Goal: Task Accomplishment & Management: Use online tool/utility

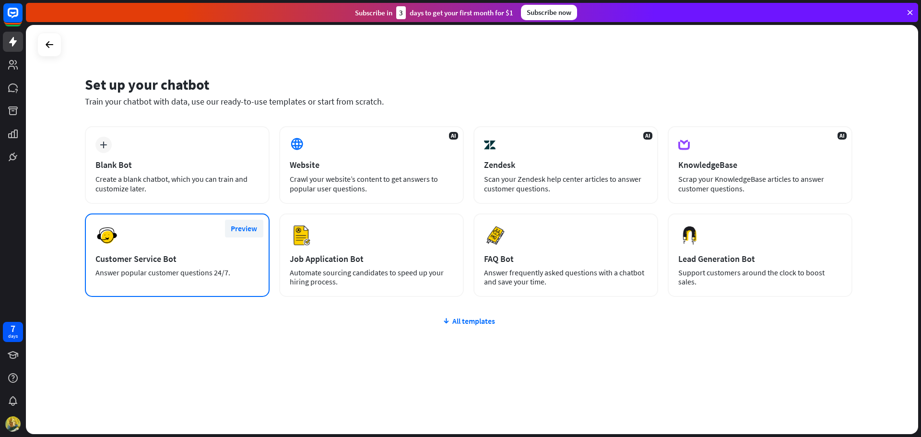
click at [239, 234] on button "Preview" at bounding box center [244, 229] width 38 height 18
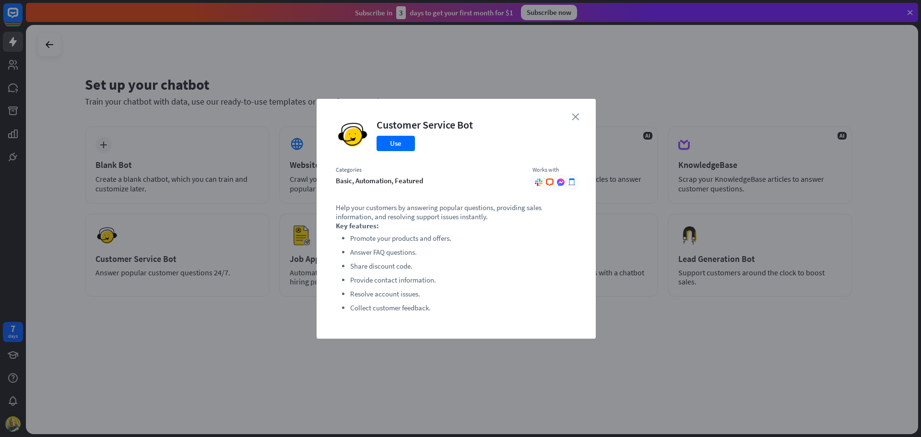
click at [578, 119] on div "close Customer Service Bot Use Categories basic, automation, featured Works wit…" at bounding box center [456, 219] width 279 height 240
click at [576, 113] on icon "close" at bounding box center [575, 116] width 7 height 7
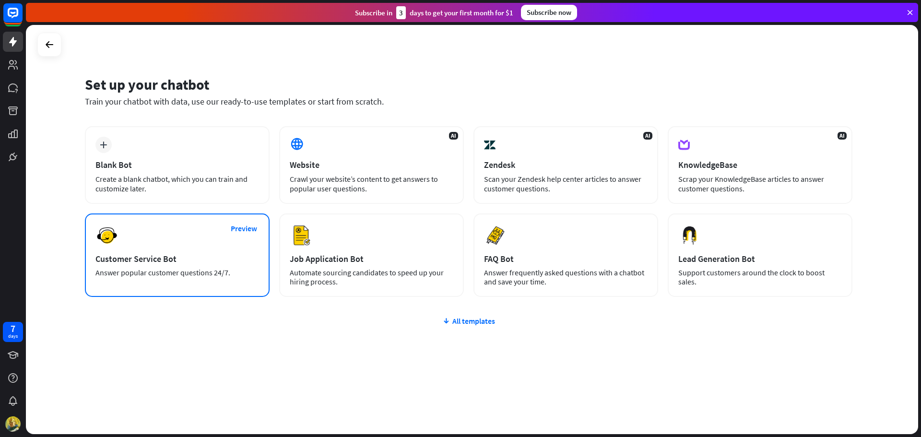
click at [207, 237] on div "Preview Customer Service Bot Answer popular customer questions 24/7." at bounding box center [177, 254] width 185 height 83
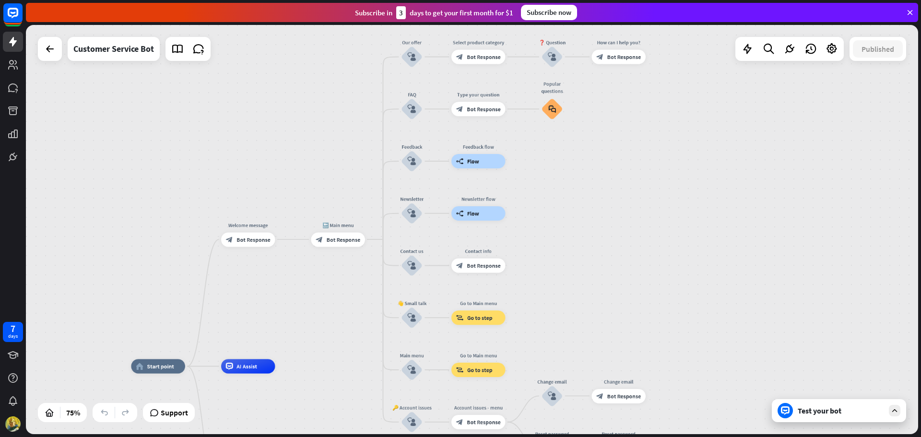
drag, startPoint x: 725, startPoint y: 139, endPoint x: 609, endPoint y: 253, distance: 162.4
click at [609, 253] on div "home_2 Start point Welcome message block_bot_response Bot Response 🔙 Main menu …" at bounding box center [472, 229] width 892 height 409
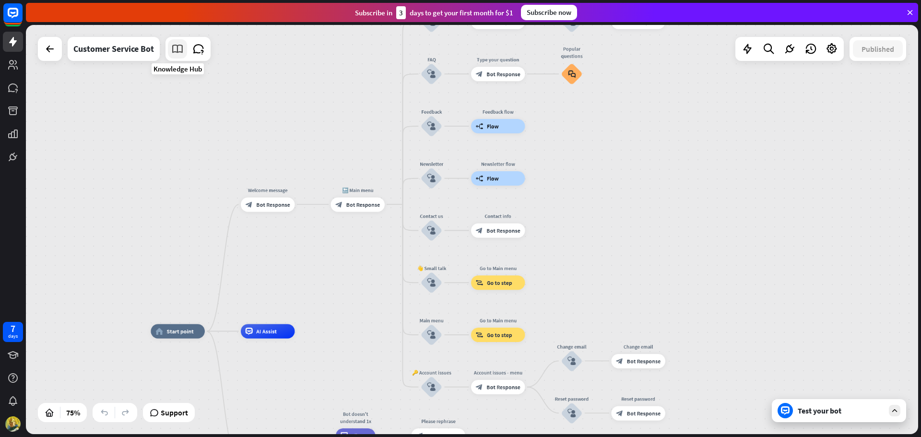
click at [182, 53] on icon at bounding box center [177, 49] width 12 height 12
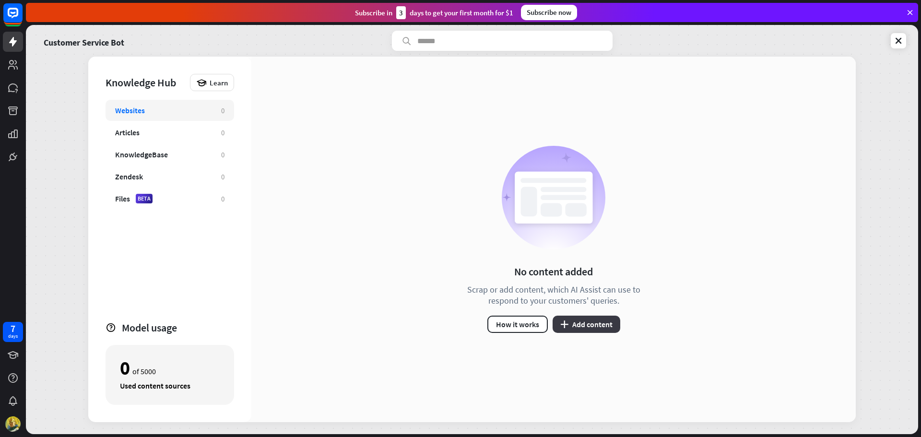
click at [577, 323] on button "plus Add content" at bounding box center [586, 324] width 68 height 17
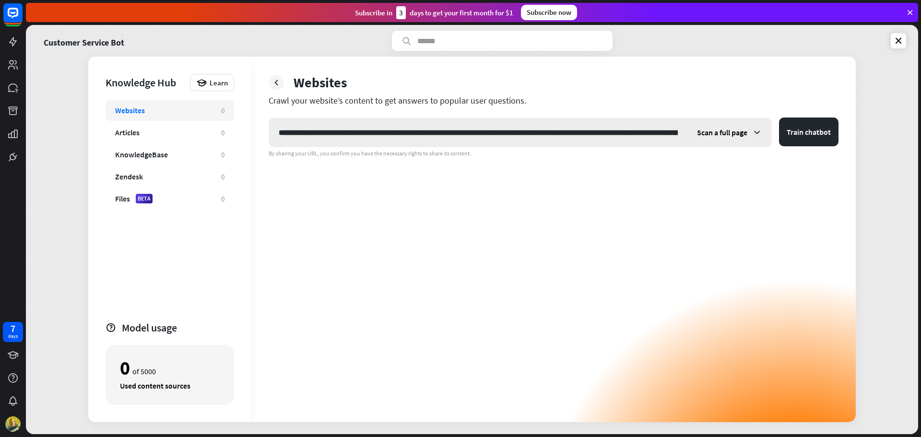
scroll to position [0, 465]
type input "**********"
click at [752, 126] on div "Scan a full page" at bounding box center [729, 132] width 84 height 29
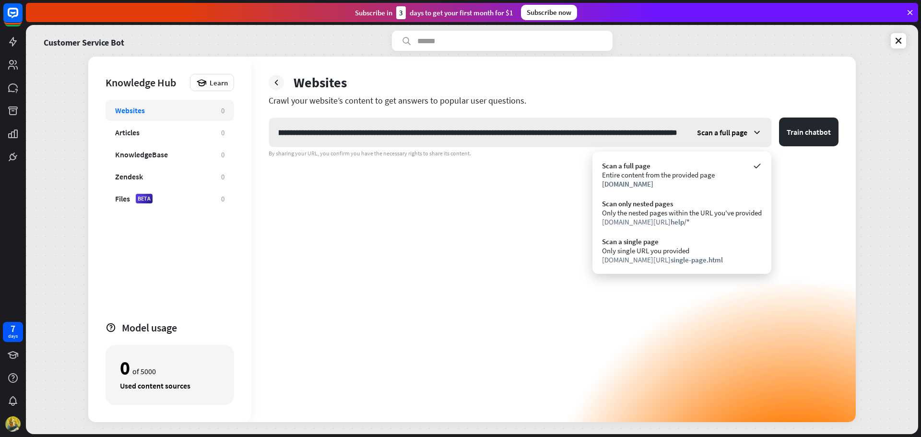
scroll to position [0, 0]
click at [741, 129] on span "Scan a full page" at bounding box center [722, 133] width 50 height 10
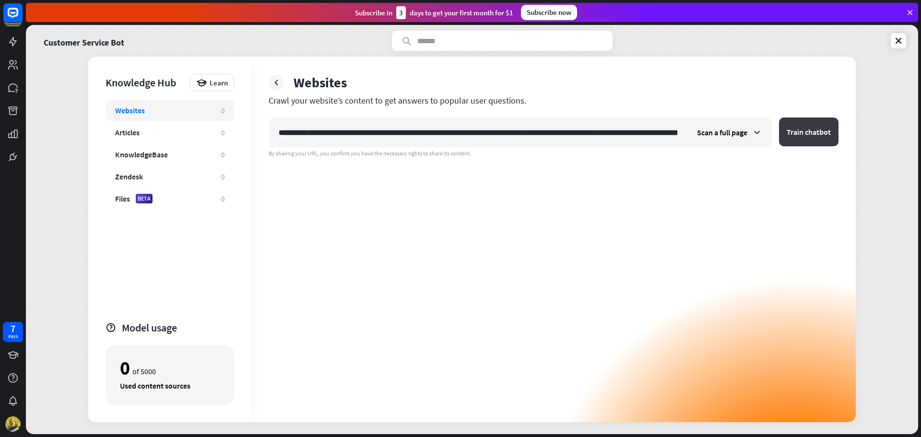
click at [813, 135] on button "Train chatbot" at bounding box center [808, 131] width 59 height 29
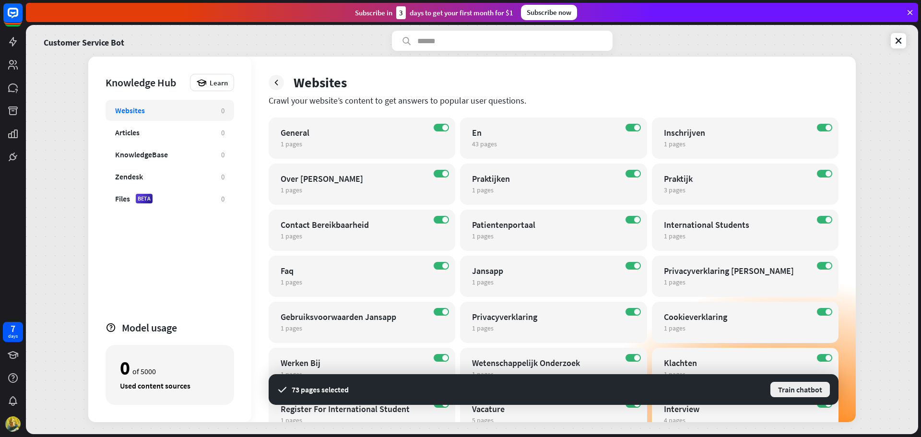
click at [792, 387] on button "Train chatbot" at bounding box center [799, 389] width 61 height 17
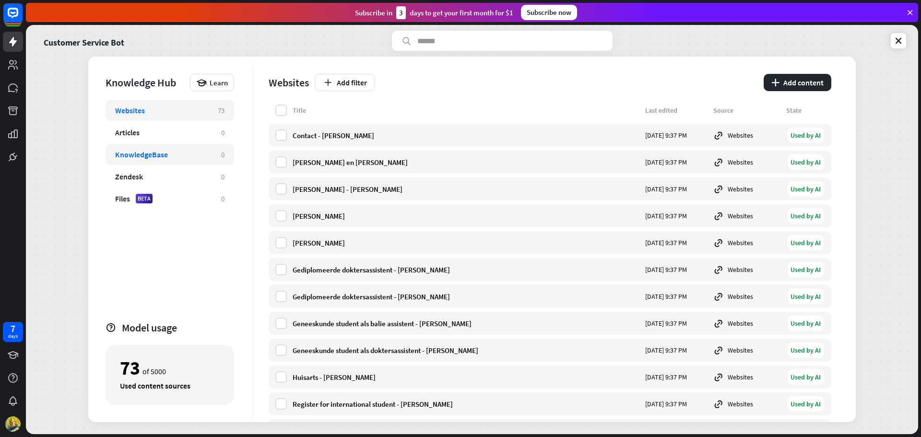
click at [177, 159] on div "KnowledgeBase 0" at bounding box center [170, 154] width 129 height 21
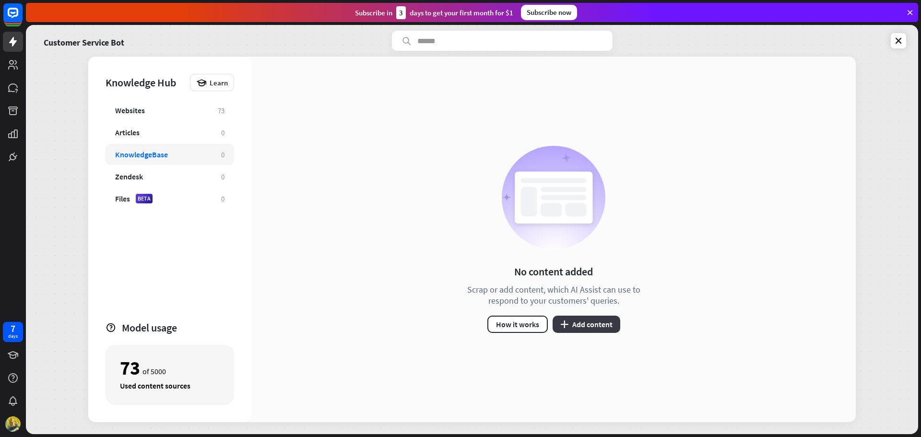
click at [593, 325] on button "plus Add content" at bounding box center [586, 324] width 68 height 17
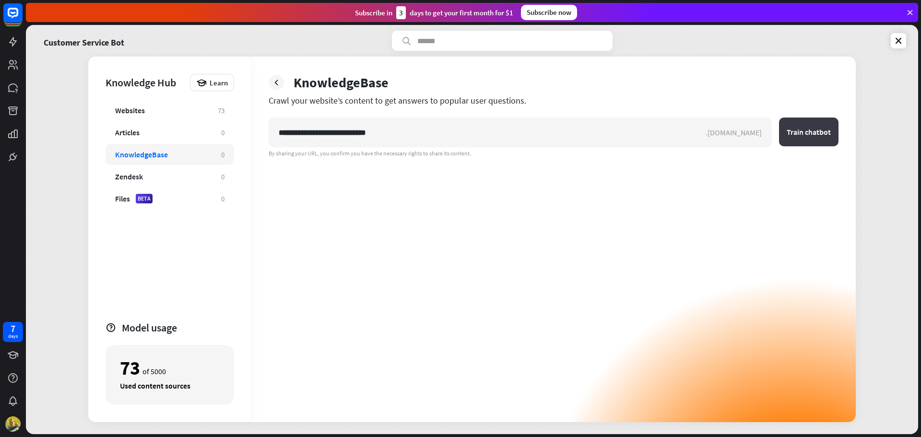
type input "**********"
click at [802, 134] on button "Train chatbot" at bounding box center [808, 131] width 59 height 29
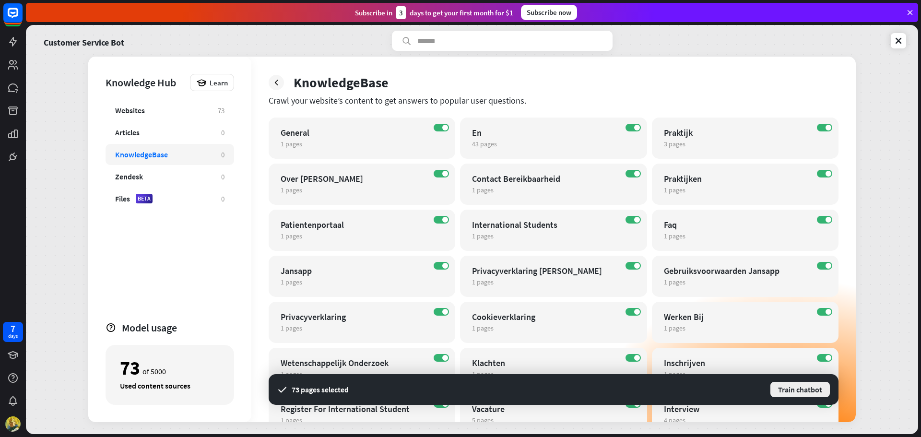
click at [800, 389] on button "Train chatbot" at bounding box center [799, 389] width 61 height 17
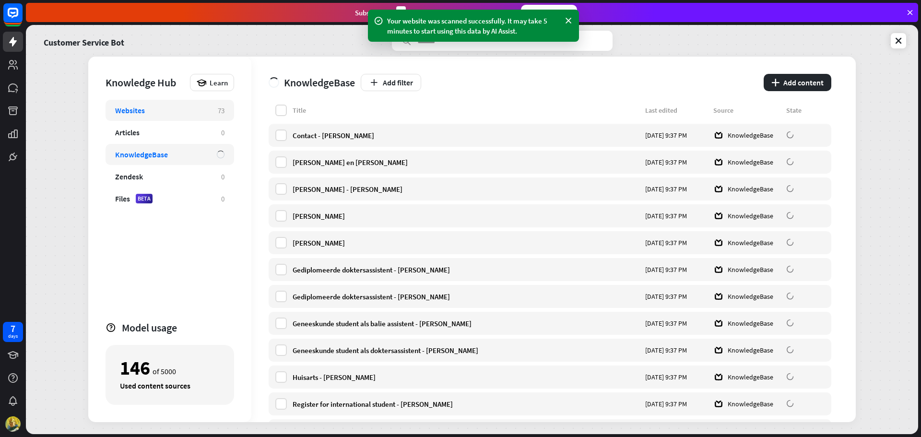
click at [203, 112] on div "Websites" at bounding box center [161, 111] width 93 height 10
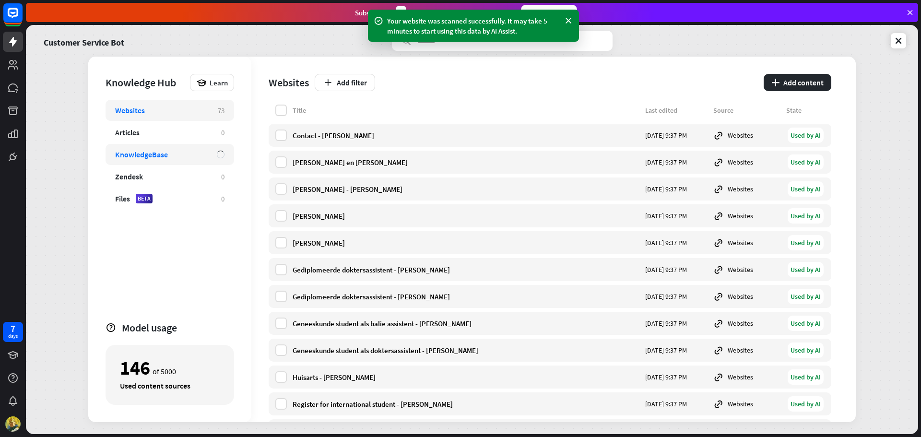
click at [186, 156] on div "KnowledgeBase" at bounding box center [161, 155] width 92 height 10
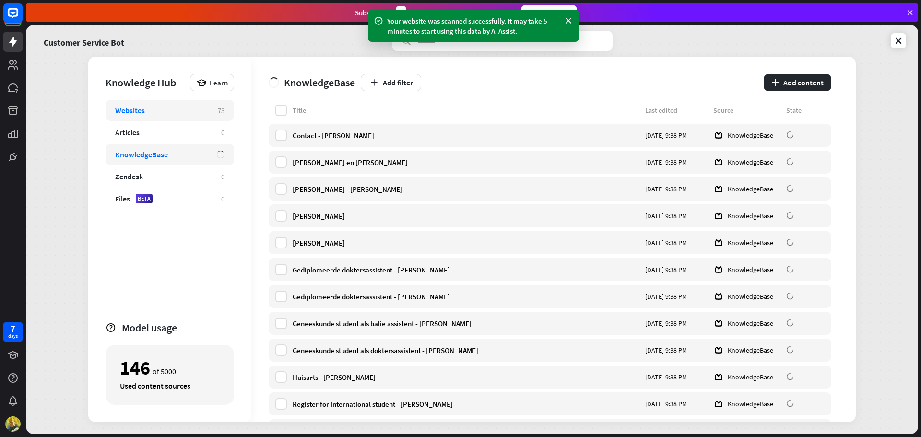
click at [188, 104] on div "Websites 73" at bounding box center [170, 110] width 129 height 21
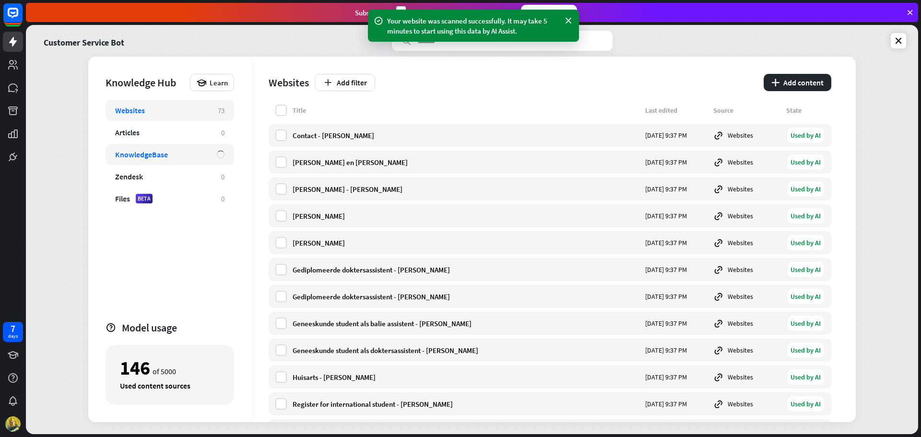
click at [183, 156] on div "KnowledgeBase" at bounding box center [161, 155] width 92 height 10
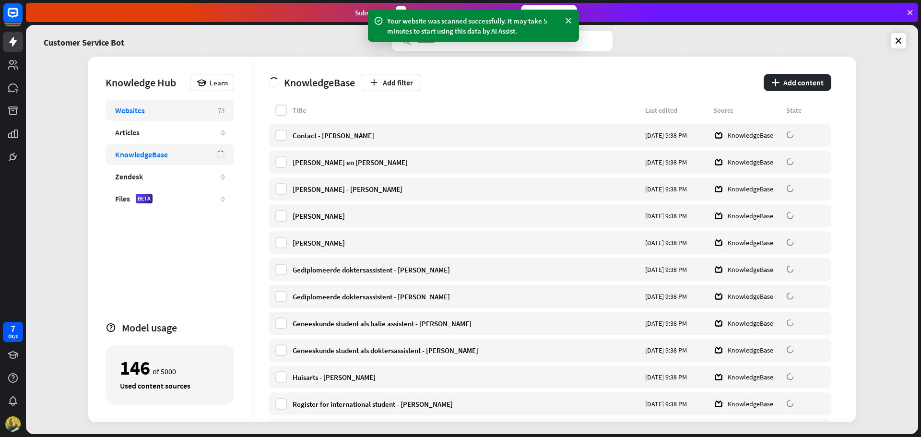
click at [186, 107] on div "Websites" at bounding box center [161, 111] width 93 height 10
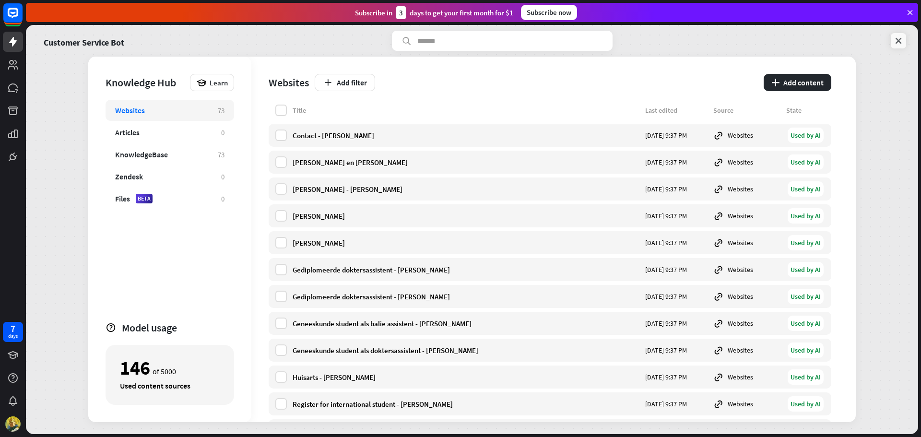
click at [902, 43] on icon at bounding box center [898, 41] width 10 height 10
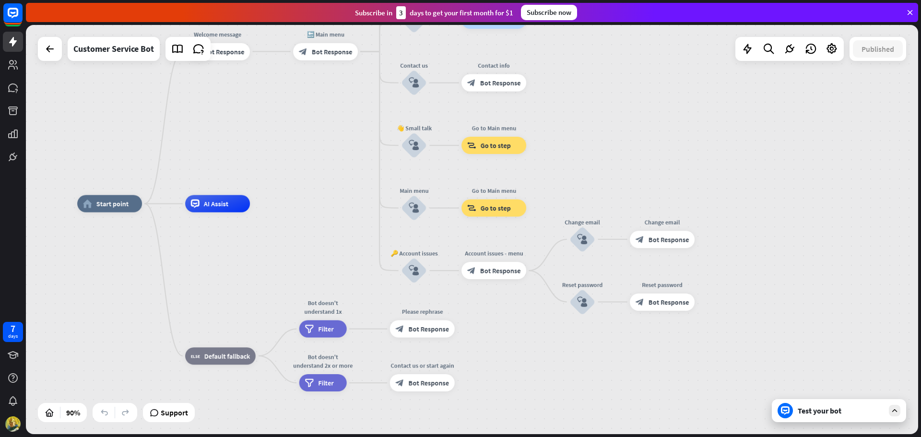
drag, startPoint x: 795, startPoint y: 134, endPoint x: 618, endPoint y: 115, distance: 178.4
click at [618, 115] on div "home_2 Start point Welcome message block_bot_response Bot Response 🔙 Main menu …" at bounding box center [472, 229] width 892 height 409
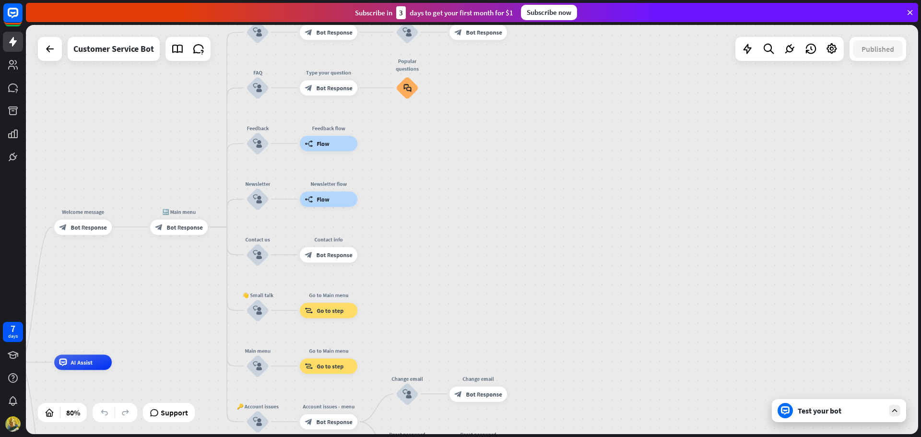
drag, startPoint x: 786, startPoint y: 130, endPoint x: 508, endPoint y: 371, distance: 367.2
click at [517, 368] on div "home_2 Start point Welcome message block_bot_response Bot Response 🔙 Main menu …" at bounding box center [472, 229] width 892 height 409
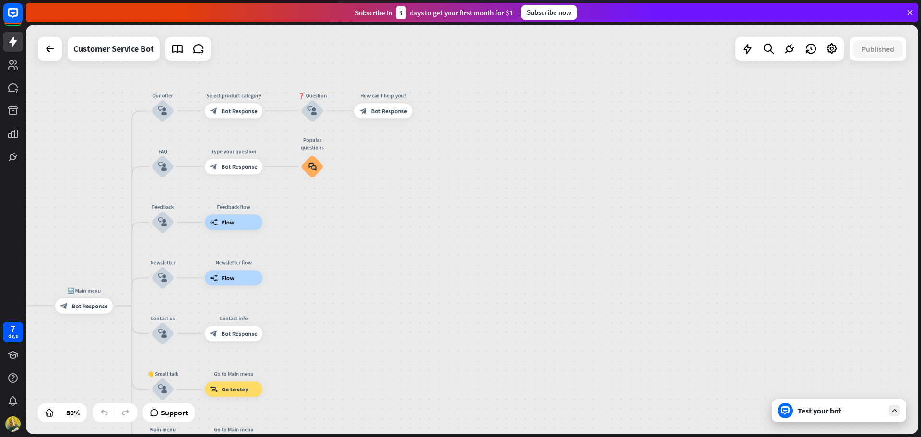
click at [857, 414] on div "Test your bot" at bounding box center [840, 411] width 86 height 10
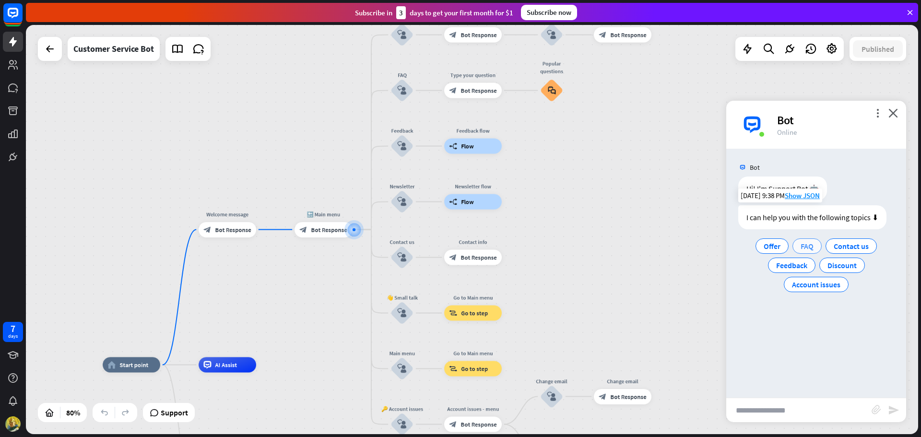
click at [806, 243] on span "FAQ" at bounding box center [806, 246] width 13 height 10
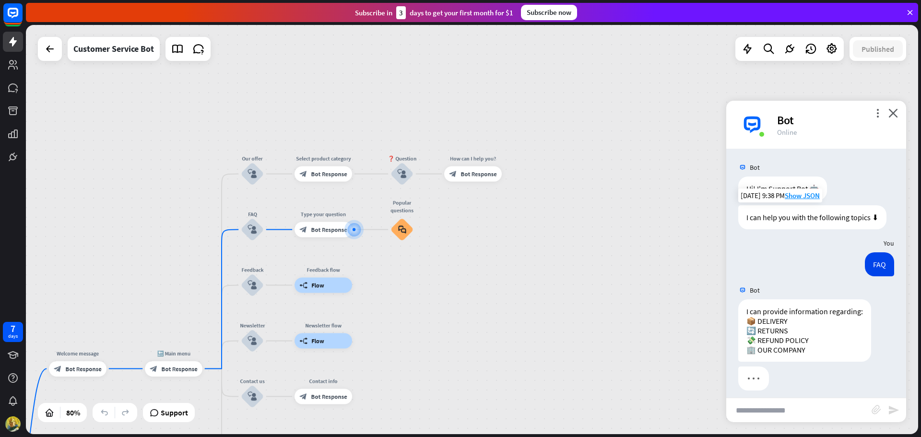
scroll to position [7, 0]
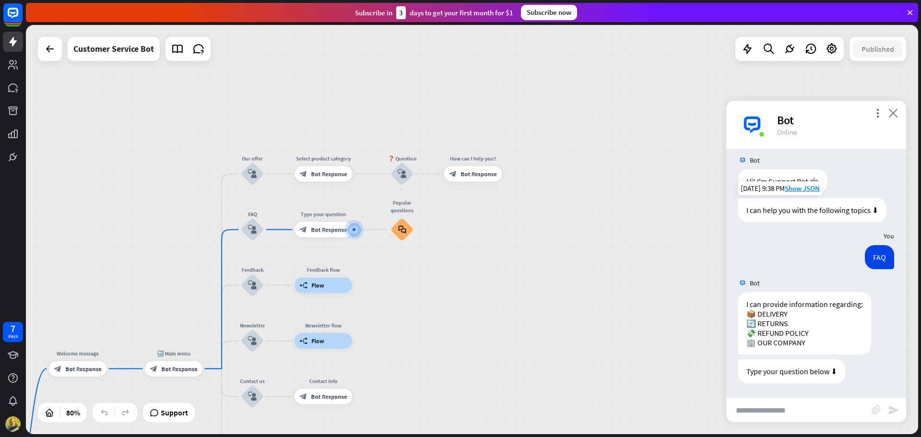
click at [894, 109] on icon "close" at bounding box center [893, 112] width 10 height 9
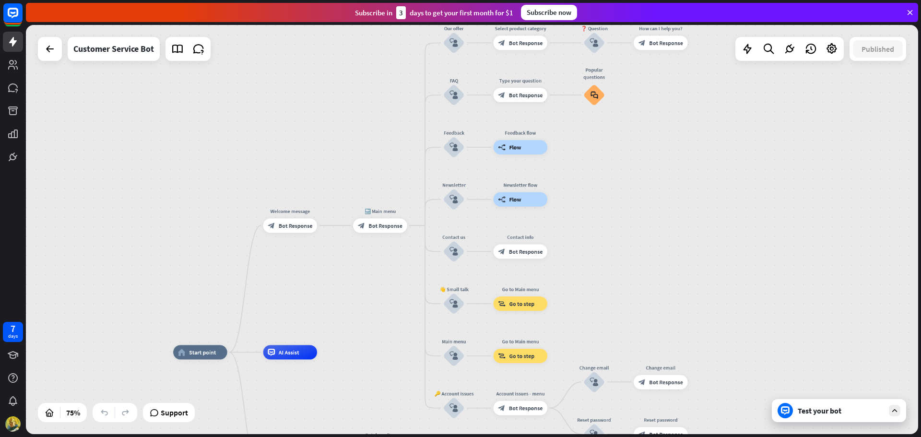
drag, startPoint x: 559, startPoint y: 277, endPoint x: 677, endPoint y: 128, distance: 190.1
click at [733, 131] on div "home_2 Start point Welcome message block_bot_response Bot Response 🔙 Main menu …" at bounding box center [472, 229] width 892 height 409
click at [196, 48] on icon at bounding box center [198, 49] width 12 height 12
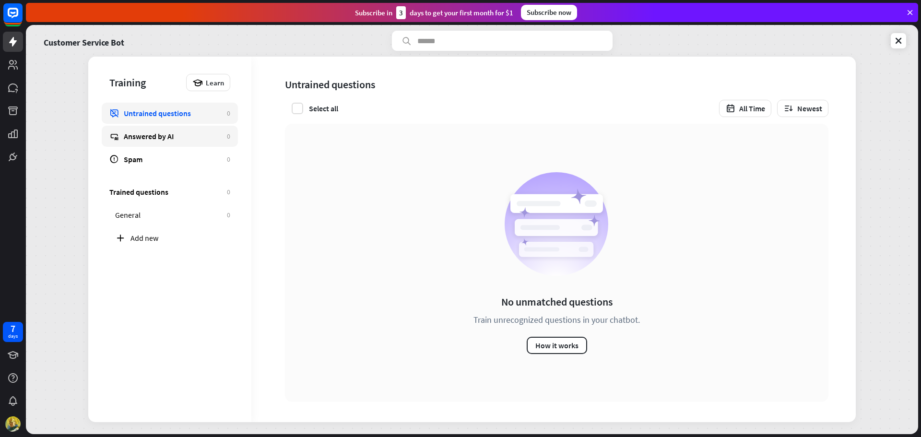
click at [180, 143] on link "Answered by AI 0" at bounding box center [170, 136] width 136 height 21
click at [899, 37] on icon at bounding box center [898, 41] width 10 height 10
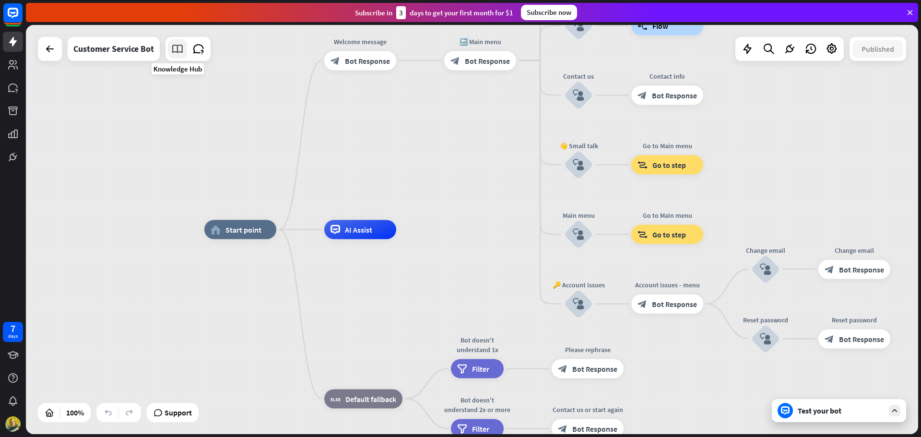
click at [179, 50] on icon at bounding box center [177, 49] width 12 height 12
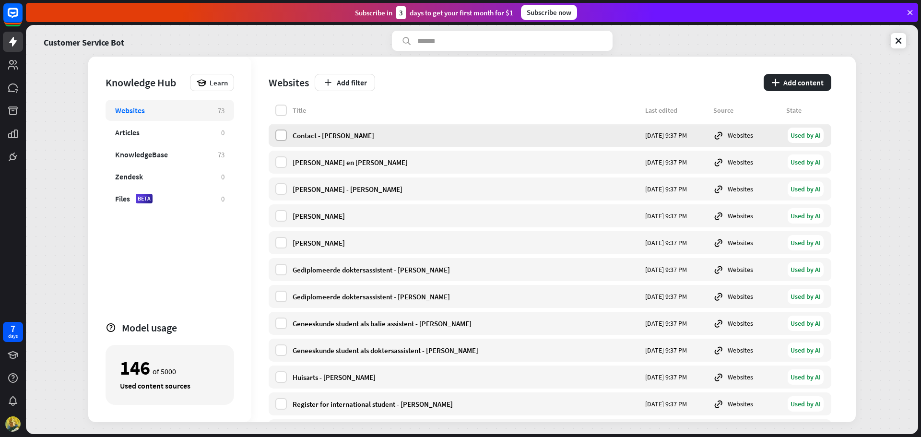
click at [281, 136] on label at bounding box center [281, 135] width 12 height 12
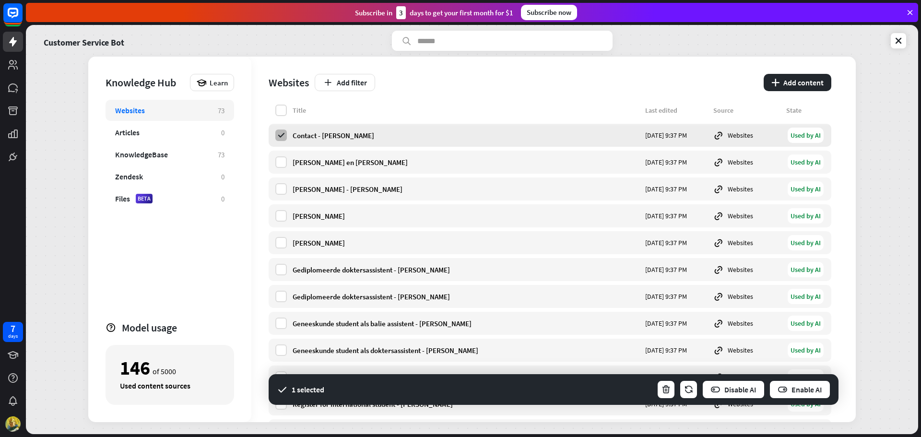
click at [281, 137] on icon at bounding box center [281, 135] width 9 height 9
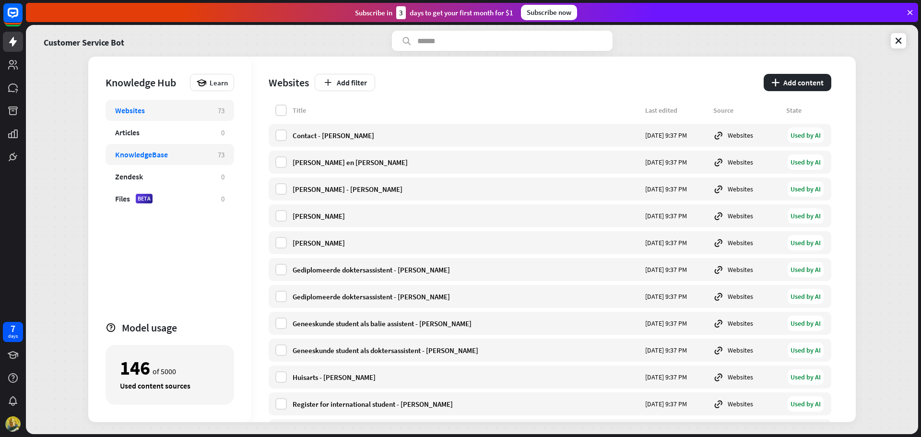
click at [205, 155] on div "KnowledgeBase" at bounding box center [161, 155] width 93 height 10
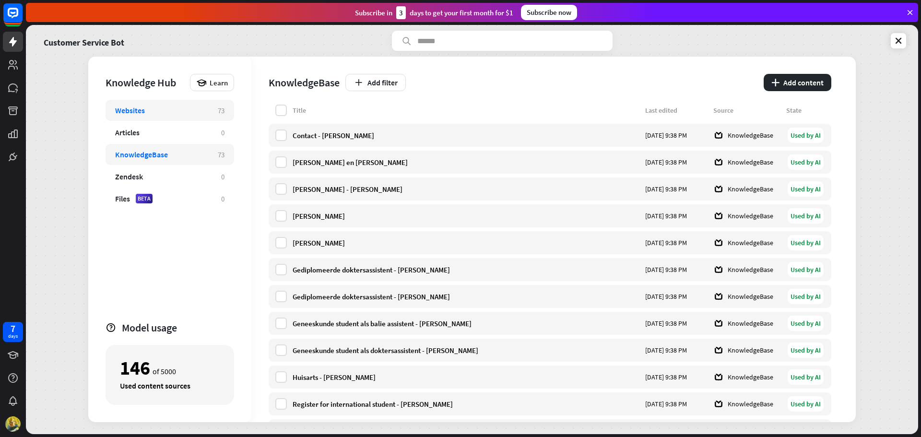
click at [211, 112] on div "Websites 73" at bounding box center [170, 110] width 129 height 21
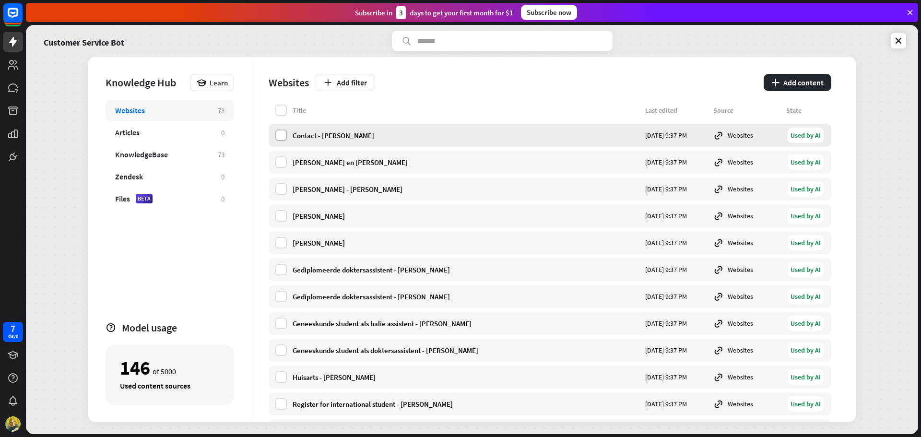
click at [278, 140] on label at bounding box center [281, 135] width 12 height 12
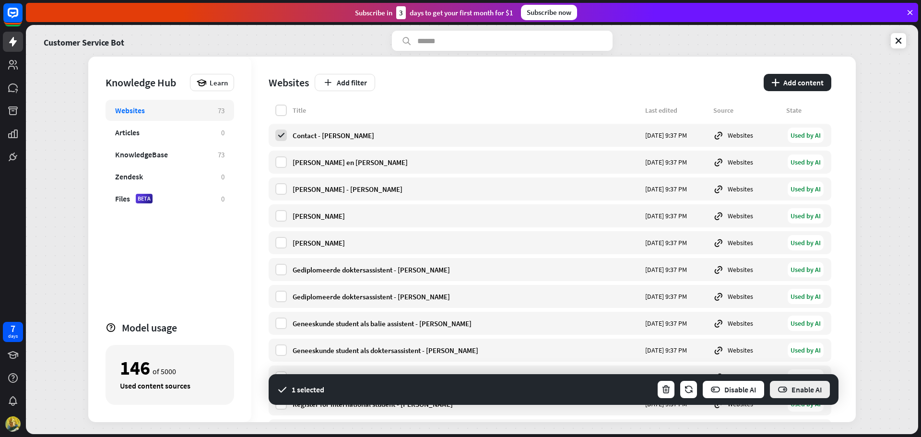
click at [785, 385] on icon "button" at bounding box center [782, 390] width 10 height 10
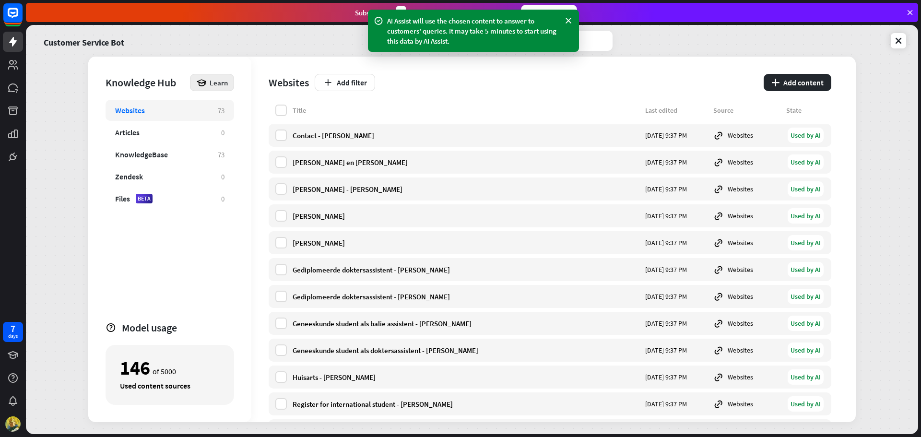
click at [220, 85] on span "Learn" at bounding box center [219, 82] width 18 height 9
click at [220, 84] on span "Learn" at bounding box center [219, 82] width 18 height 9
click at [900, 43] on icon at bounding box center [898, 41] width 10 height 10
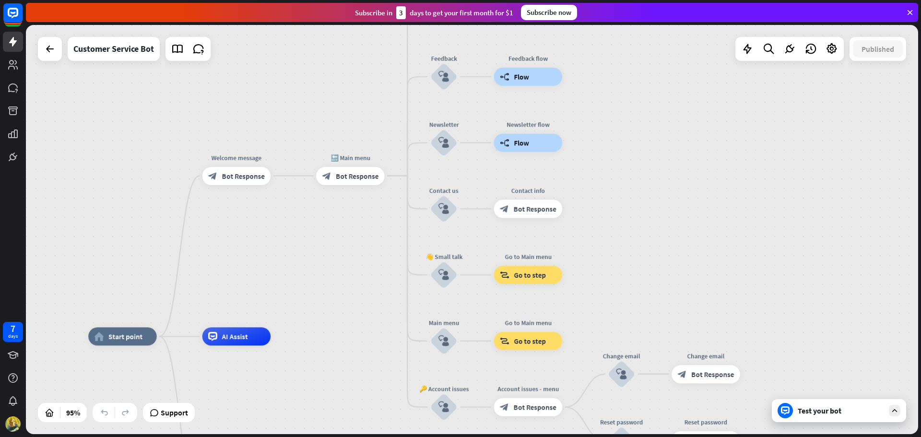
drag, startPoint x: 428, startPoint y: 205, endPoint x: 339, endPoint y: 267, distance: 108.7
click at [339, 267] on div "home_2 Start point Welcome message block_bot_response Bot Response 🔙 Main menu …" at bounding box center [472, 229] width 892 height 409
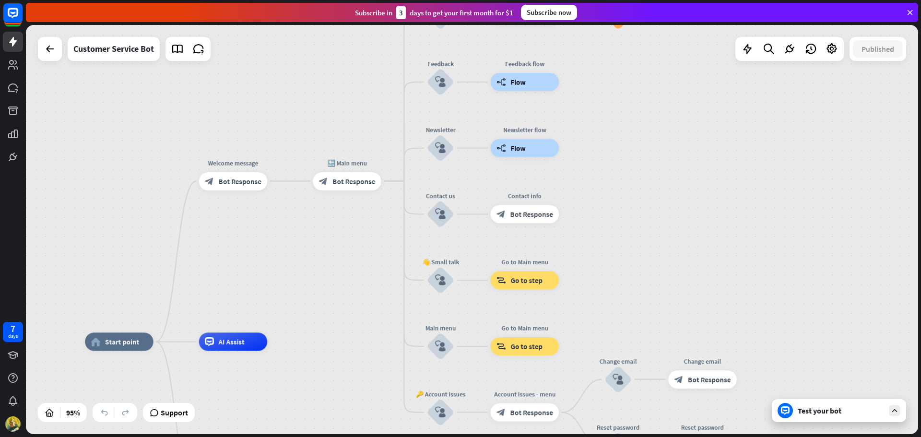
drag, startPoint x: 335, startPoint y: 267, endPoint x: 311, endPoint y: 268, distance: 24.5
click at [318, 268] on div "home_2 Start point Welcome message block_bot_response Bot Response 🔙 Main menu …" at bounding box center [472, 229] width 892 height 409
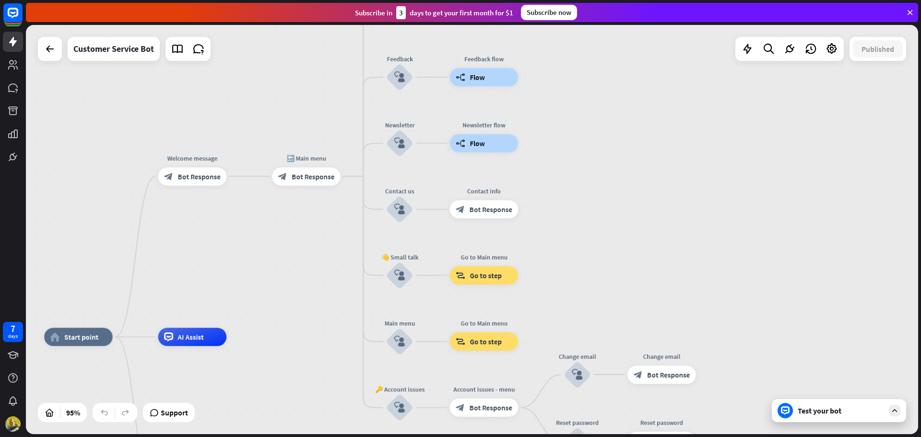
drag, startPoint x: 298, startPoint y: 267, endPoint x: 255, endPoint y: 245, distance: 48.7
click at [255, 245] on div "home_2 Start point Welcome message block_bot_response Bot Response 🔙 Main menu …" at bounding box center [472, 229] width 892 height 409
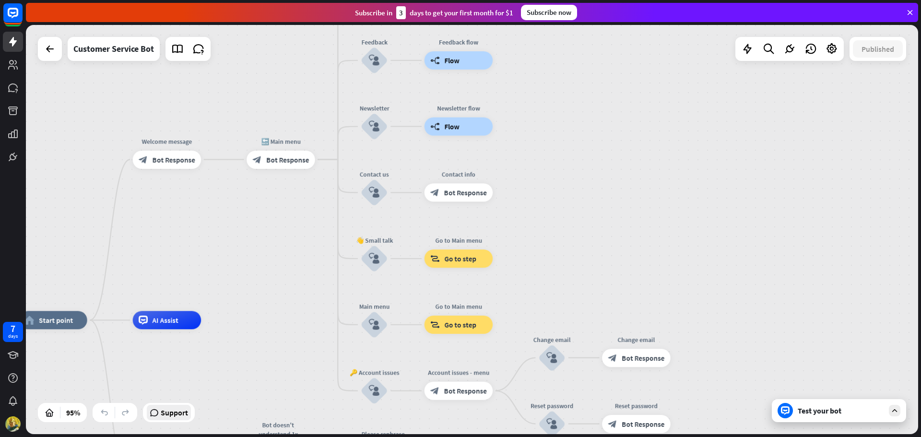
click at [188, 415] on span "Support" at bounding box center [174, 412] width 27 height 15
click at [666, 159] on div "home_2 Start point Welcome message block_bot_response Bot Response 🔙 Main menu …" at bounding box center [472, 229] width 892 height 409
click at [697, 187] on div "home_2 Start point Welcome message block_bot_response Bot Response 🔙 Main menu …" at bounding box center [472, 229] width 892 height 409
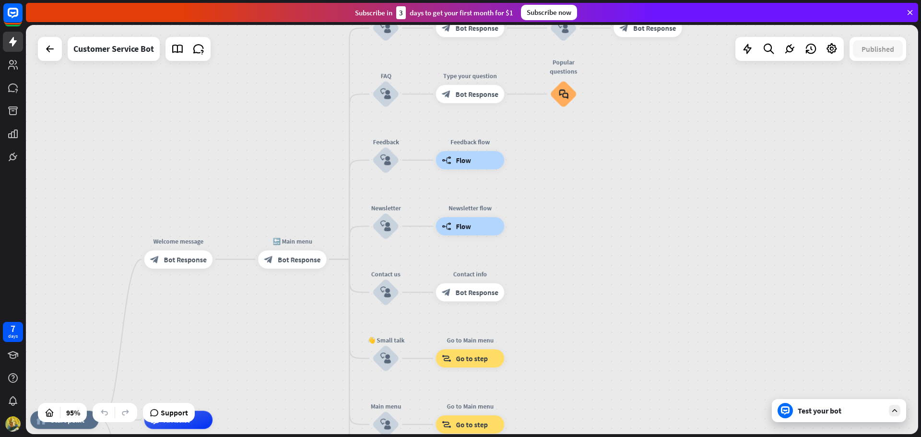
drag, startPoint x: 640, startPoint y: 205, endPoint x: 654, endPoint y: 306, distance: 102.1
click at [654, 306] on div "home_2 Start point Welcome message block_bot_response Bot Response 🔙 Main menu …" at bounding box center [472, 229] width 892 height 409
click at [752, 48] on icon at bounding box center [747, 49] width 12 height 12
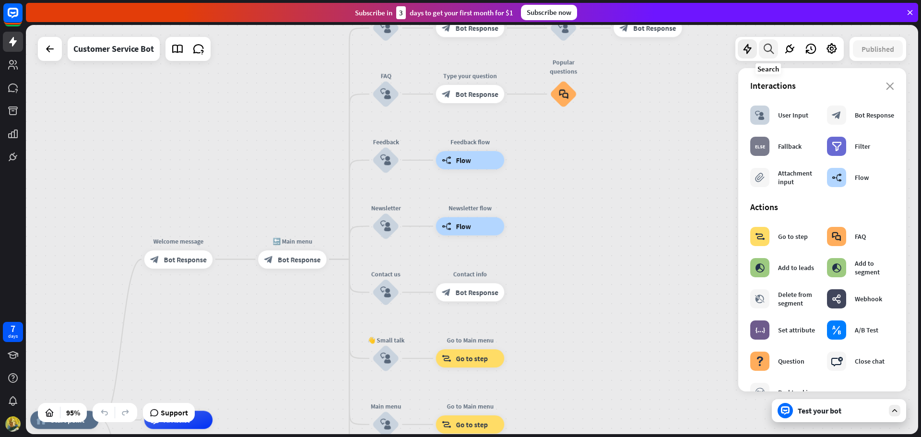
click at [772, 52] on icon at bounding box center [768, 49] width 13 height 12
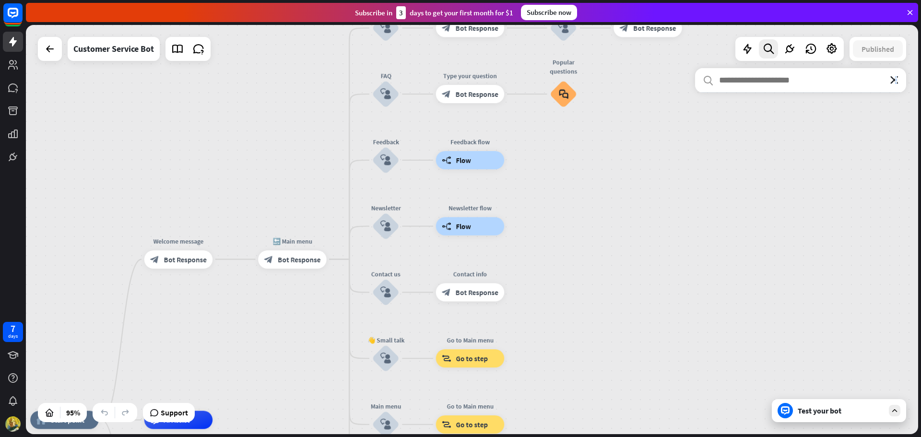
click at [896, 82] on icon "close" at bounding box center [894, 80] width 8 height 8
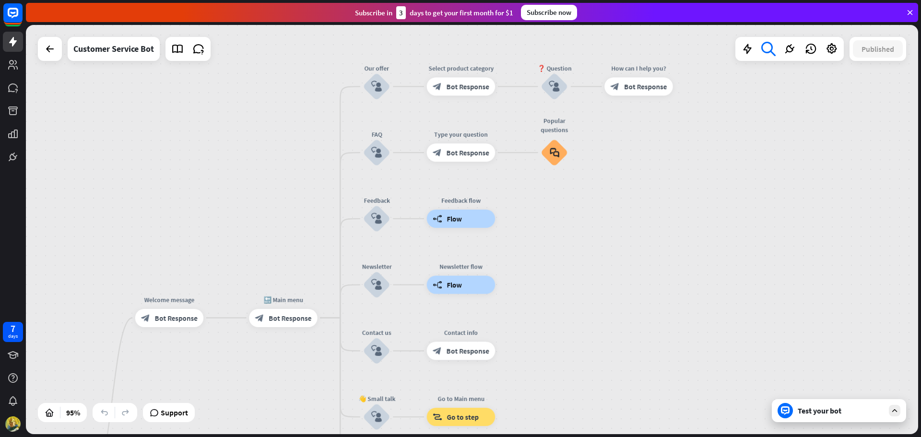
drag, startPoint x: 677, startPoint y: 174, endPoint x: 700, endPoint y: 310, distance: 138.1
click at [633, 254] on div "home_2 Start point Welcome message block_bot_response Bot Response 🔙 Main menu …" at bounding box center [472, 229] width 892 height 409
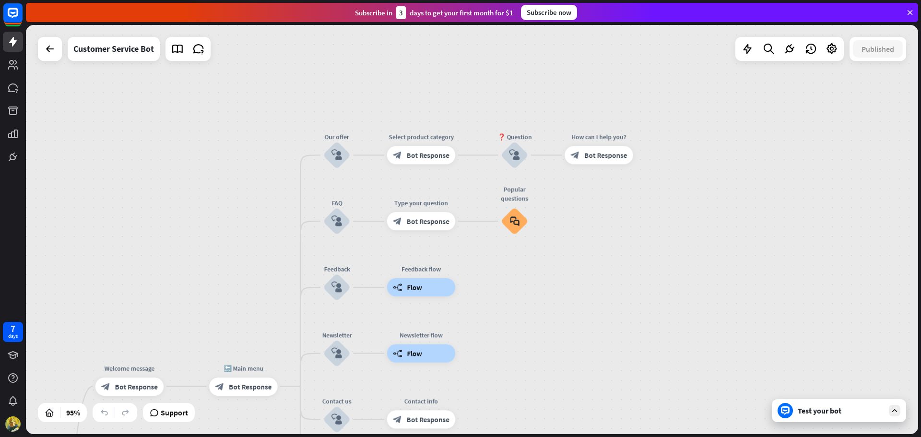
click at [879, 409] on div "Test your bot" at bounding box center [840, 411] width 86 height 10
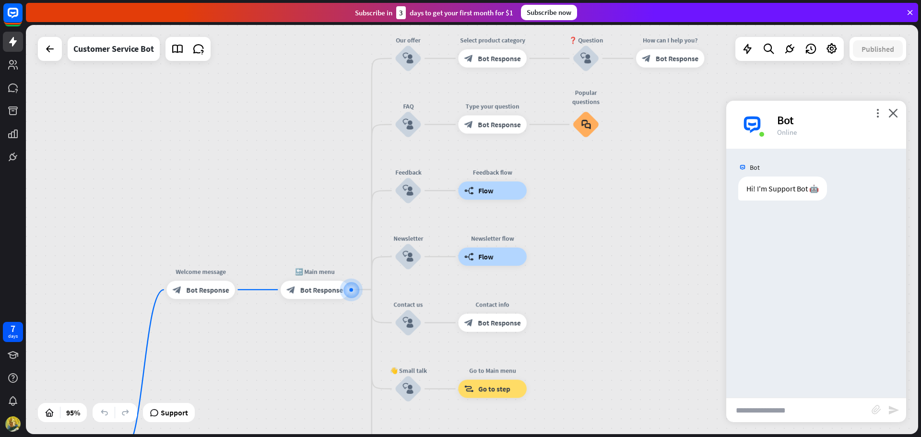
drag, startPoint x: 630, startPoint y: 247, endPoint x: 629, endPoint y: 219, distance: 28.3
click at [629, 220] on div "home_2 Start point Welcome message block_bot_response Bot Response 🔙 Main menu …" at bounding box center [472, 229] width 892 height 409
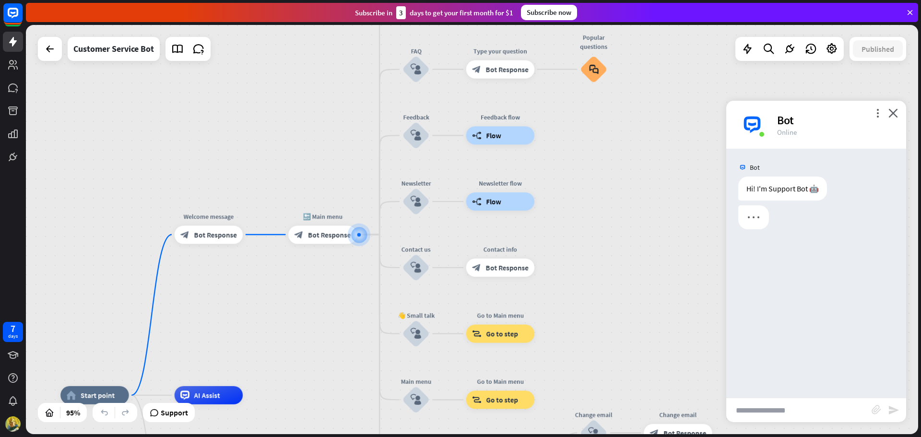
drag, startPoint x: 629, startPoint y: 219, endPoint x: 626, endPoint y: 215, distance: 5.2
click at [626, 215] on div "home_2 Start point Welcome message block_bot_response Bot Response 🔙 Main menu …" at bounding box center [472, 229] width 892 height 409
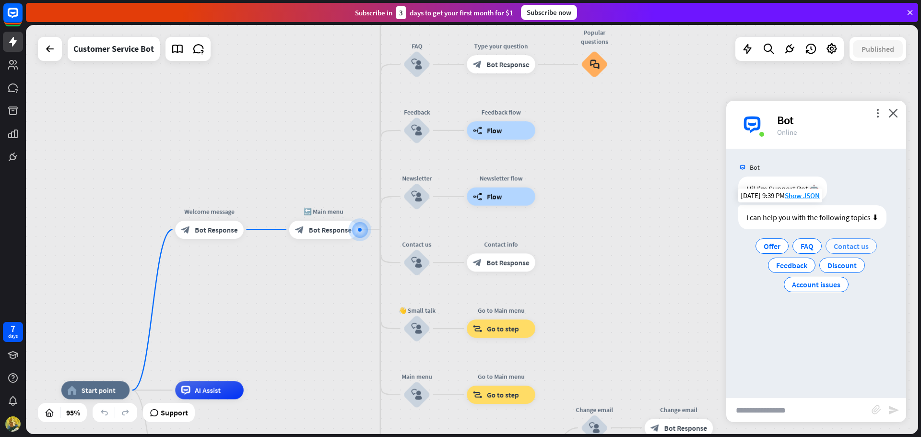
click at [840, 247] on span "Contact us" at bounding box center [850, 246] width 35 height 10
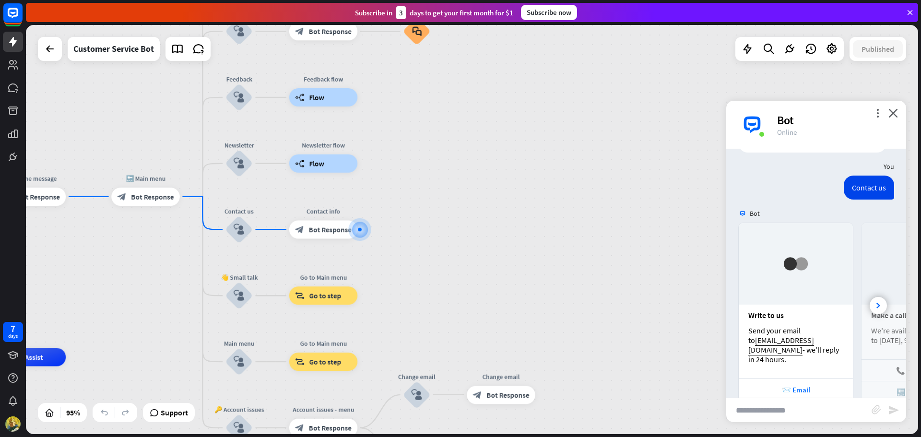
scroll to position [106, 0]
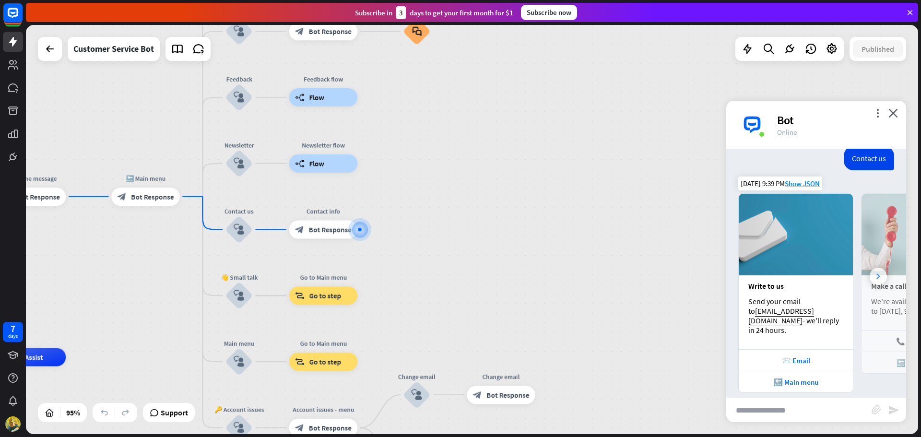
click at [872, 268] on div at bounding box center [877, 276] width 17 height 17
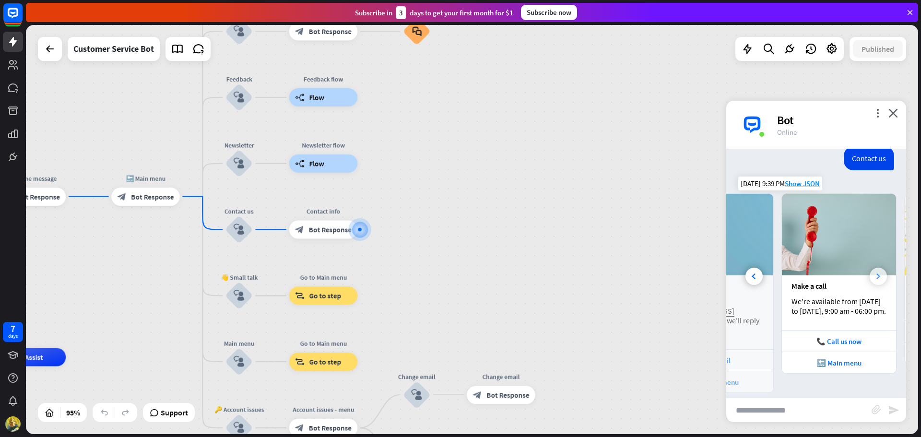
scroll to position [0, 106]
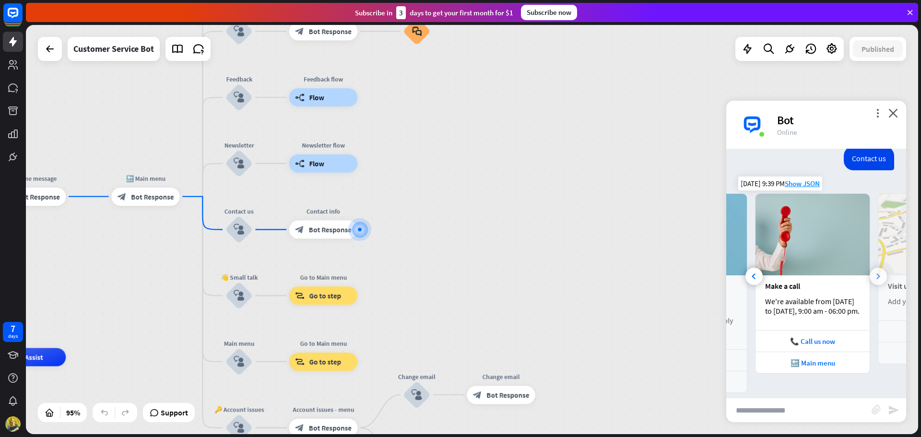
click at [876, 273] on icon at bounding box center [878, 276] width 4 height 6
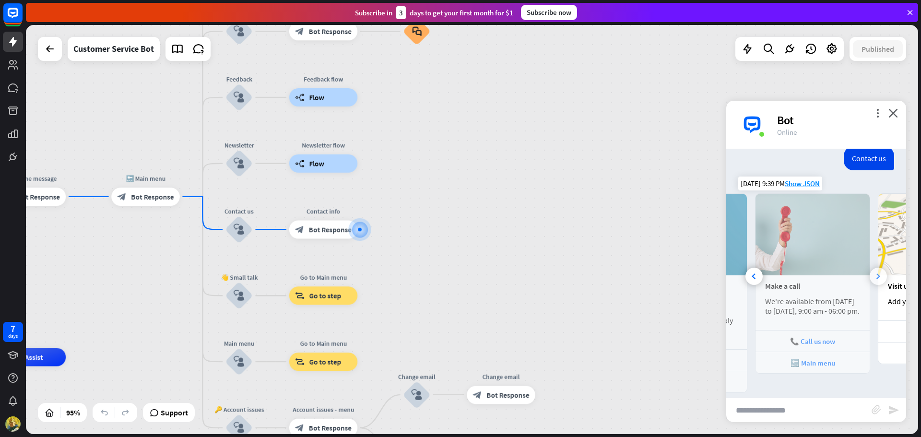
scroll to position [0, 212]
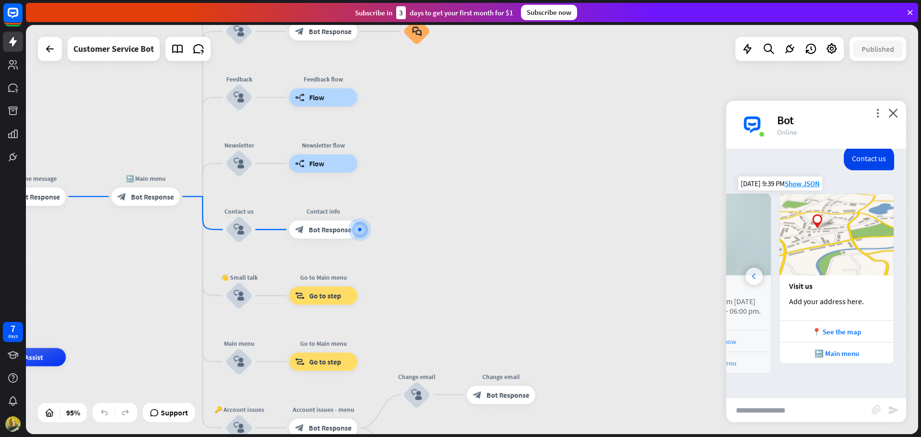
click at [755, 273] on icon at bounding box center [753, 276] width 4 height 6
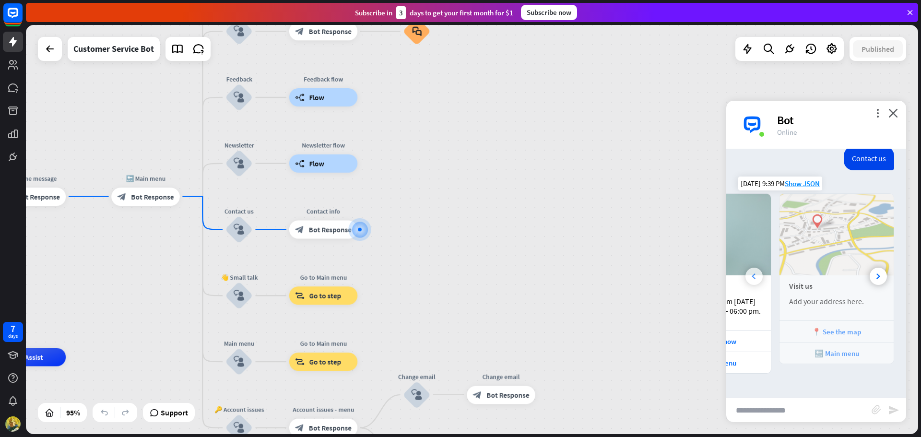
scroll to position [0, 108]
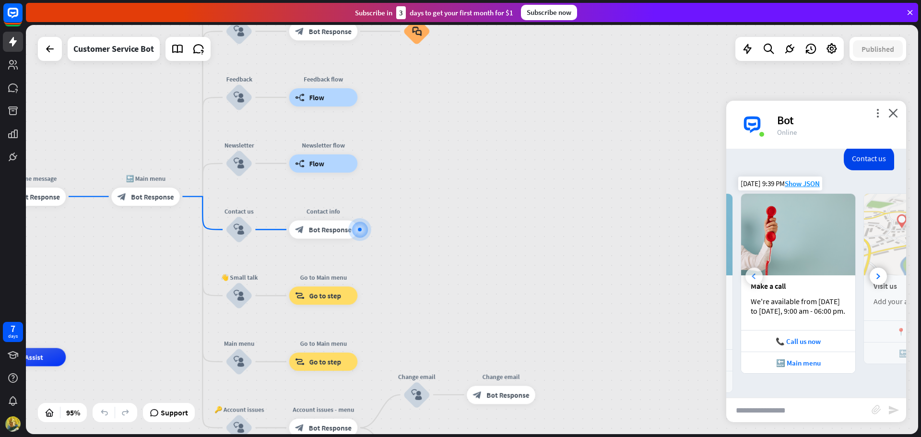
click at [755, 273] on icon at bounding box center [753, 276] width 4 height 6
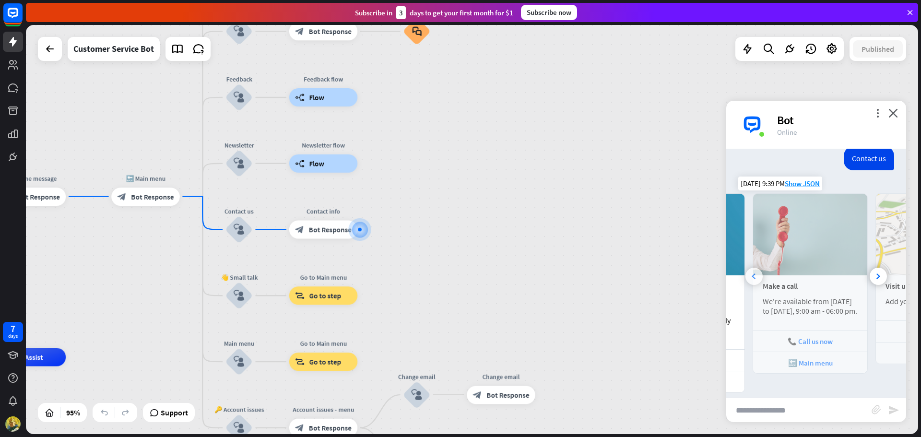
scroll to position [0, 0]
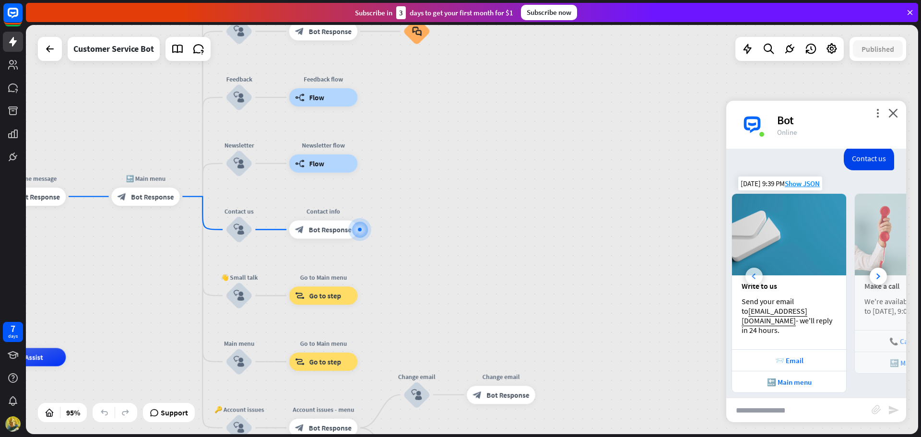
click at [755, 273] on icon at bounding box center [753, 276] width 4 height 6
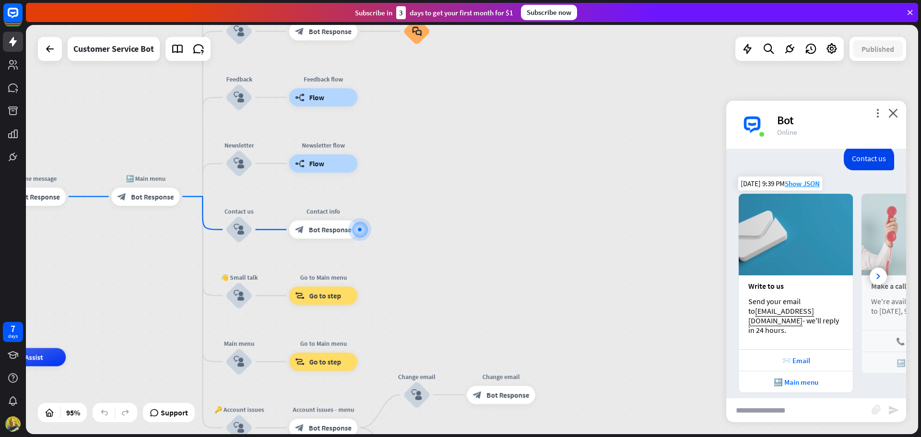
click at [889, 120] on div "Bot" at bounding box center [835, 120] width 117 height 15
click at [363, 230] on div "plus" at bounding box center [369, 230] width 14 height 14
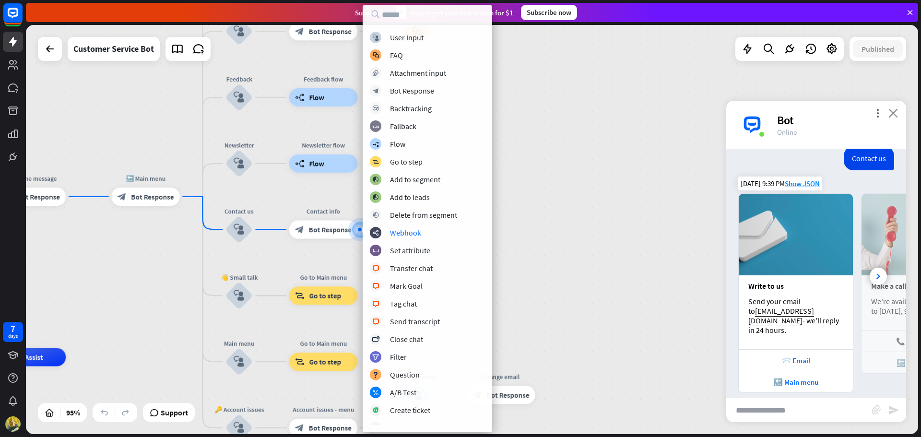
click at [896, 114] on icon "close" at bounding box center [893, 112] width 10 height 9
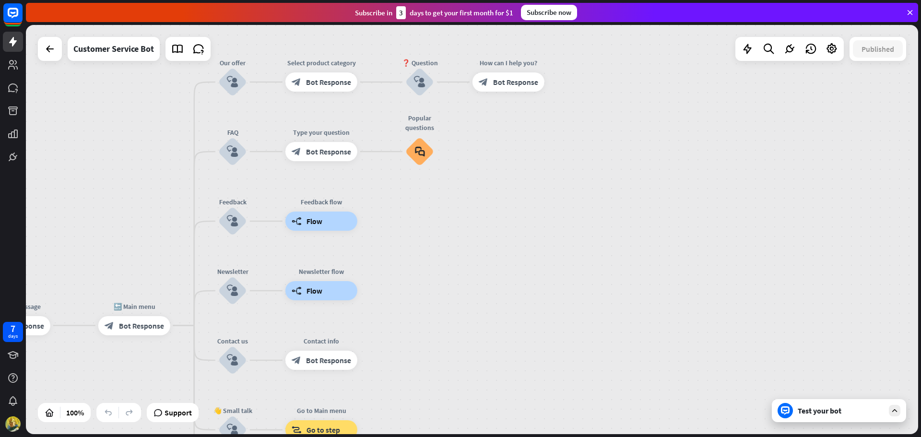
drag, startPoint x: 448, startPoint y: 171, endPoint x: 445, endPoint y: 309, distance: 138.1
click at [444, 318] on div "home_2 Start point Welcome message block_bot_response Bot Response 🔙 Main menu …" at bounding box center [472, 229] width 892 height 409
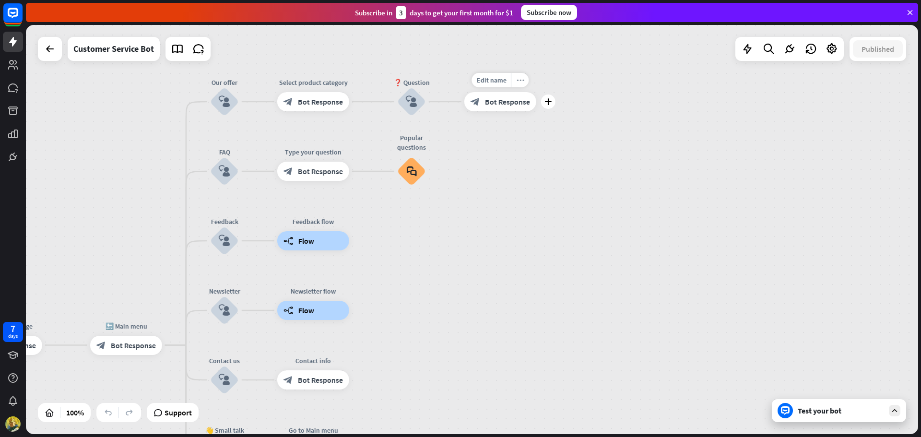
click at [517, 80] on icon "more_horiz" at bounding box center [520, 80] width 8 height 7
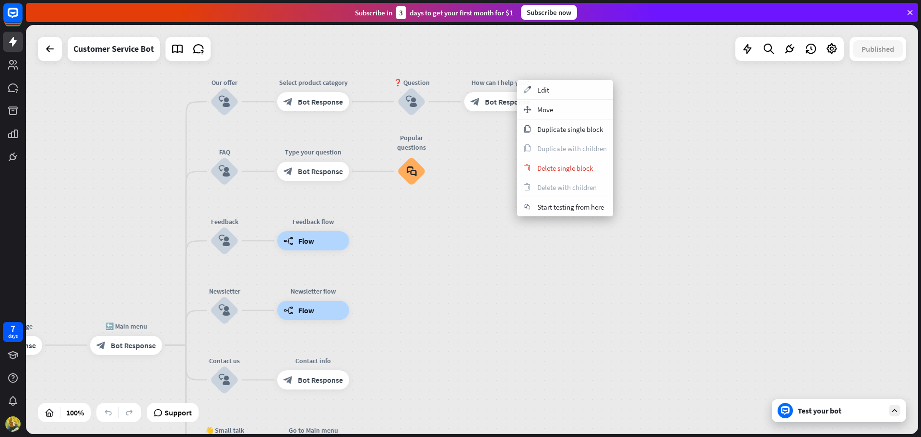
click at [468, 141] on div "home_2 Start point Welcome message block_bot_response Bot Response 🔙 Main menu …" at bounding box center [472, 229] width 892 height 409
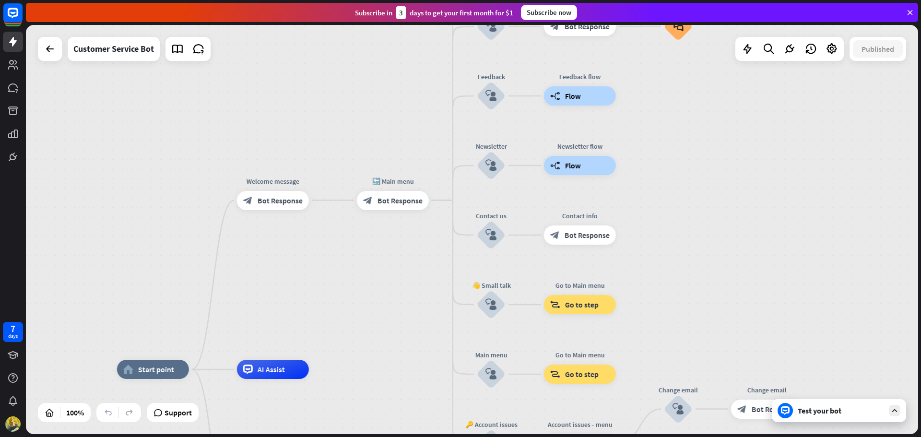
drag, startPoint x: 473, startPoint y: 235, endPoint x: 730, endPoint y: 102, distance: 289.6
click at [730, 102] on div "home_2 Start point Welcome message block_bot_response Bot Response 🔙 Main menu …" at bounding box center [472, 229] width 892 height 409
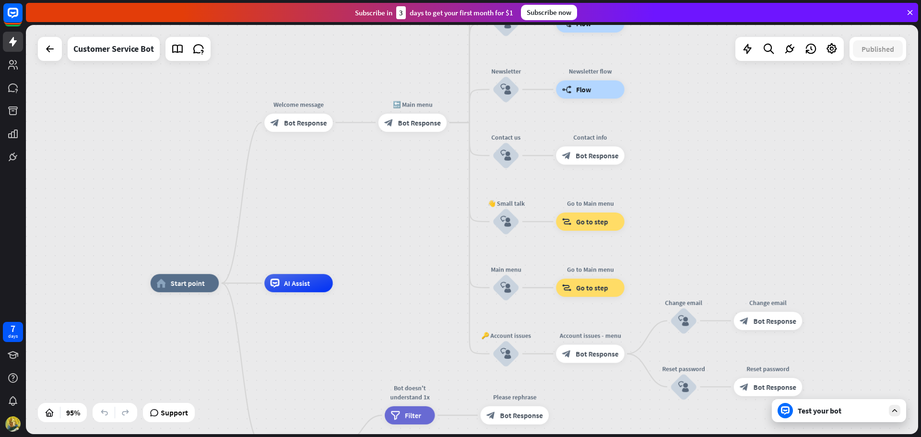
drag, startPoint x: 341, startPoint y: 245, endPoint x: 350, endPoint y: 188, distance: 56.7
click at [362, 199] on div "home_2 Start point Welcome message block_bot_response Bot Response 🔙 Main menu …" at bounding box center [472, 229] width 892 height 409
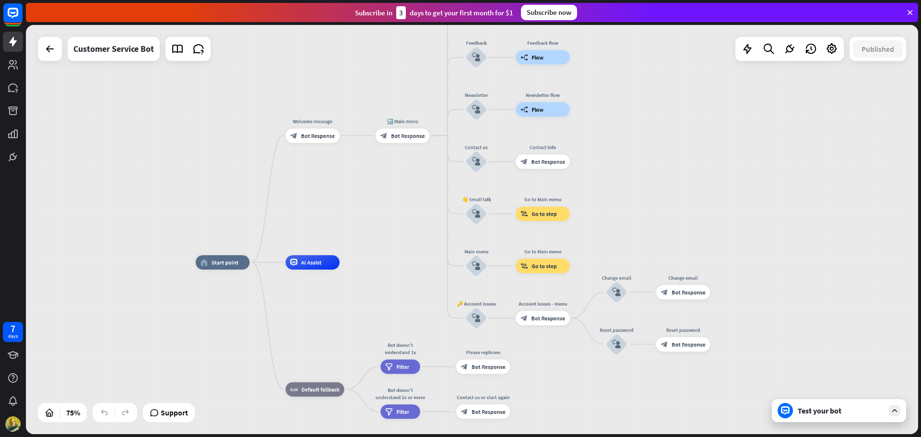
click at [908, 13] on icon at bounding box center [909, 12] width 9 height 9
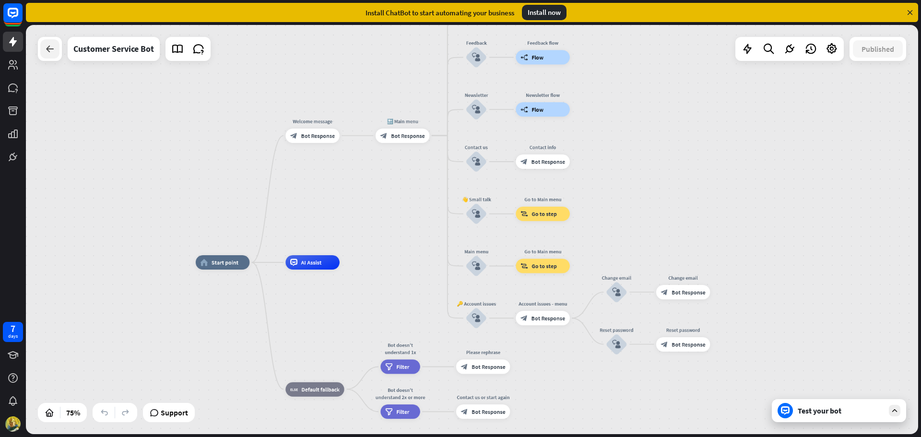
click at [51, 48] on icon at bounding box center [50, 49] width 12 height 12
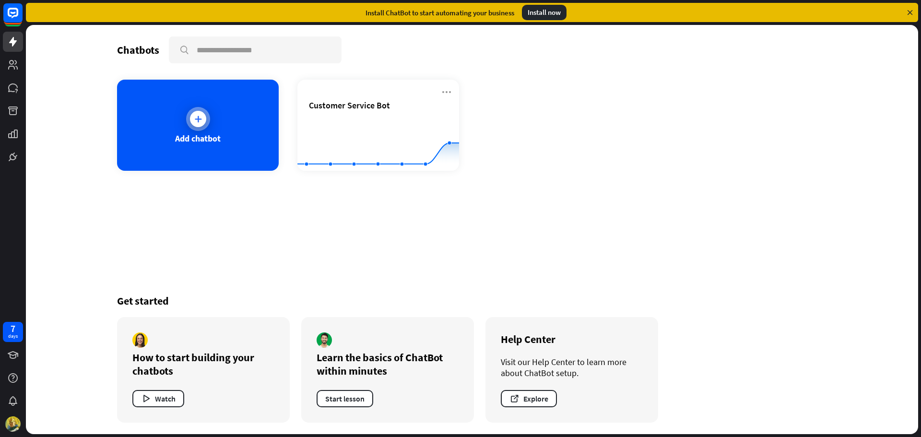
click at [186, 125] on div "Add chatbot" at bounding box center [198, 125] width 162 height 91
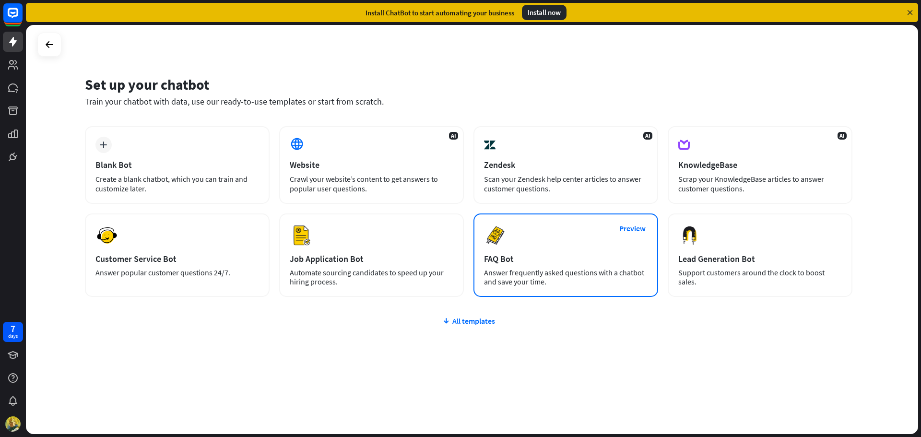
click at [565, 234] on div "Preview FAQ Bot [PERSON_NAME] frequently asked questions with a chatbot and sav…" at bounding box center [565, 254] width 185 height 83
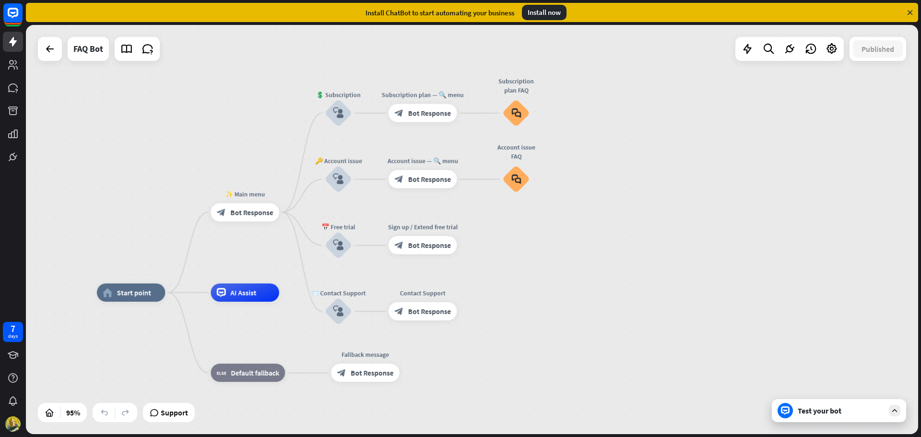
drag, startPoint x: 676, startPoint y: 188, endPoint x: 552, endPoint y: 239, distance: 133.8
click at [552, 239] on div "home_2 Start point ✨ Main menu block_bot_response Bot Response 💲 Subscription b…" at bounding box center [472, 229] width 892 height 409
click at [146, 50] on icon at bounding box center [147, 49] width 12 height 12
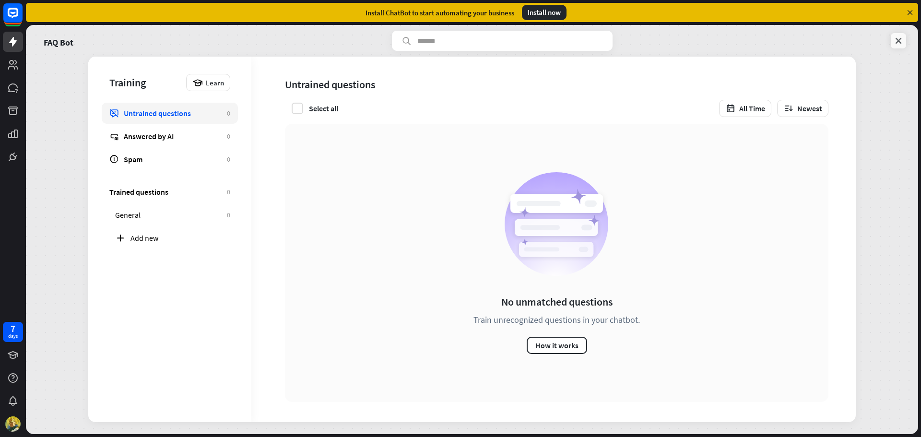
click at [893, 46] on link at bounding box center [898, 40] width 15 height 15
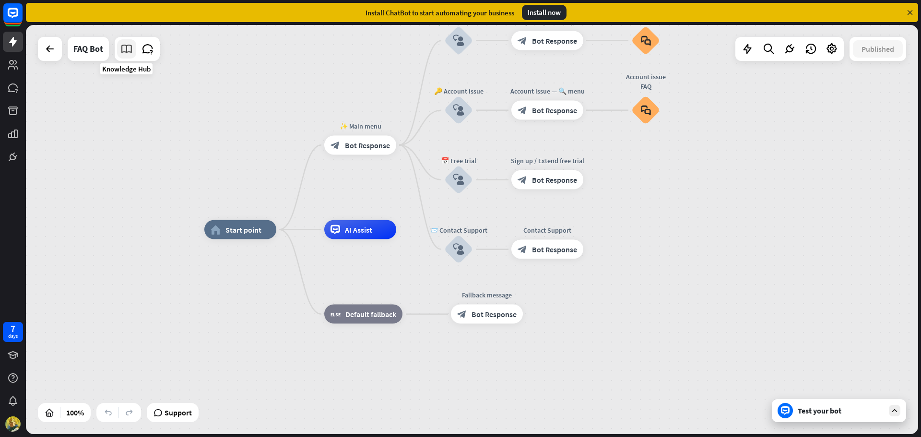
click at [129, 55] on link at bounding box center [126, 48] width 19 height 19
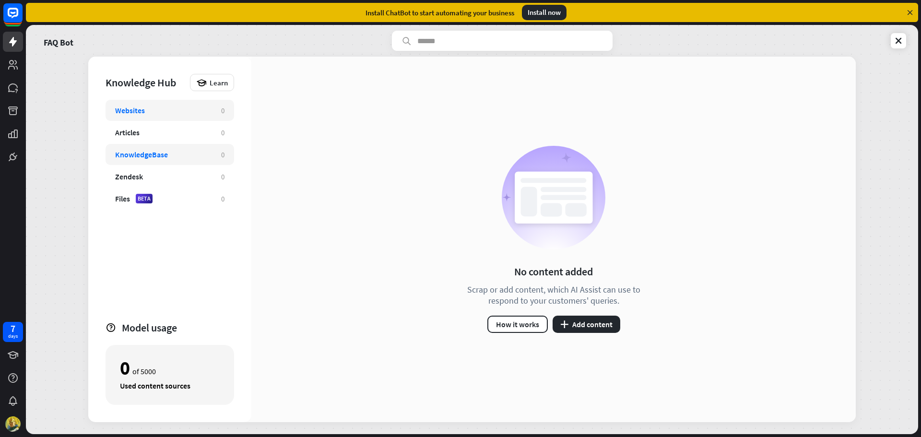
click at [210, 158] on div "KnowledgeBase" at bounding box center [163, 155] width 96 height 10
click at [606, 318] on button "plus Add content" at bounding box center [586, 324] width 68 height 17
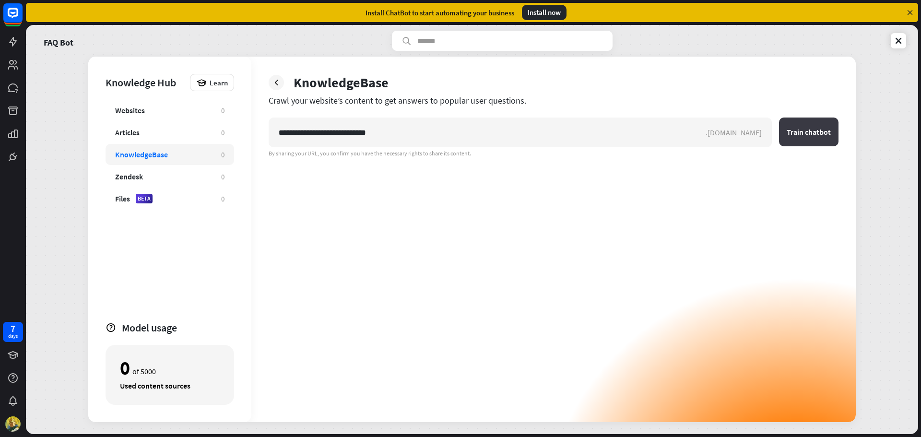
type input "**********"
click at [798, 125] on button "Train chatbot" at bounding box center [808, 131] width 59 height 29
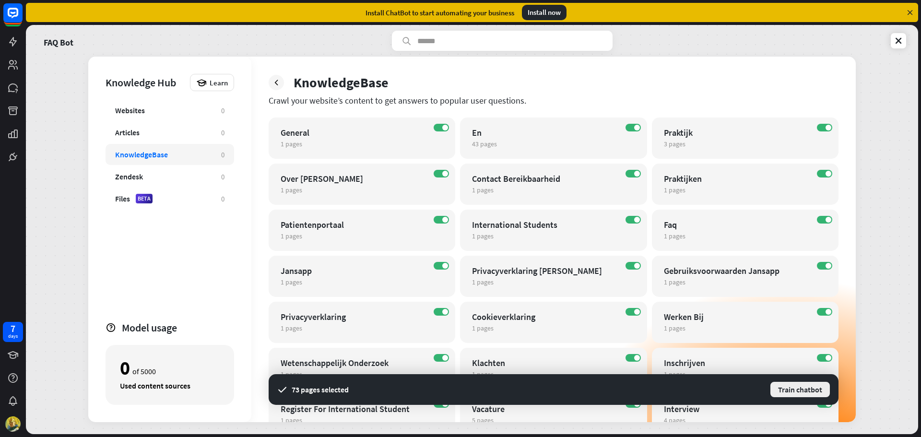
click at [792, 390] on button "Train chatbot" at bounding box center [799, 389] width 61 height 17
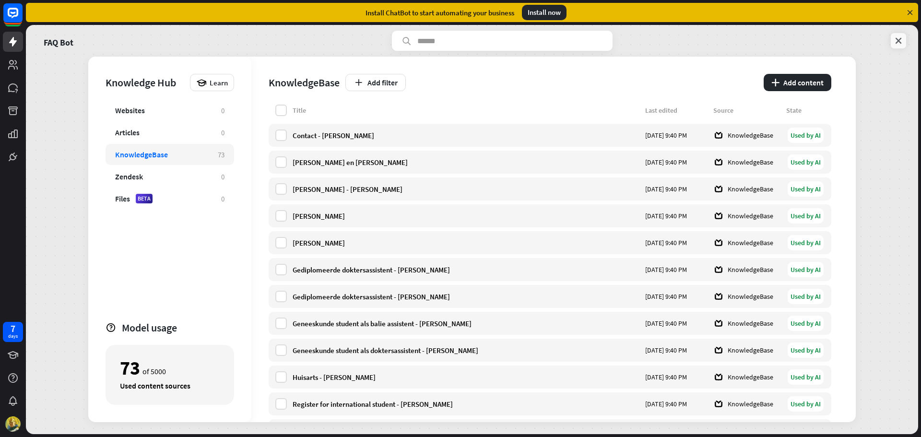
click at [900, 43] on icon at bounding box center [898, 41] width 10 height 10
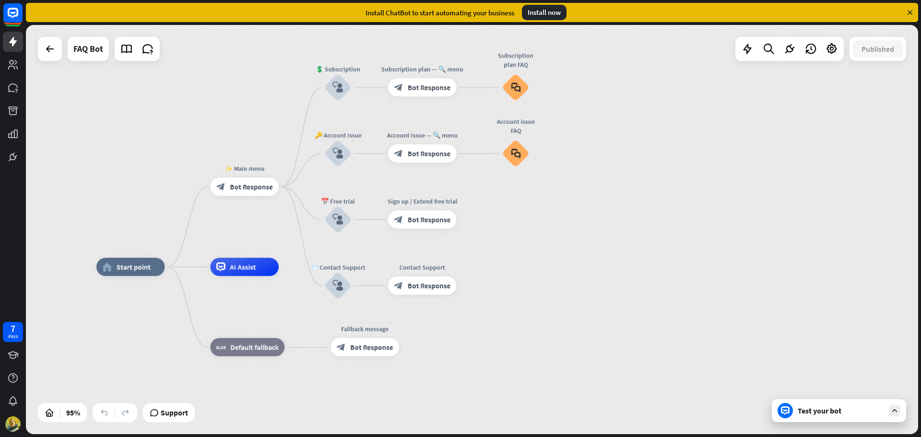
drag, startPoint x: 675, startPoint y: 203, endPoint x: 547, endPoint y: 245, distance: 134.7
click at [547, 245] on div "home_2 Start point ✨ Main menu block_bot_response Bot Response 💲 Subscription b…" at bounding box center [472, 229] width 892 height 409
click at [537, 133] on div "more_horiz" at bounding box center [534, 129] width 17 height 14
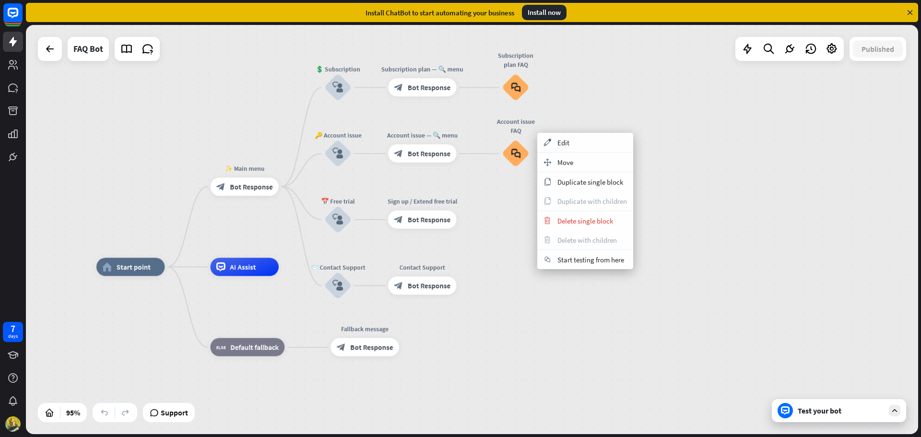
click at [513, 222] on div "home_2 Start point ✨ Main menu block_bot_response Bot Response 💲 Subscription b…" at bounding box center [472, 229] width 892 height 409
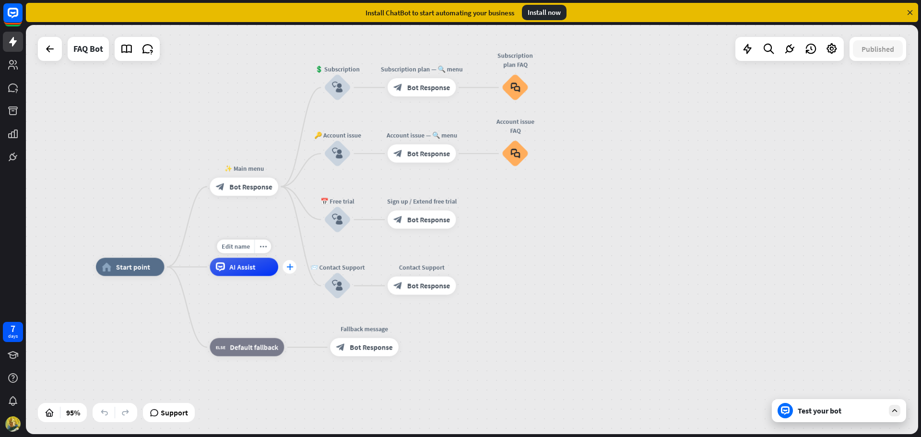
click at [293, 265] on icon "plus" at bounding box center [289, 267] width 7 height 6
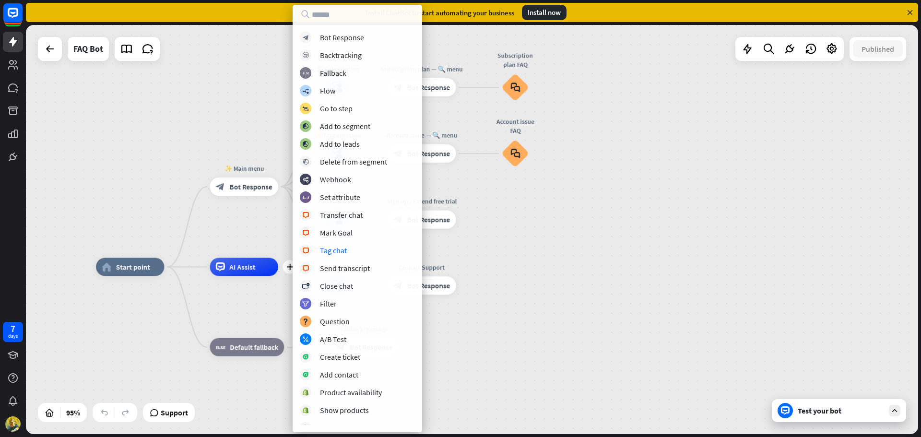
click at [557, 251] on div "home_2 Start point ✨ Main menu block_bot_response Bot Response 💲 Subscription b…" at bounding box center [472, 229] width 892 height 409
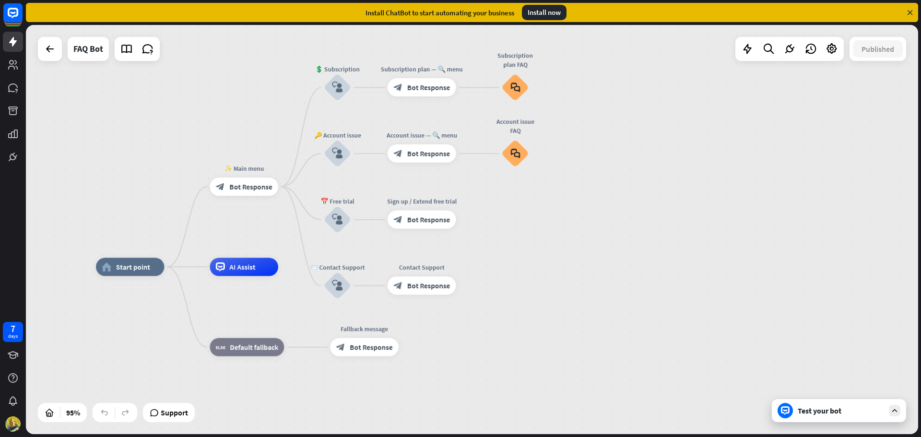
click at [808, 411] on div "Test your bot" at bounding box center [840, 411] width 86 height 10
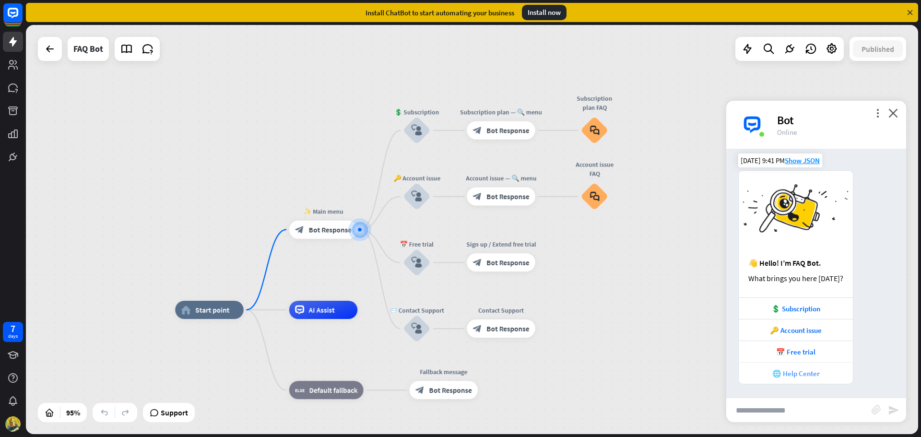
scroll to position [7, 0]
click at [436, 243] on div "more_horiz" at bounding box center [435, 238] width 17 height 14
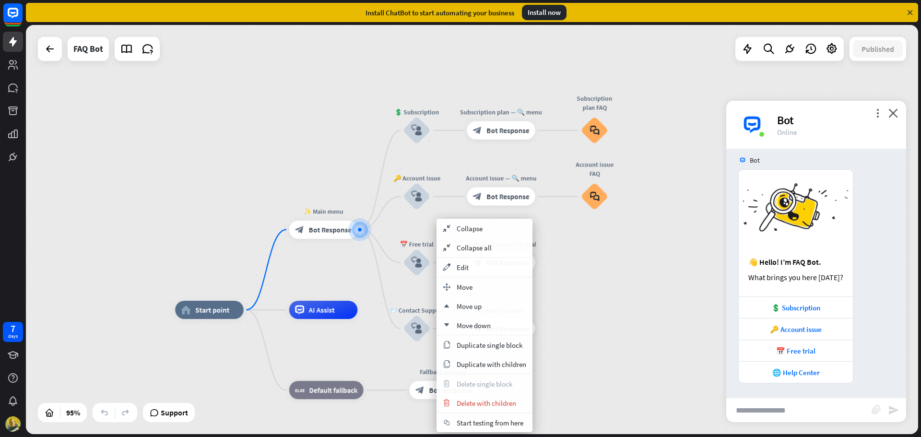
click at [586, 292] on div "home_2 Start point ✨ Main menu block_bot_response Bot Response 💲 Subscription b…" at bounding box center [472, 229] width 892 height 409
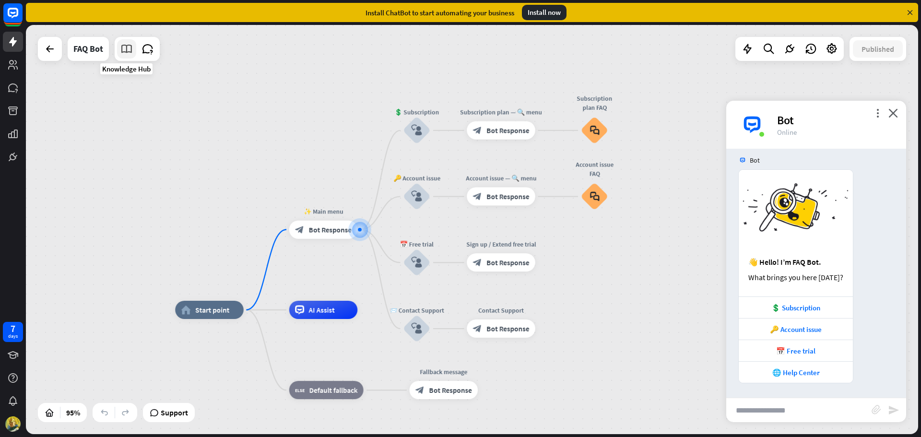
click at [129, 48] on icon at bounding box center [126, 49] width 12 height 12
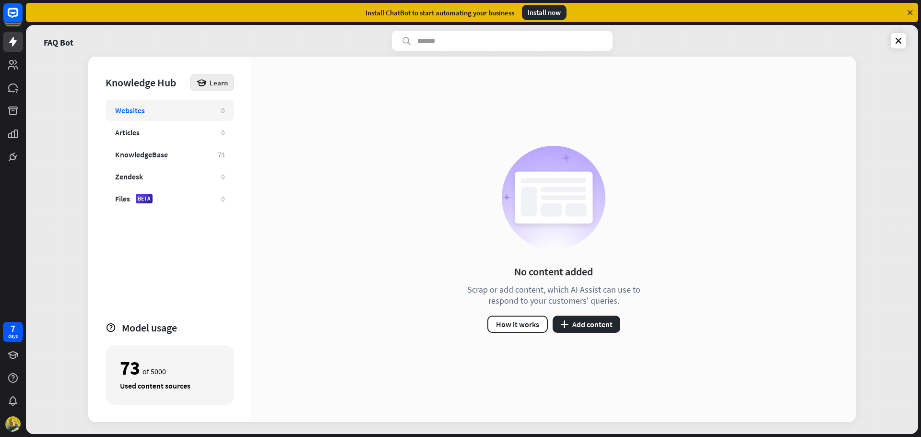
click at [223, 84] on span "Learn" at bounding box center [219, 82] width 18 height 9
click at [257, 106] on div "Get started with Knowledge Hub" at bounding box center [254, 109] width 110 height 19
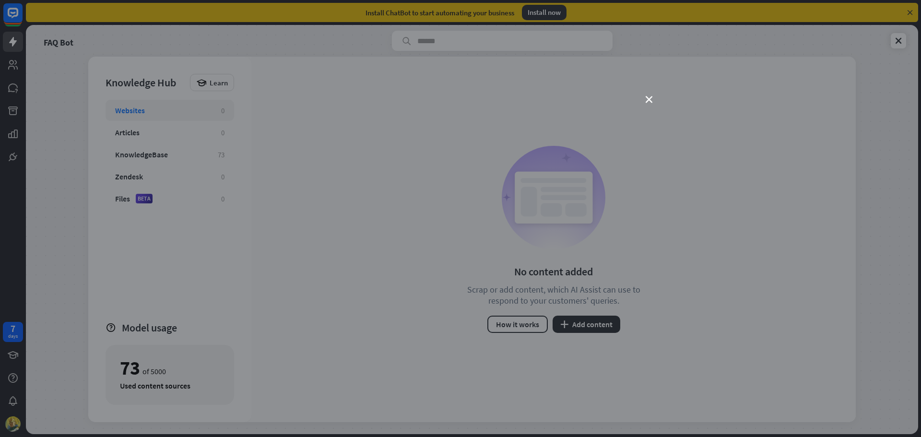
click at [703, 80] on div "close" at bounding box center [460, 218] width 921 height 437
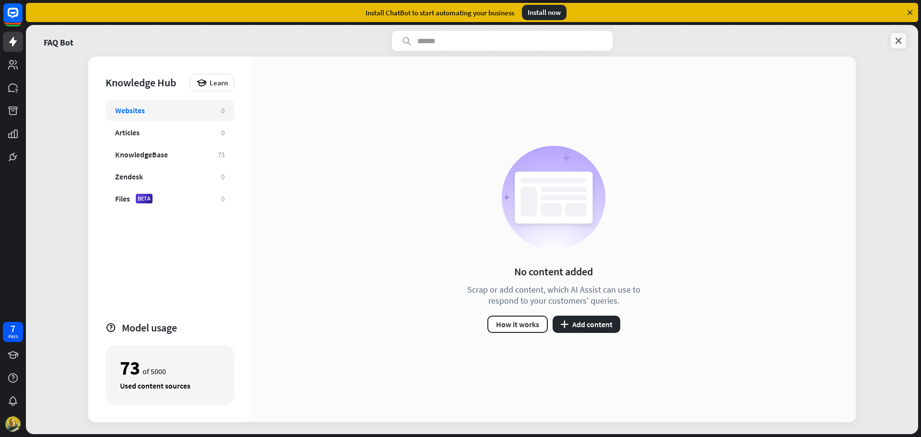
click at [902, 42] on icon at bounding box center [898, 41] width 10 height 10
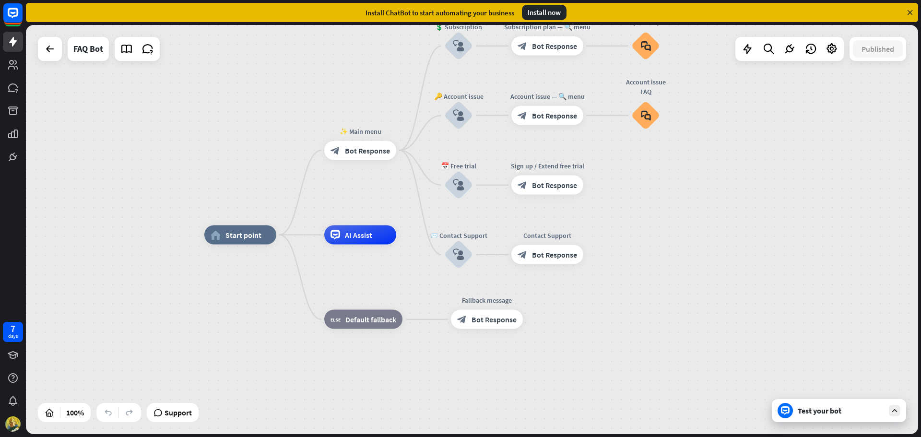
drag, startPoint x: 670, startPoint y: 166, endPoint x: 628, endPoint y: 219, distance: 66.9
click at [634, 215] on div "home_2 Start point ✨ Main menu block_bot_response Bot Response 💲 Subscription b…" at bounding box center [472, 229] width 892 height 409
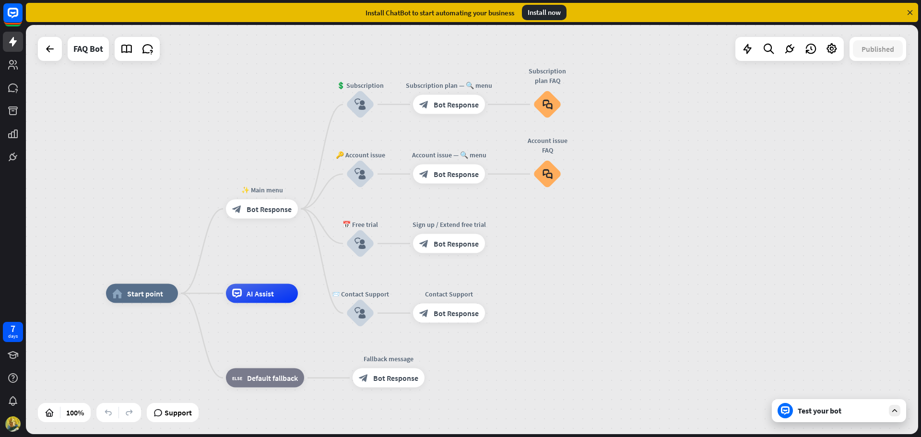
drag, startPoint x: 661, startPoint y: 182, endPoint x: 599, endPoint y: 192, distance: 63.1
click at [599, 192] on div "home_2 Start point ✨ Main menu block_bot_response Bot Response 💲 Subscription b…" at bounding box center [472, 229] width 892 height 409
click at [140, 55] on link at bounding box center [147, 48] width 19 height 19
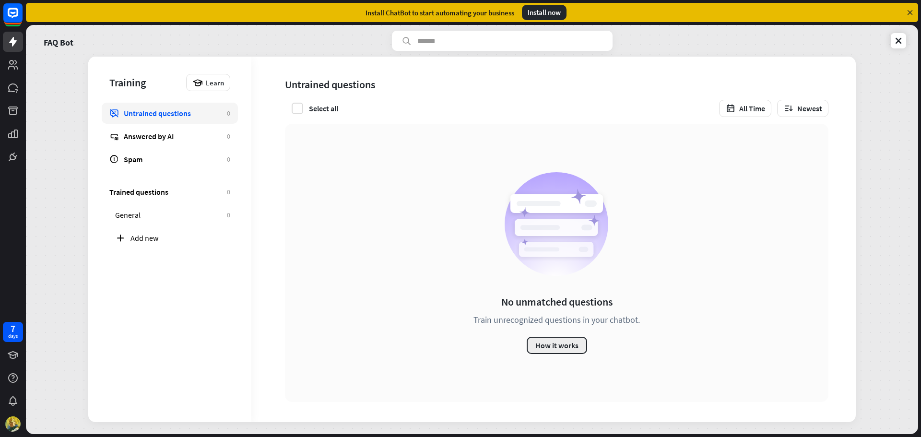
click at [551, 337] on button "How it works" at bounding box center [557, 345] width 60 height 17
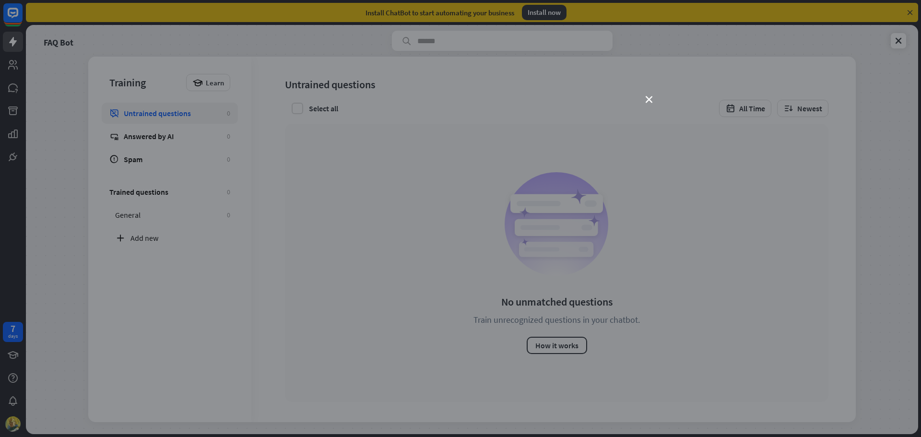
click at [176, 153] on div "close" at bounding box center [460, 218] width 921 height 437
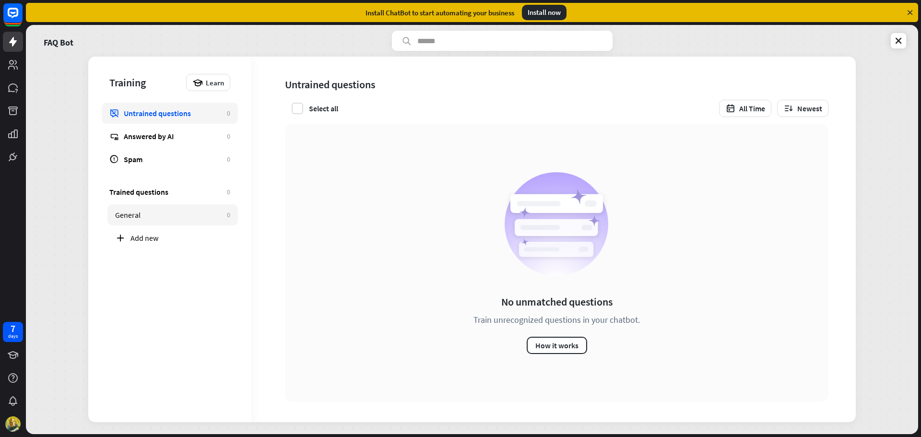
click at [190, 210] on div "General" at bounding box center [168, 215] width 107 height 10
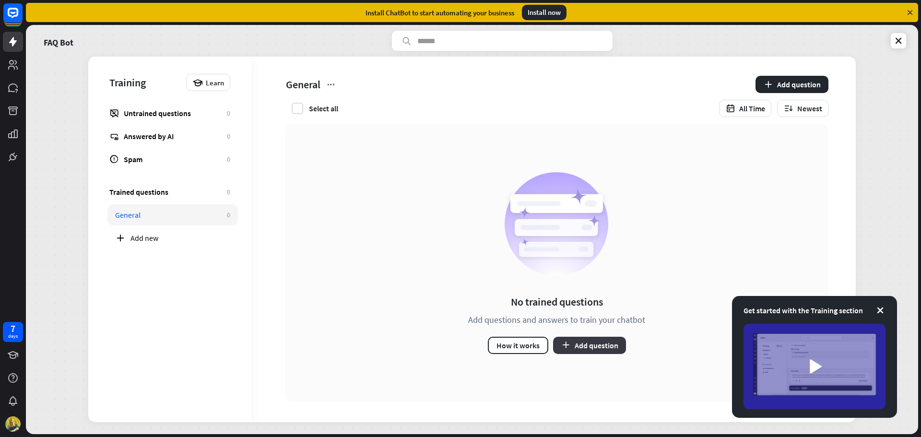
click at [567, 341] on icon "button" at bounding box center [566, 345] width 10 height 10
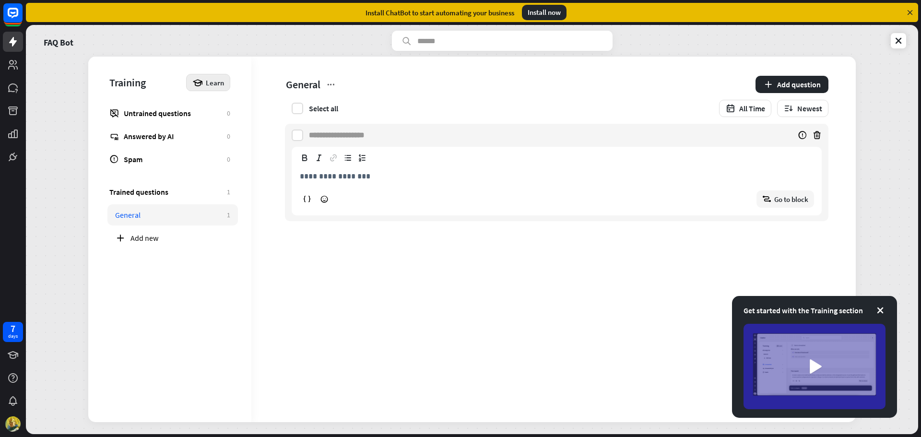
click at [199, 84] on icon at bounding box center [197, 82] width 11 height 11
click at [438, 132] on div "Edit" at bounding box center [527, 135] width 436 height 23
paste input "**********"
type input "**********"
click at [426, 167] on div "**********" at bounding box center [556, 189] width 529 height 52
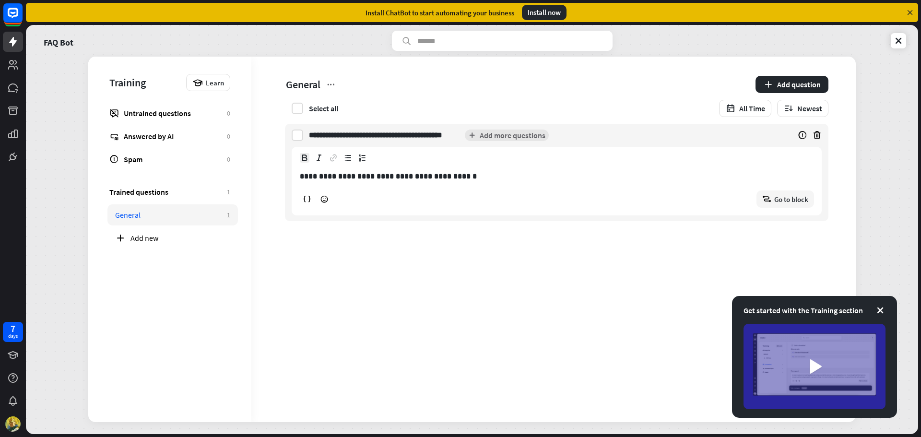
click at [466, 177] on p "**********" at bounding box center [557, 176] width 514 height 12
click at [563, 100] on div "Select all All Time Newest" at bounding box center [556, 108] width 543 height 17
click at [520, 141] on div "**********" at bounding box center [527, 135] width 436 height 23
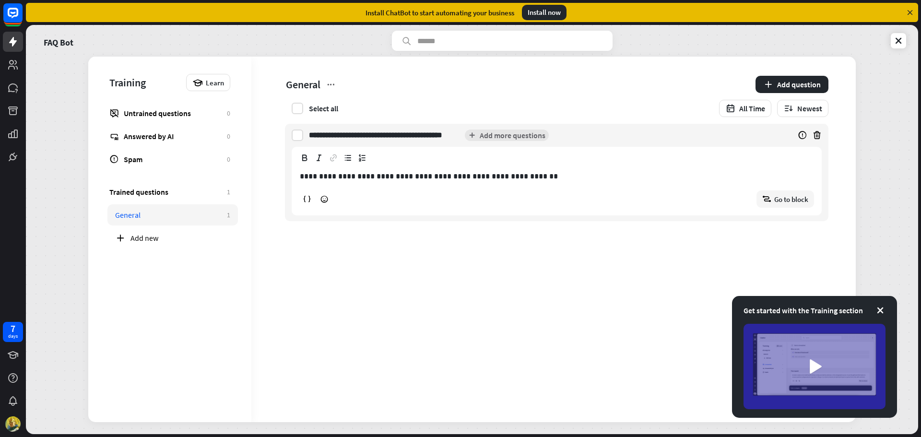
click at [577, 130] on div "**********" at bounding box center [539, 135] width 460 height 23
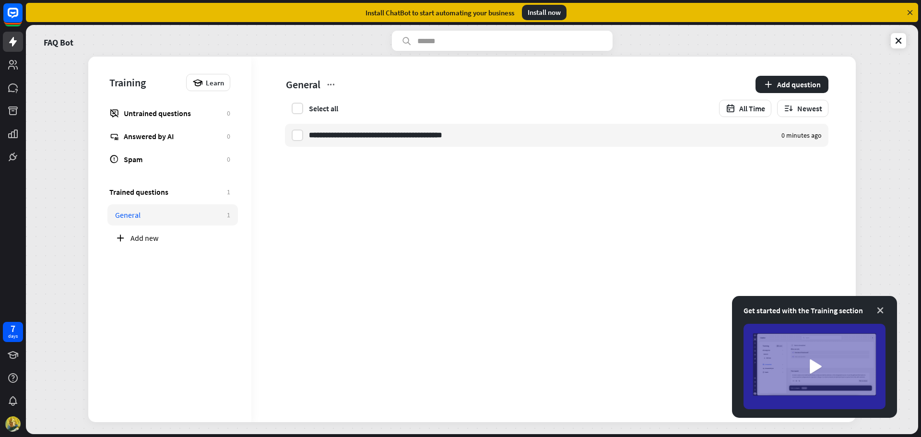
click at [882, 309] on icon at bounding box center [880, 310] width 10 height 10
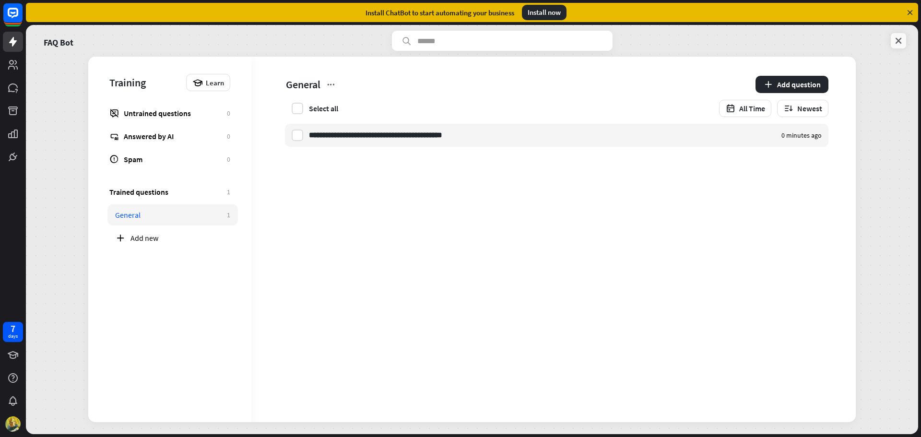
click at [899, 43] on icon at bounding box center [898, 41] width 10 height 10
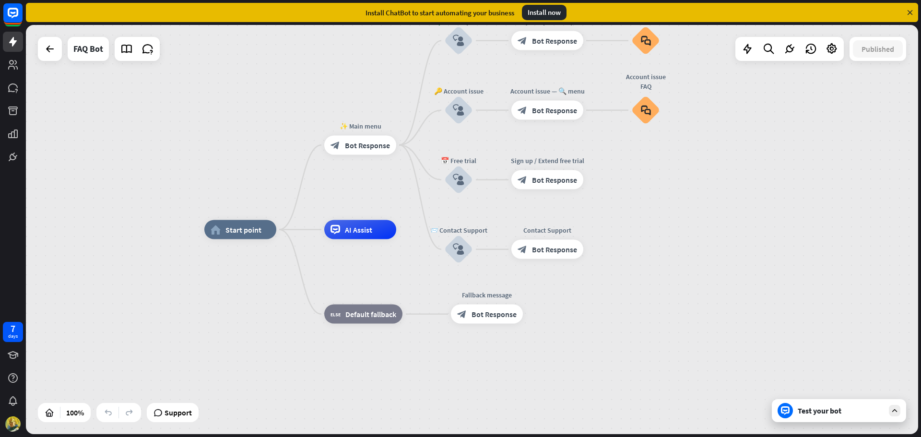
click at [842, 414] on div "Test your bot" at bounding box center [840, 411] width 86 height 10
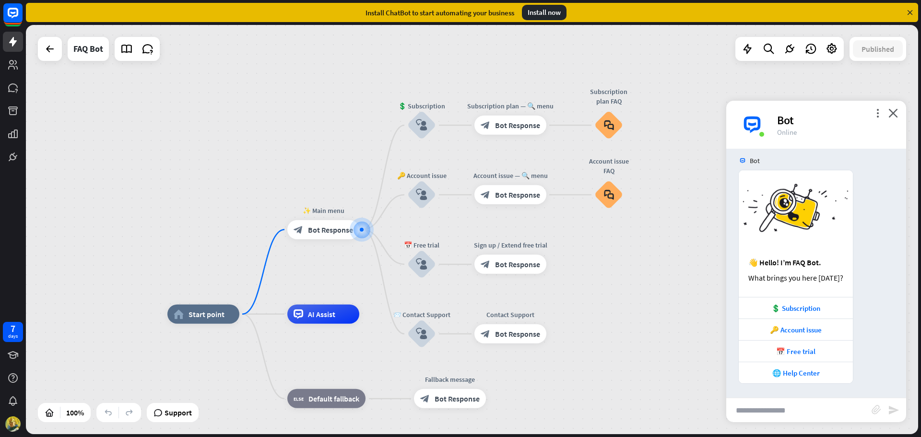
scroll to position [7, 0]
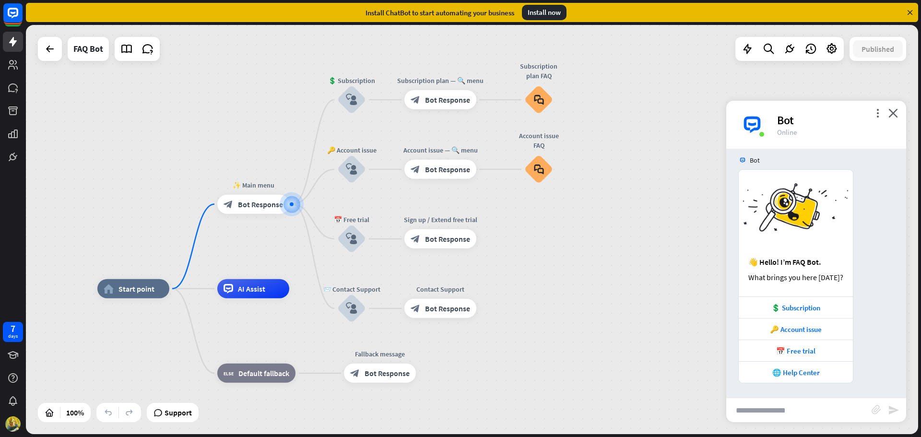
drag, startPoint x: 653, startPoint y: 239, endPoint x: 581, endPoint y: 214, distance: 76.6
click at [581, 214] on div "home_2 Start point ✨ Main menu block_bot_response Bot Response 💲 Subscription b…" at bounding box center [472, 229] width 892 height 409
click at [534, 99] on icon "block_faq" at bounding box center [537, 100] width 10 height 11
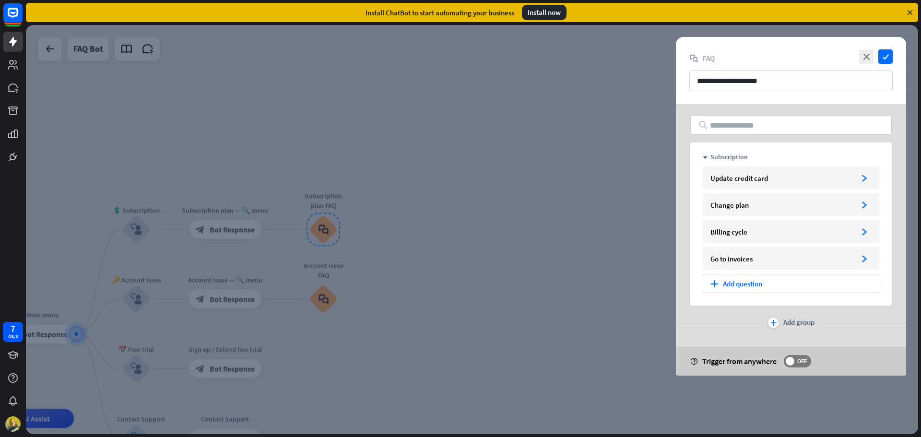
click at [602, 153] on div at bounding box center [472, 229] width 892 height 409
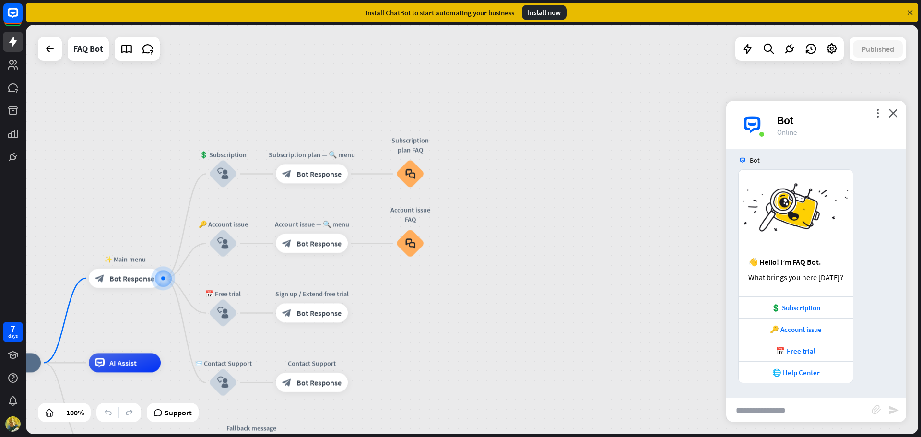
drag, startPoint x: 542, startPoint y: 174, endPoint x: 629, endPoint y: 117, distance: 103.4
click at [629, 117] on div "home_2 Start point ✨ Main menu block_bot_response Bot Response 💲 Subscription b…" at bounding box center [472, 229] width 892 height 409
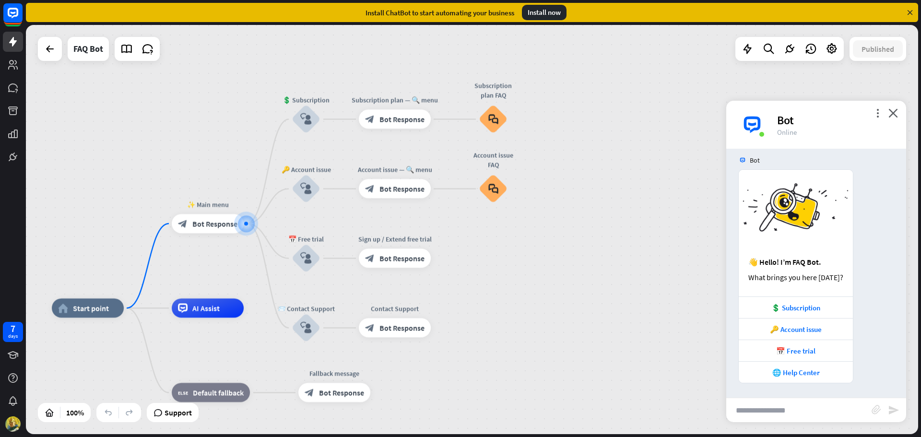
drag, startPoint x: 562, startPoint y: 163, endPoint x: 645, endPoint y: 108, distance: 99.1
click at [645, 108] on div "home_2 Start point ✨ Main menu block_bot_response Bot Response 💲 Subscription b…" at bounding box center [472, 229] width 892 height 409
click at [17, 354] on icon at bounding box center [13, 355] width 12 height 12
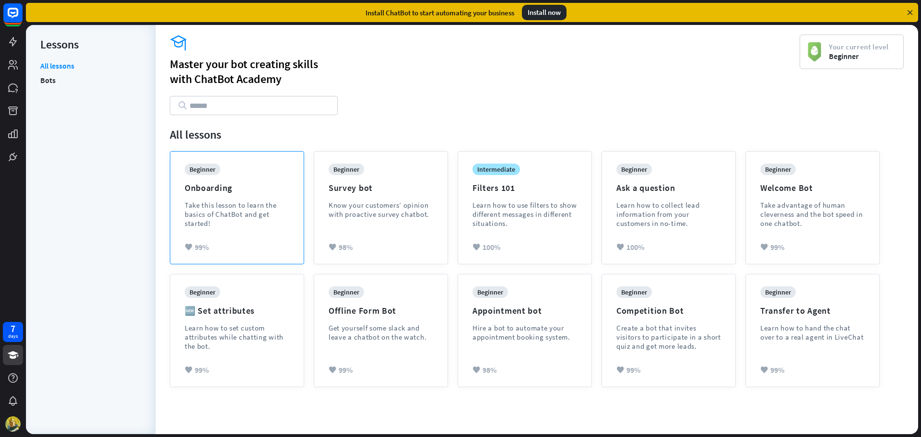
click at [290, 200] on div "beginner Onboarding Take this lesson to learn the basics of ChatBot and get sta…" at bounding box center [236, 208] width 133 height 112
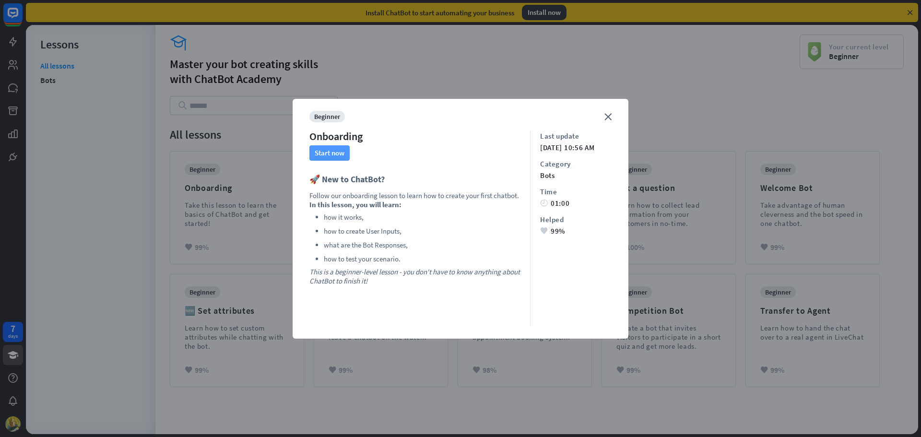
click at [326, 148] on button "Start now" at bounding box center [329, 152] width 40 height 15
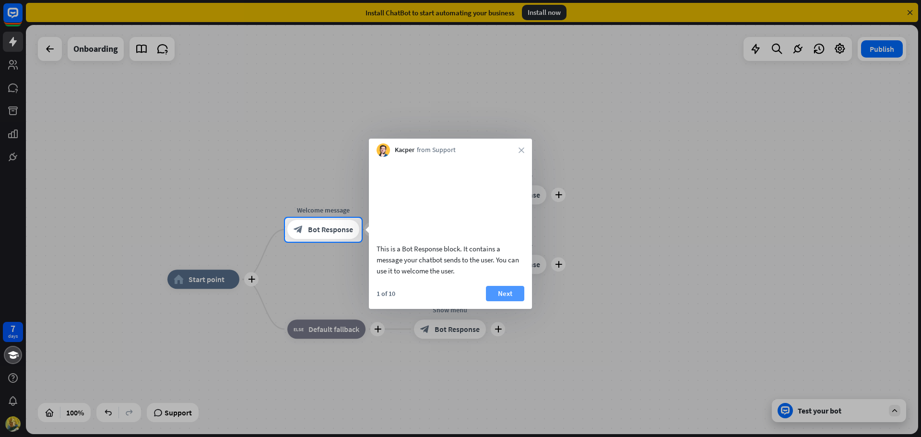
click at [506, 301] on button "Next" at bounding box center [505, 293] width 38 height 15
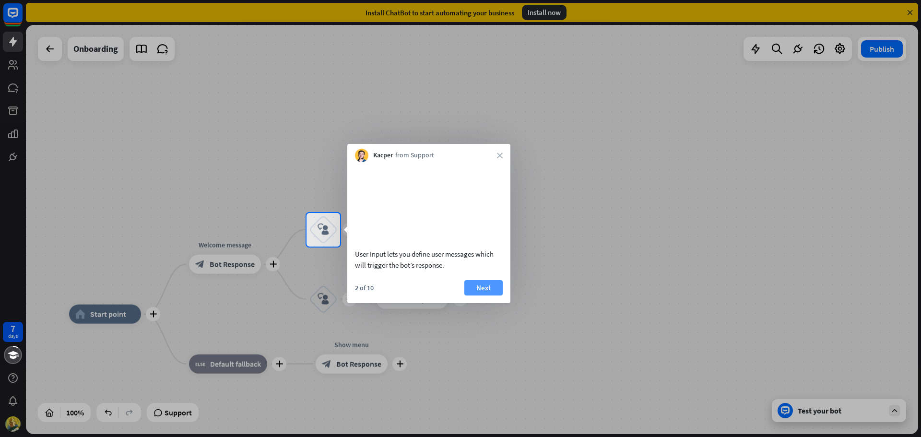
click at [476, 295] on button "Next" at bounding box center [483, 287] width 38 height 15
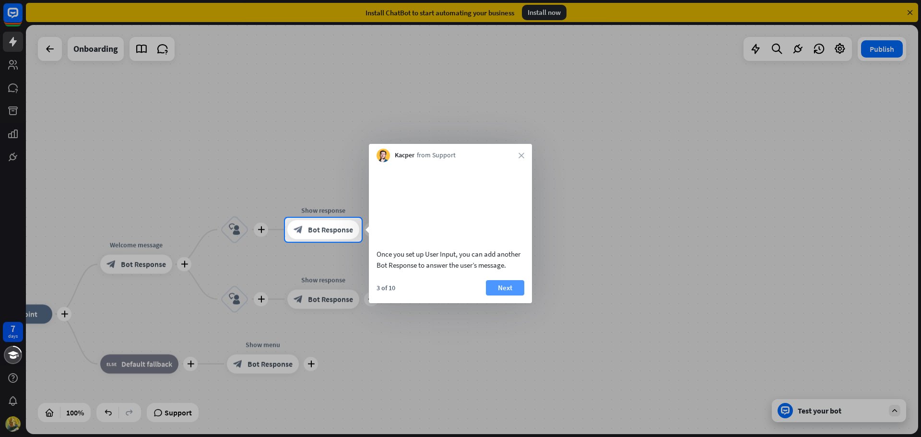
click at [506, 295] on button "Next" at bounding box center [505, 287] width 38 height 15
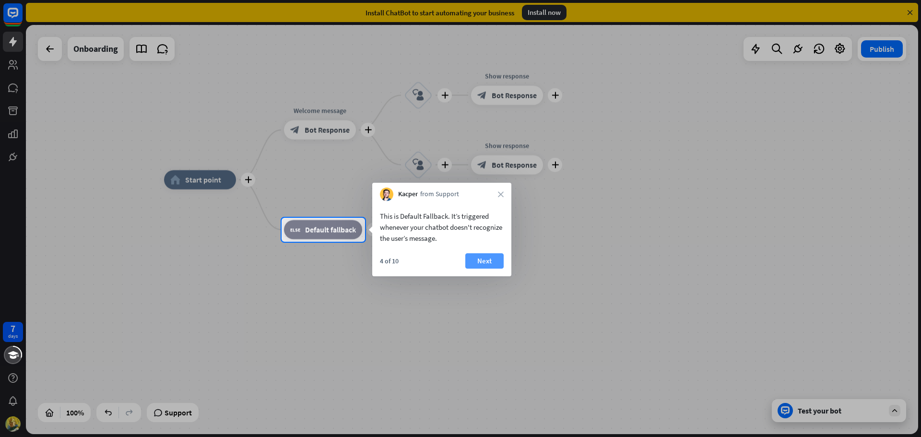
click at [474, 258] on button "Next" at bounding box center [484, 260] width 38 height 15
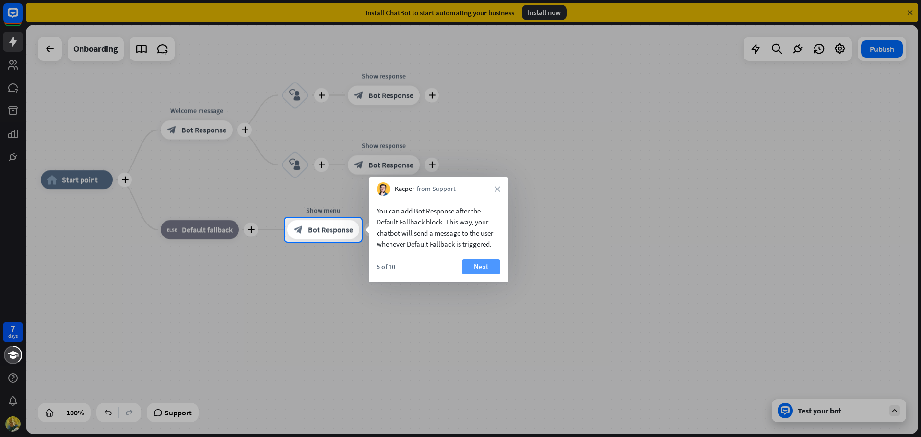
click at [475, 265] on button "Next" at bounding box center [481, 266] width 38 height 15
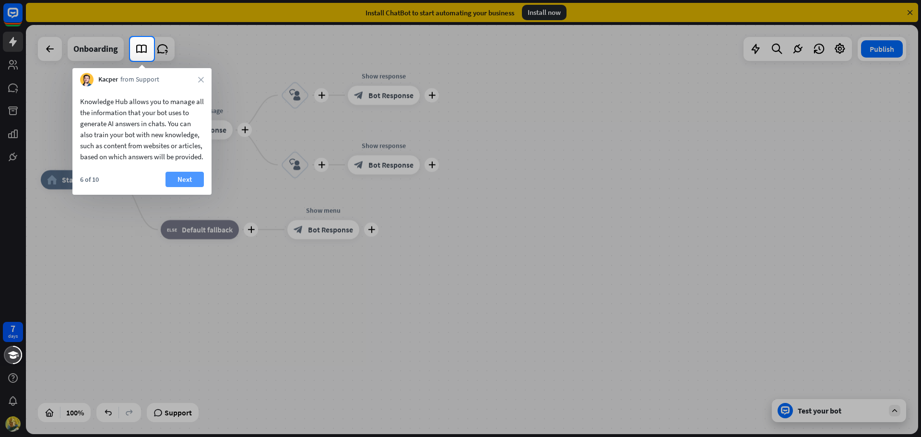
click at [182, 187] on button "Next" at bounding box center [184, 179] width 38 height 15
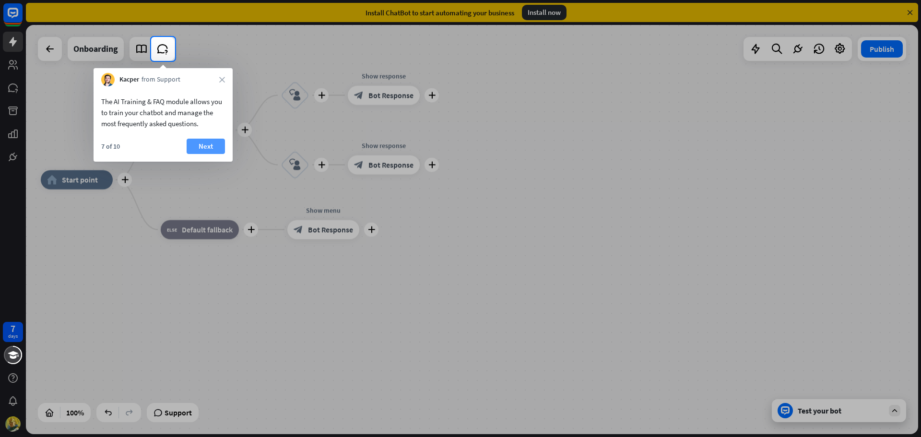
click at [206, 148] on button "Next" at bounding box center [206, 146] width 38 height 15
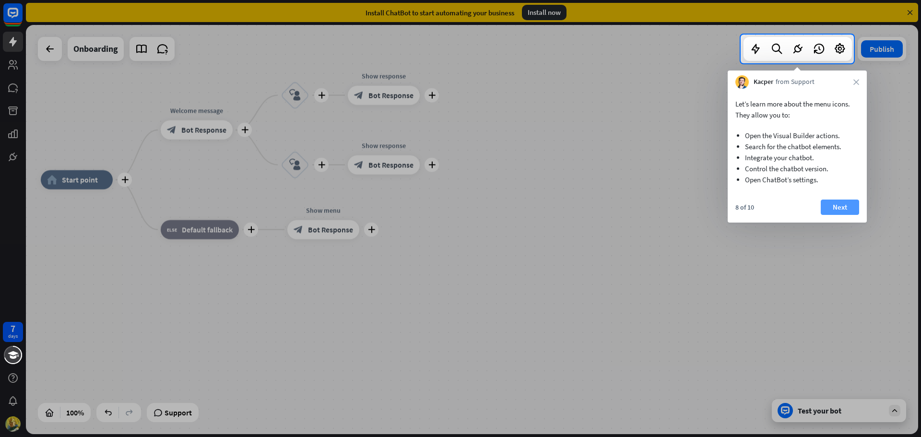
click at [842, 201] on button "Next" at bounding box center [840, 206] width 38 height 15
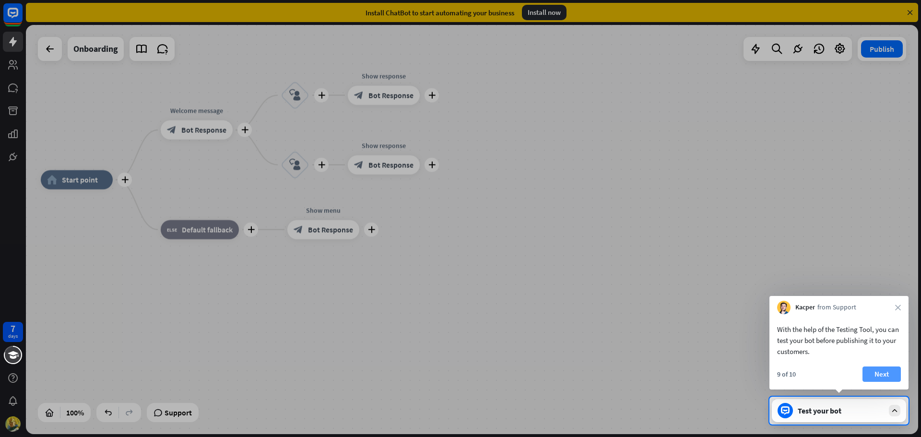
click at [880, 373] on button "Next" at bounding box center [881, 373] width 38 height 15
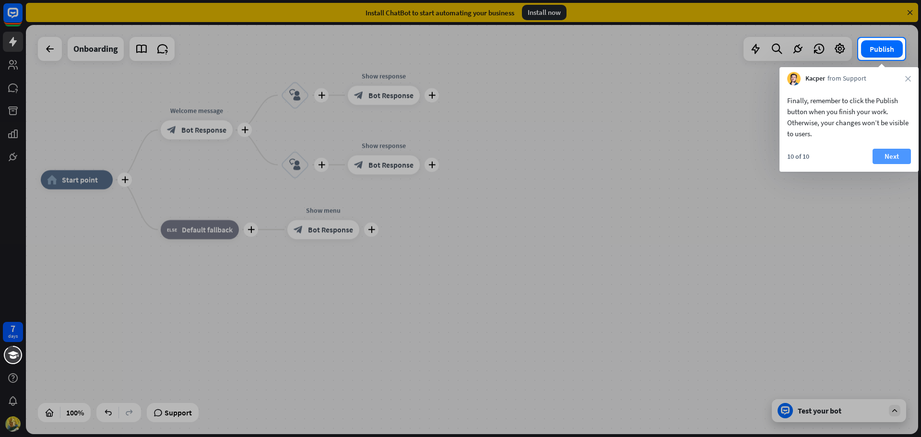
click at [890, 154] on button "Next" at bounding box center [891, 156] width 38 height 15
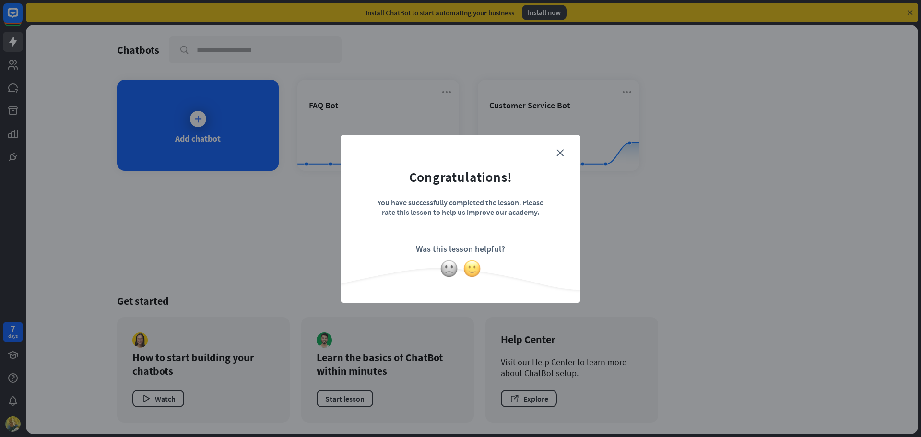
click at [465, 267] on img at bounding box center [472, 268] width 18 height 18
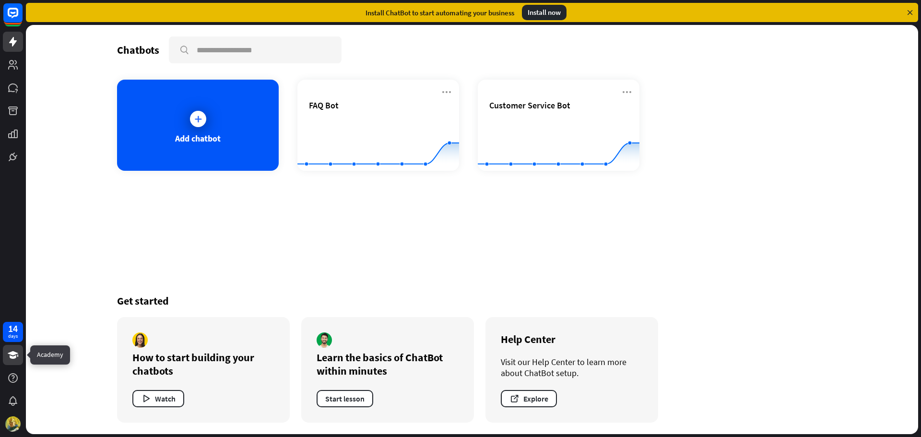
click at [20, 351] on link at bounding box center [13, 355] width 20 height 20
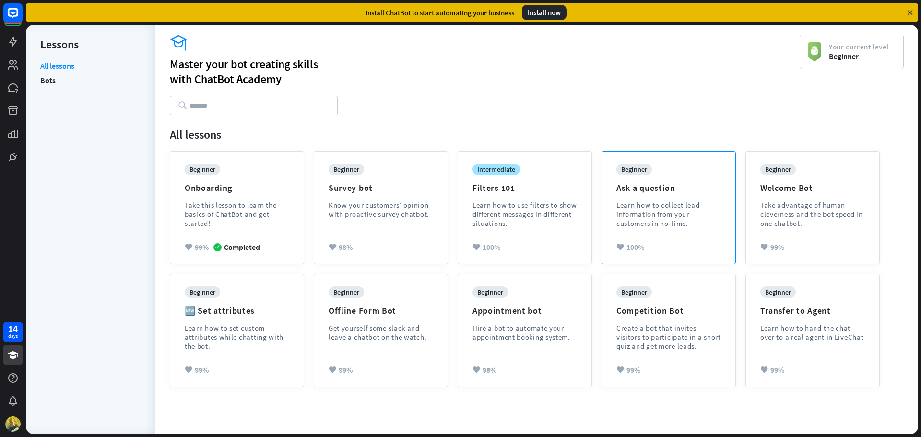
click at [633, 217] on div "Learn how to collect lead information from your customers in no-time." at bounding box center [668, 213] width 105 height 27
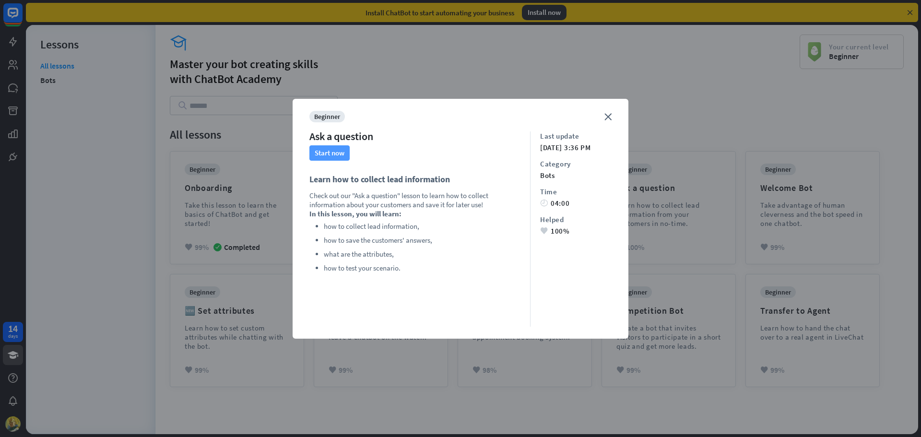
click at [337, 152] on button "Start now" at bounding box center [329, 152] width 40 height 15
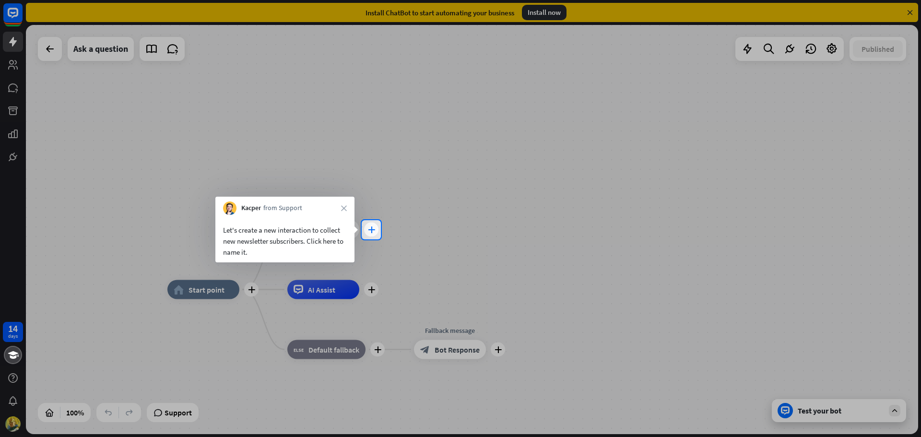
click at [378, 230] on div "plus" at bounding box center [371, 230] width 14 height 14
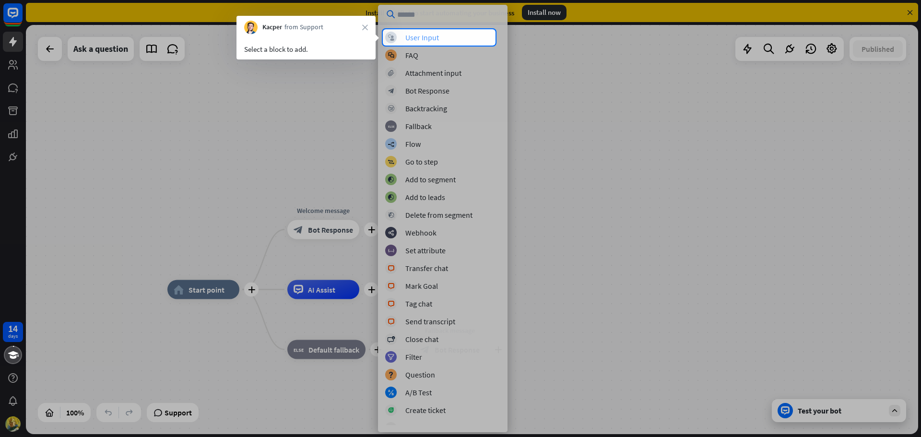
click at [416, 37] on div "User Input" at bounding box center [422, 38] width 34 height 10
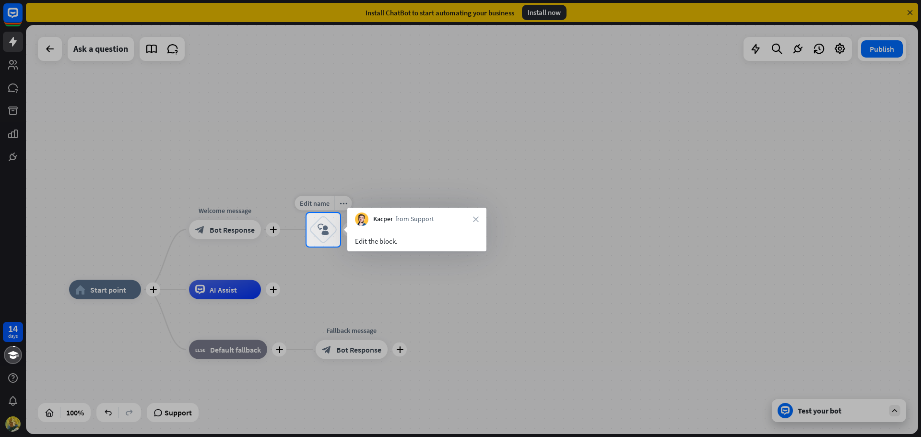
click at [318, 222] on div "block_user_input" at bounding box center [323, 229] width 29 height 29
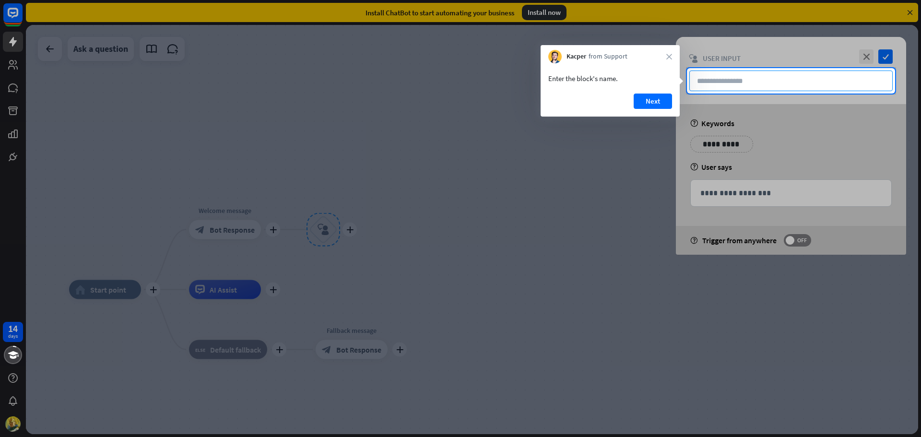
click at [776, 82] on input "text" at bounding box center [790, 80] width 203 height 21
type input "**********"
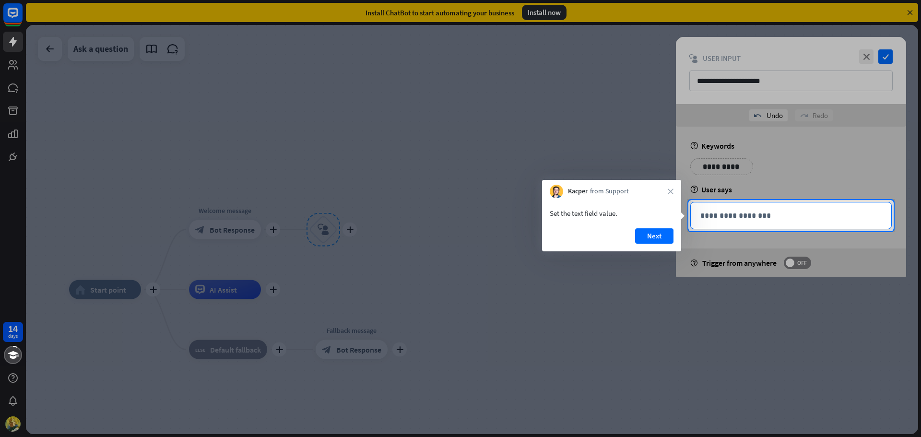
click at [738, 212] on p "**********" at bounding box center [790, 216] width 181 height 12
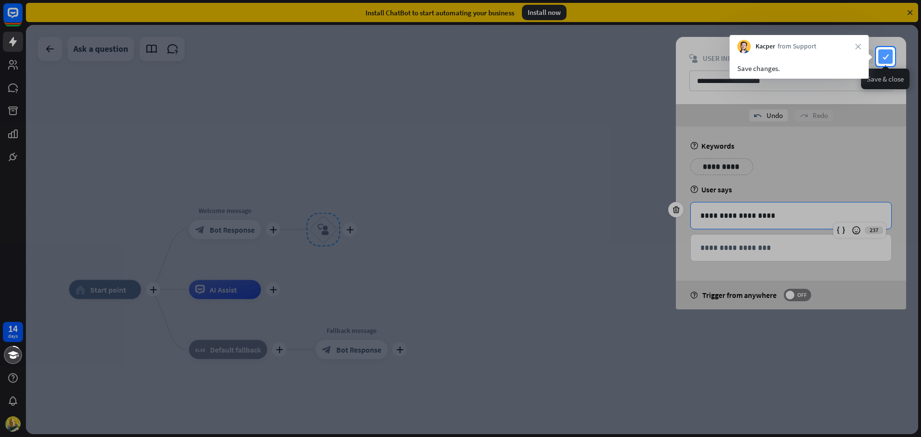
click at [889, 57] on icon "check" at bounding box center [885, 56] width 14 height 14
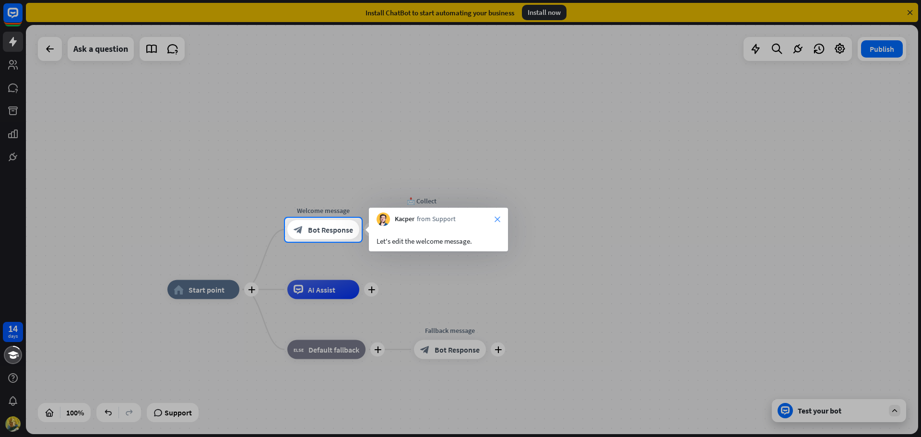
click at [498, 218] on icon "close" at bounding box center [497, 219] width 6 height 6
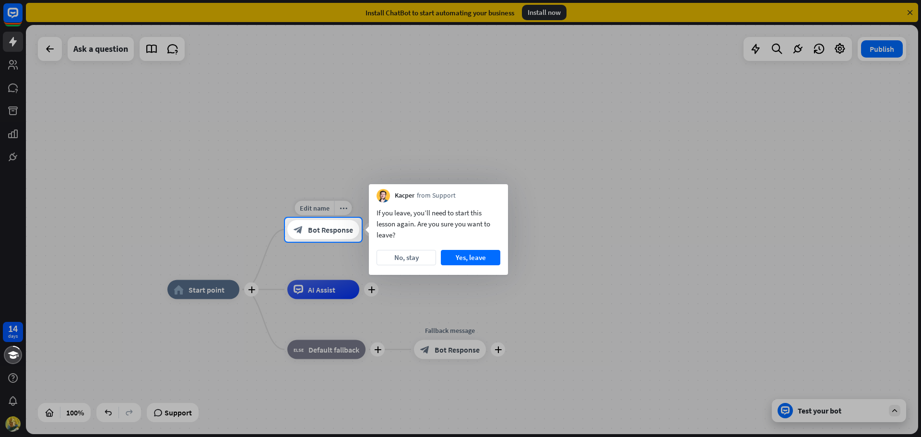
click at [323, 227] on span "Bot Response" at bounding box center [330, 230] width 45 height 10
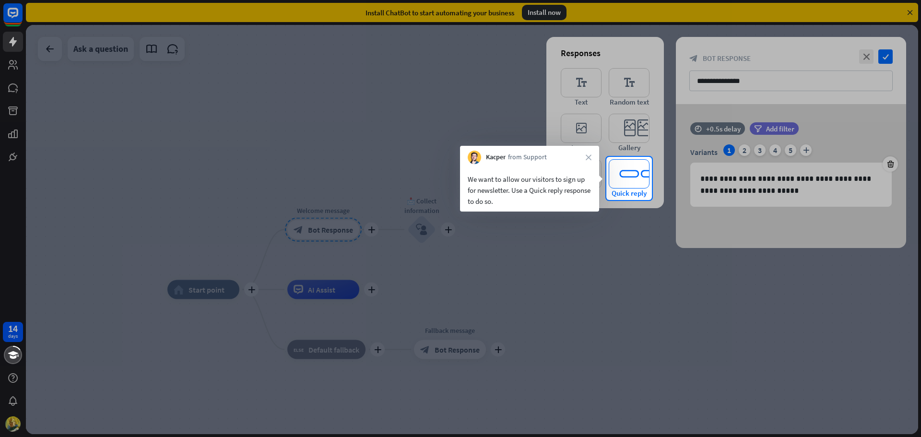
click at [629, 169] on icon "editor_quick_replies" at bounding box center [629, 173] width 41 height 29
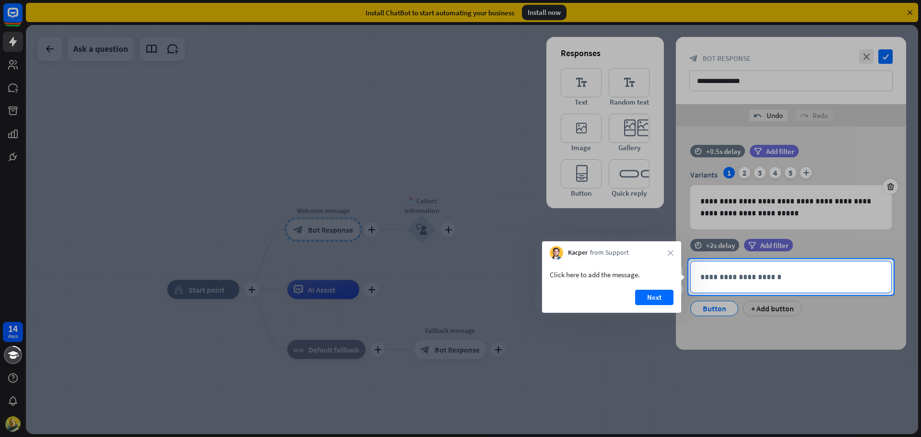
click at [763, 274] on p "**********" at bounding box center [790, 277] width 181 height 12
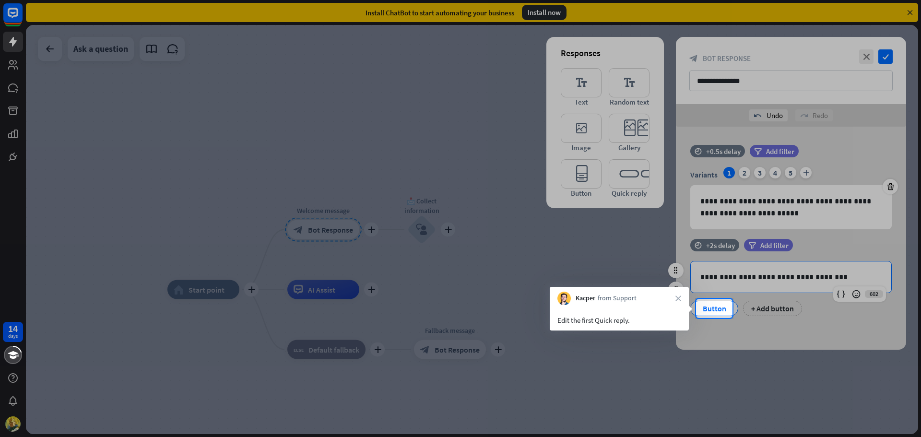
click at [719, 311] on div "Button" at bounding box center [714, 308] width 32 height 14
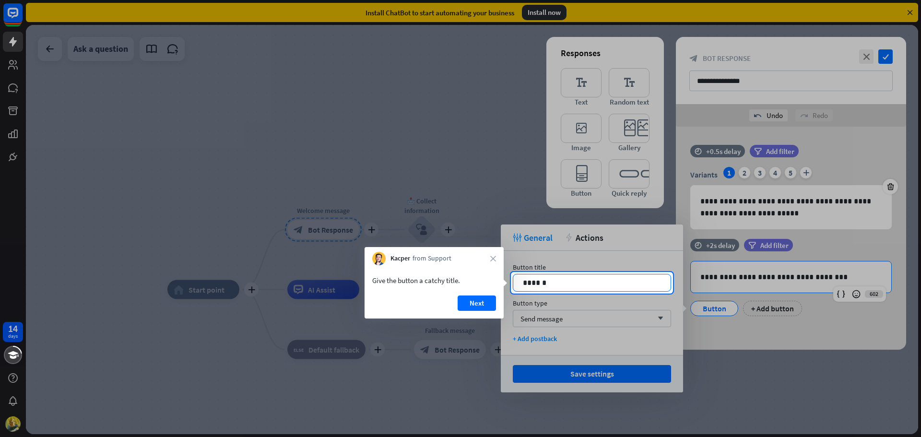
click at [653, 279] on p "******" at bounding box center [592, 283] width 138 height 12
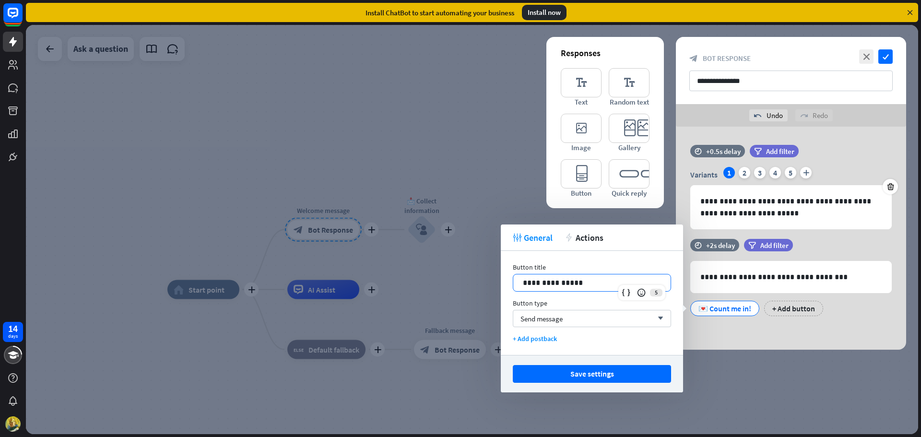
click at [653, 279] on p "**********" at bounding box center [592, 283] width 138 height 12
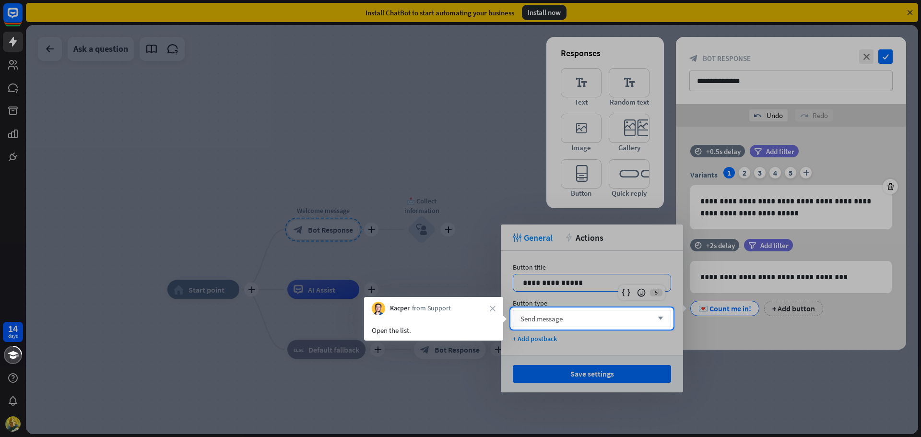
click at [640, 310] on div "Send message arrow_down" at bounding box center [592, 318] width 158 height 17
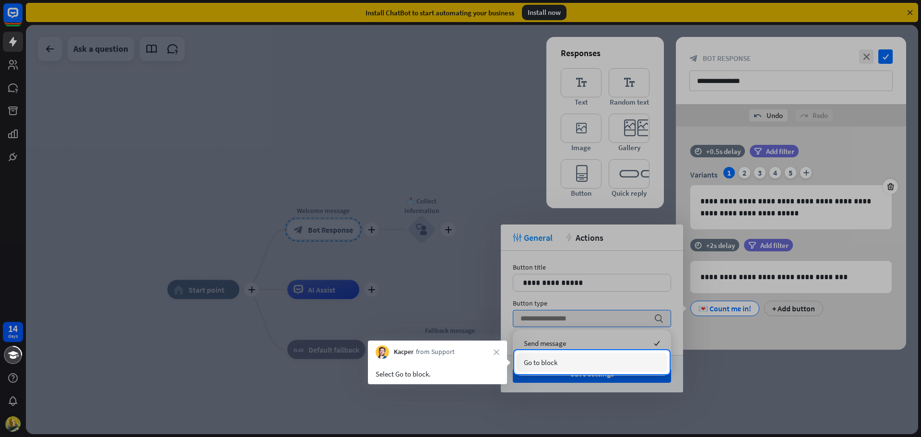
click at [592, 362] on div "Go to block" at bounding box center [591, 361] width 151 height 19
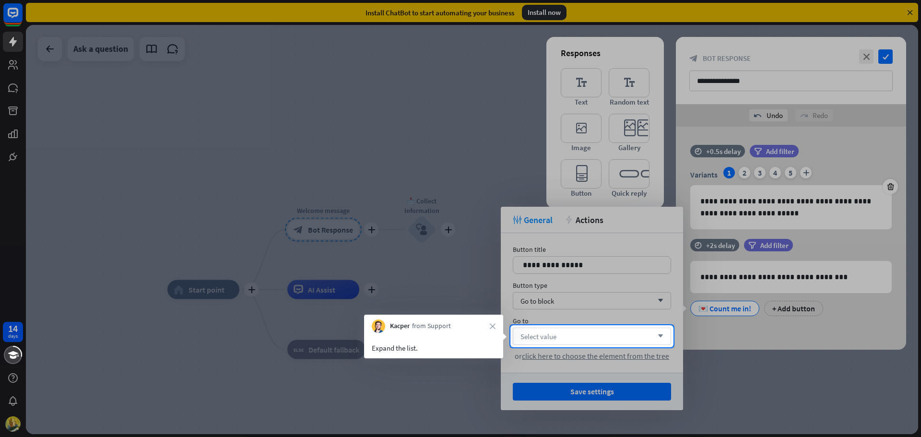
click at [593, 336] on div "Select value arrow_down" at bounding box center [592, 336] width 158 height 17
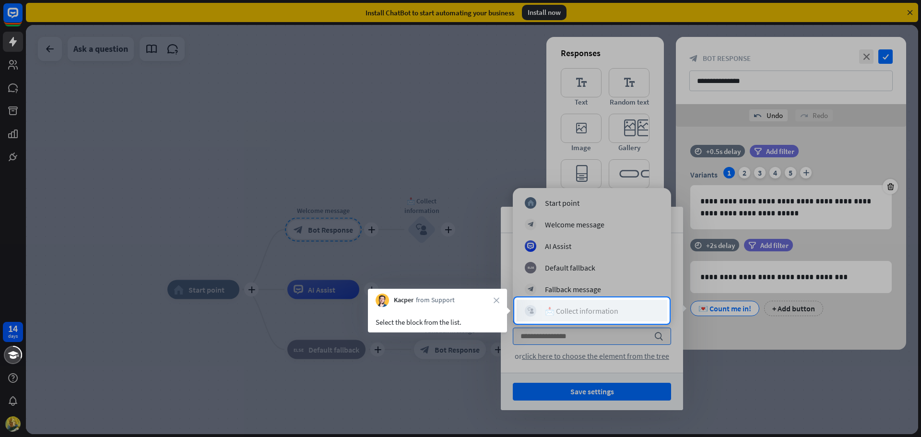
click at [591, 309] on div "📩 Collect information" at bounding box center [581, 311] width 73 height 10
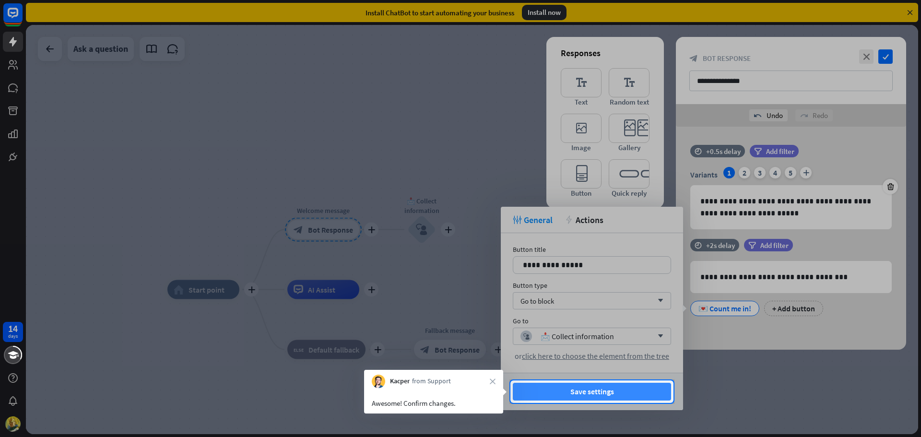
click at [619, 383] on button "Save settings" at bounding box center [592, 392] width 158 height 18
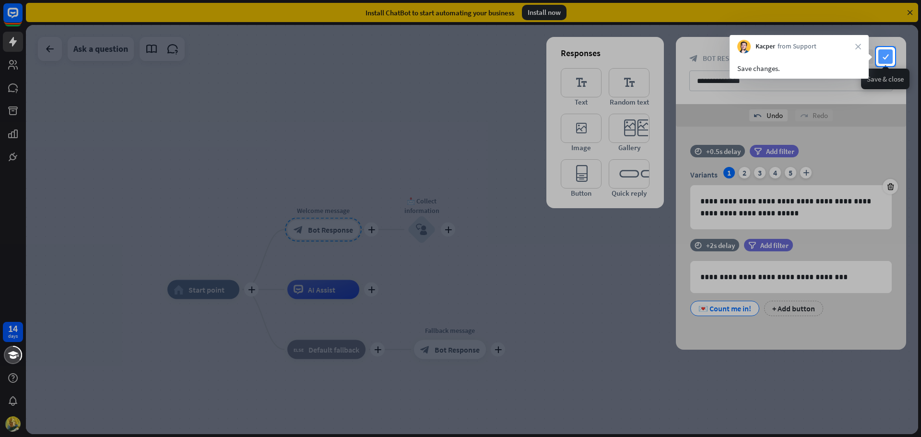
click at [883, 53] on icon "check" at bounding box center [885, 56] width 14 height 14
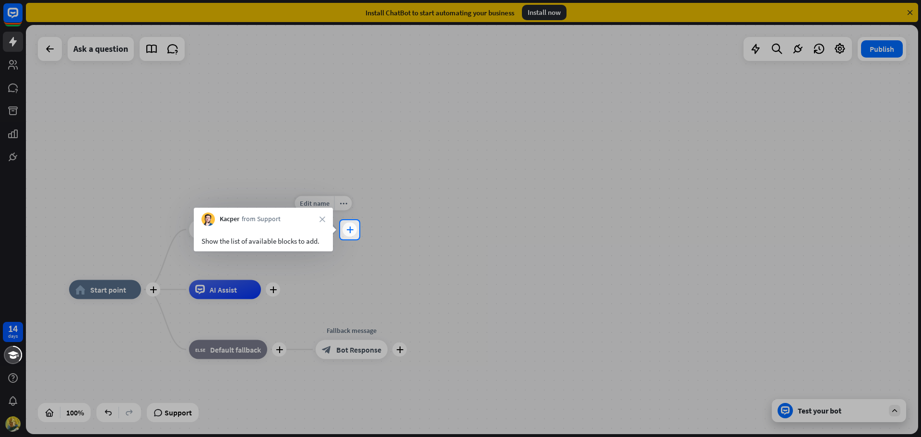
click at [352, 230] on icon "plus" at bounding box center [349, 229] width 7 height 7
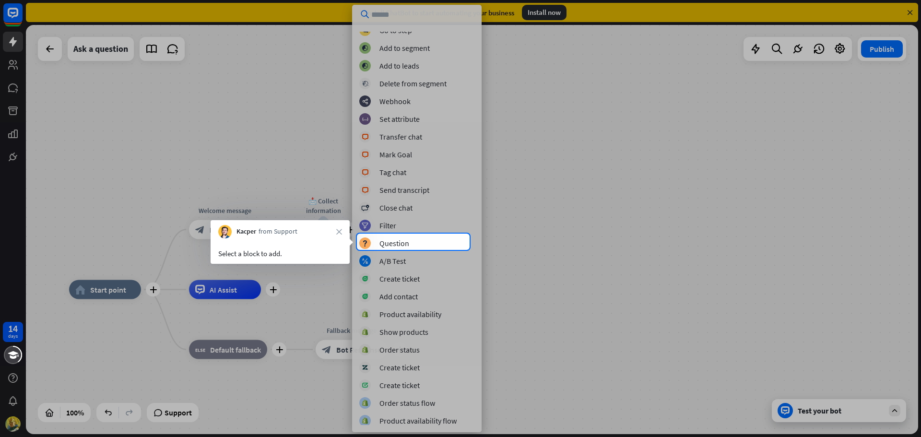
scroll to position [80, 0]
click at [451, 240] on div "block_question Question" at bounding box center [416, 242] width 115 height 12
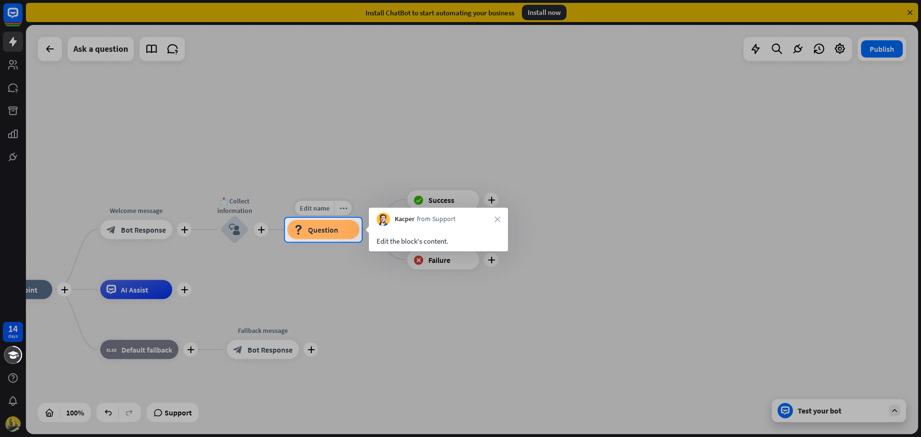
click at [337, 230] on span "Question" at bounding box center [323, 230] width 30 height 10
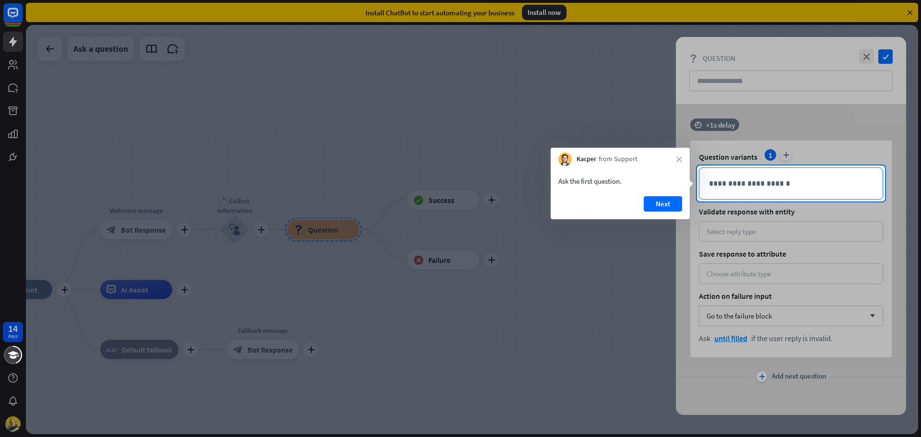
click at [742, 191] on div "**********" at bounding box center [790, 183] width 183 height 31
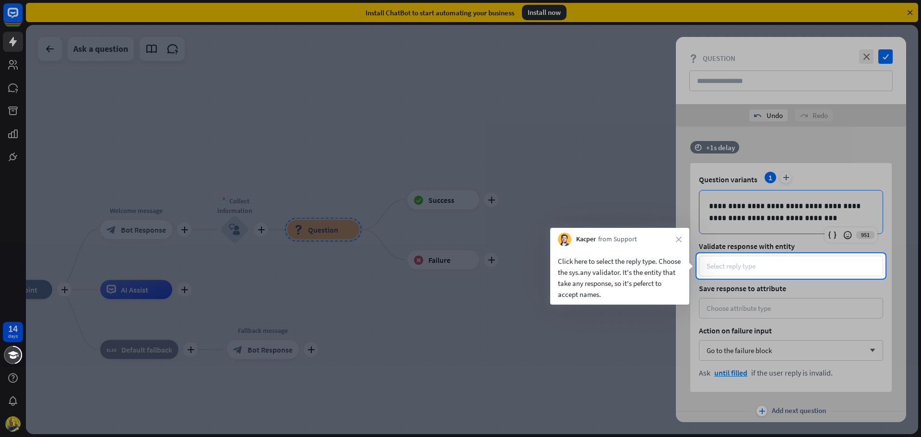
click at [748, 259] on div "Select reply type" at bounding box center [791, 266] width 184 height 21
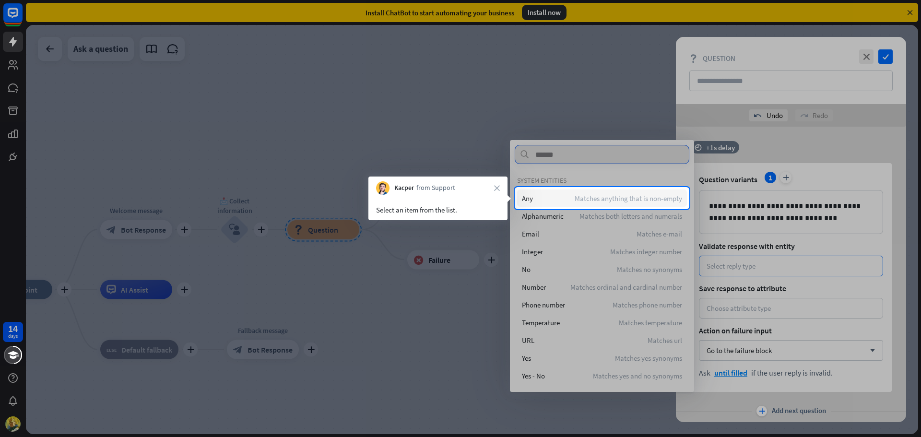
click at [641, 198] on span "Matches anything that is non-empty" at bounding box center [627, 198] width 107 height 9
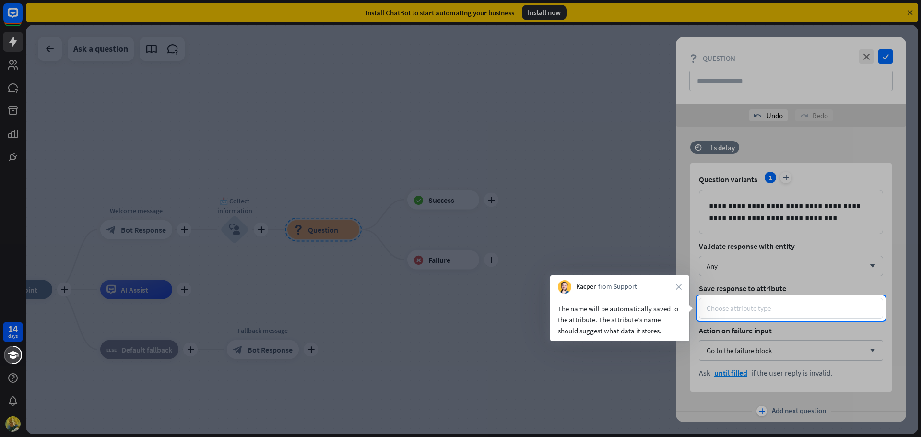
click at [774, 301] on div "Choose attribute type" at bounding box center [791, 308] width 184 height 21
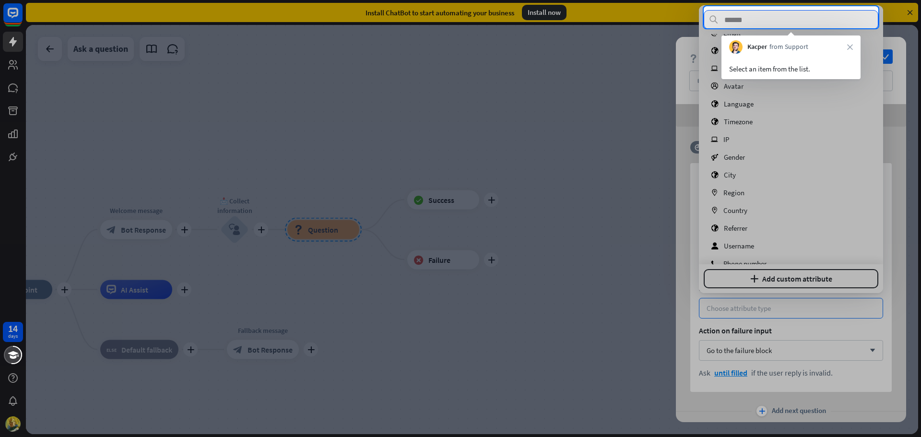
scroll to position [49, 0]
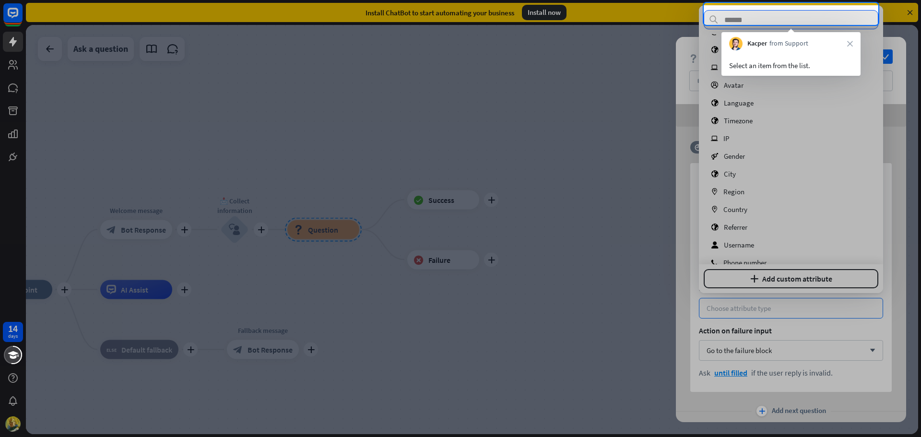
click at [768, 19] on input "text" at bounding box center [790, 19] width 175 height 19
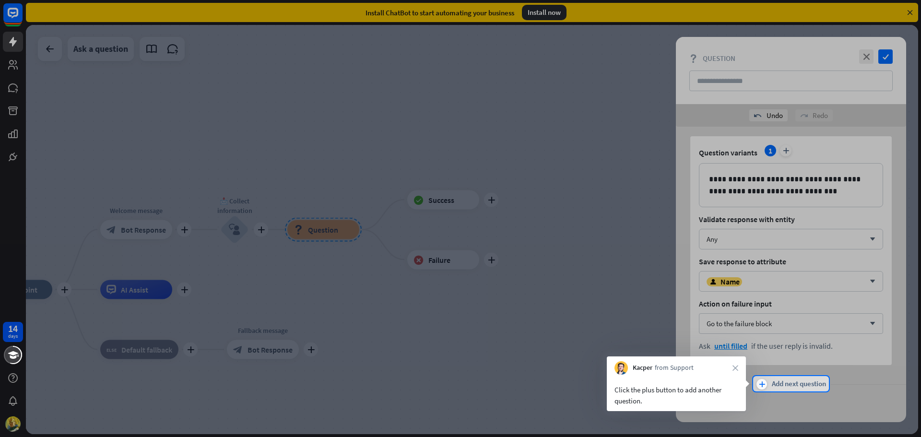
scroll to position [27, 0]
click at [772, 380] on span "Add next question" at bounding box center [799, 383] width 54 height 11
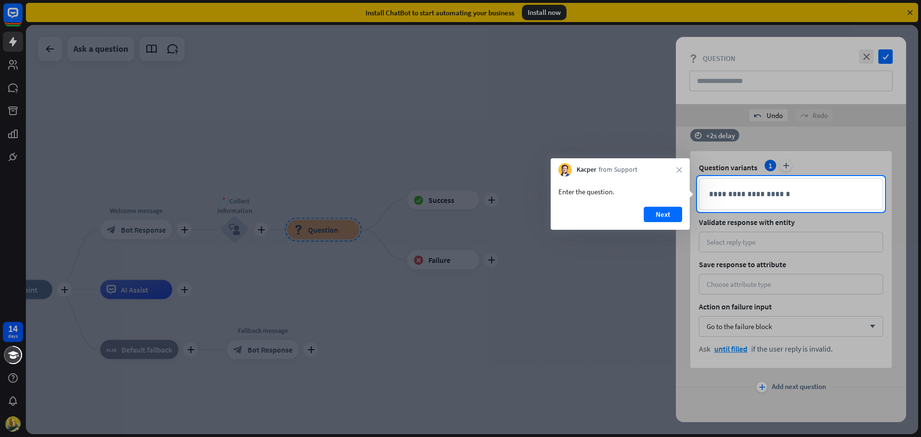
scroll to position [276, 0]
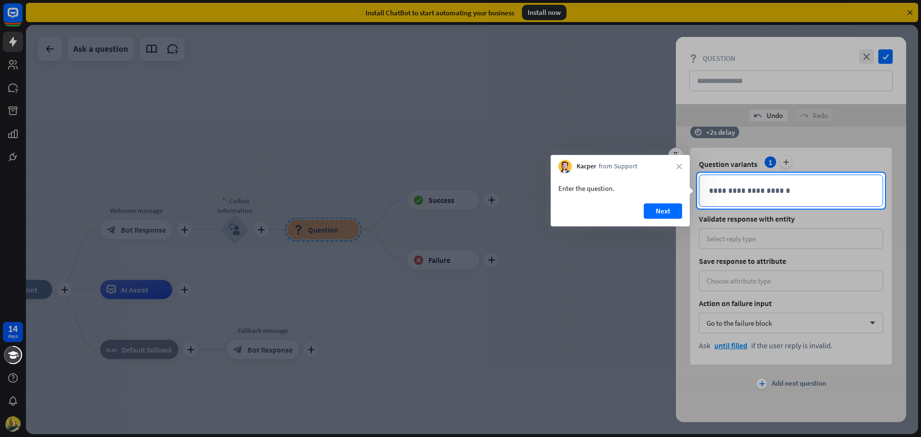
click at [744, 200] on div "**********" at bounding box center [790, 190] width 183 height 31
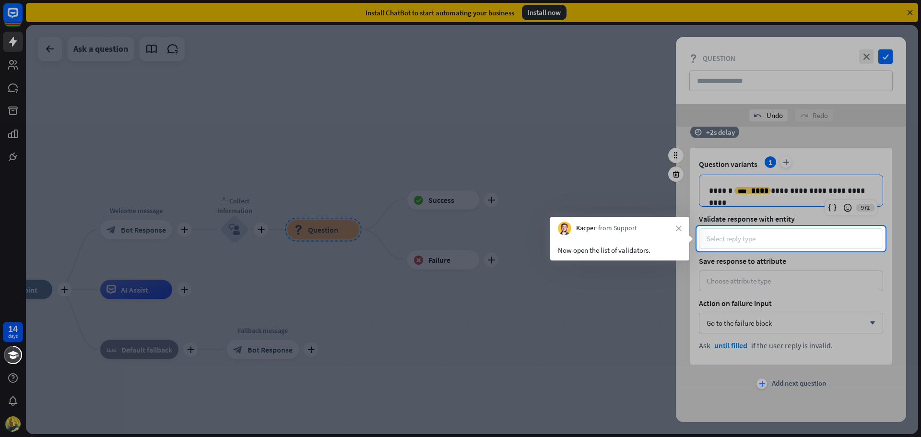
click at [771, 235] on div "Select reply type" at bounding box center [790, 238] width 169 height 9
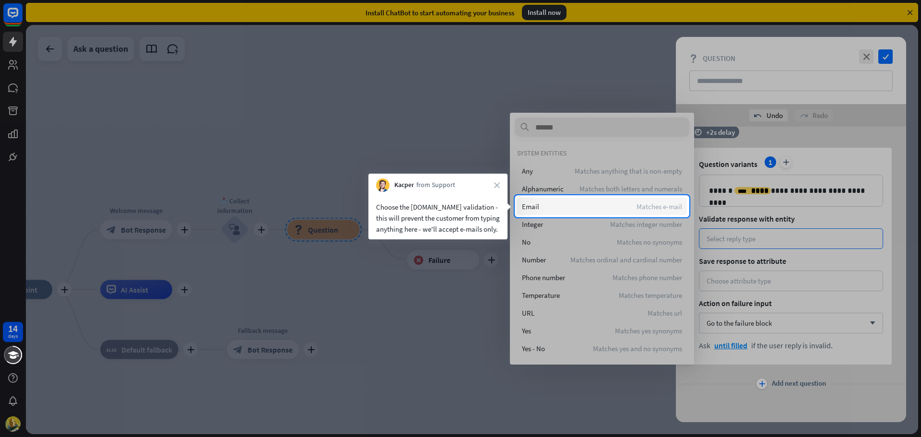
click at [658, 207] on span "Matches e-mail" at bounding box center [659, 206] width 46 height 9
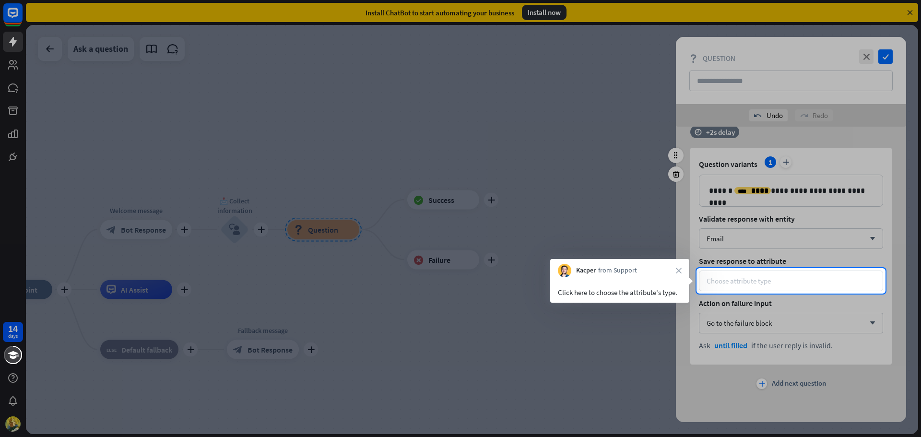
click at [788, 277] on div "Choose attribute type" at bounding box center [790, 280] width 169 height 9
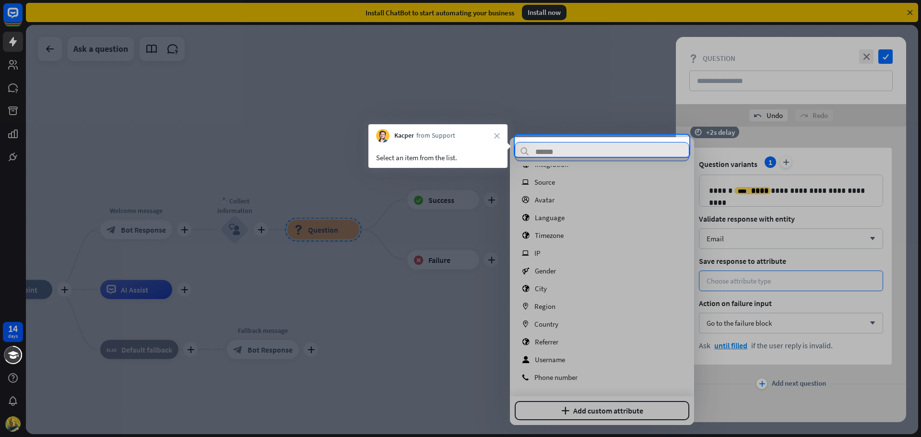
scroll to position [67, 0]
click at [634, 150] on input "text" at bounding box center [602, 151] width 175 height 19
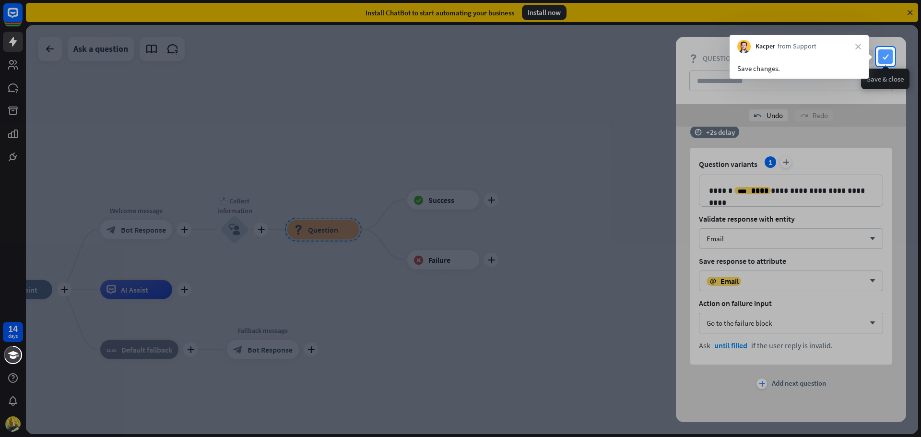
click at [883, 54] on icon "check" at bounding box center [885, 56] width 14 height 14
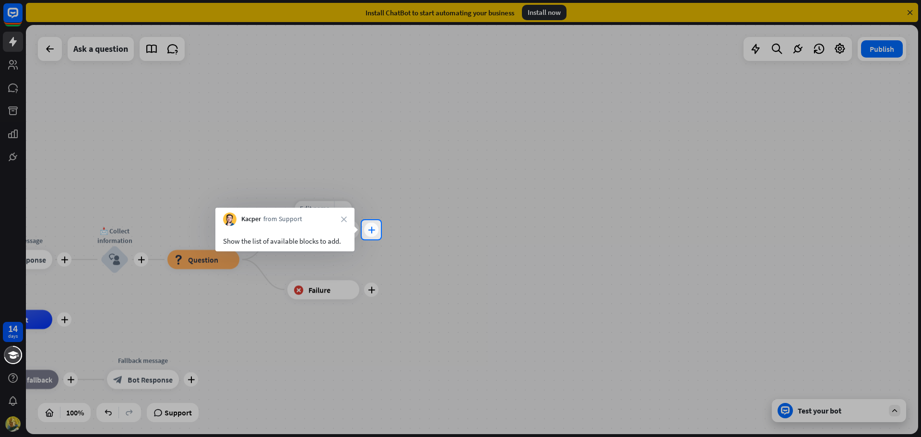
click at [370, 231] on icon "plus" at bounding box center [371, 229] width 7 height 7
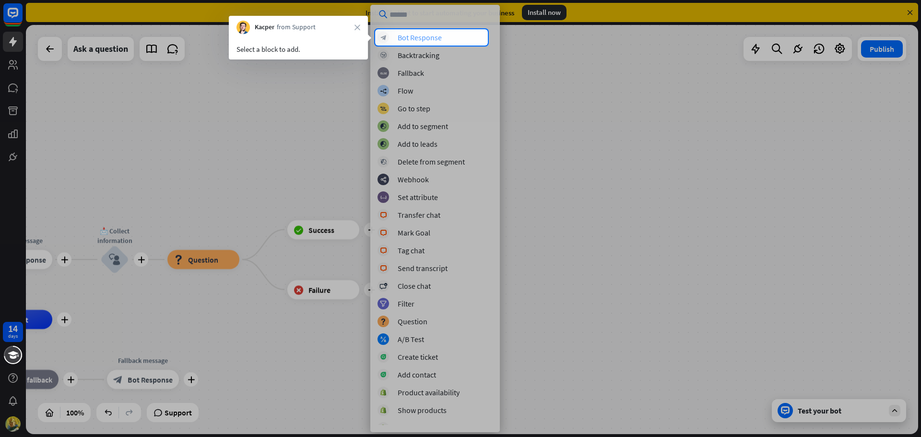
click at [449, 37] on div "block_bot_response Bot Response" at bounding box center [434, 38] width 115 height 12
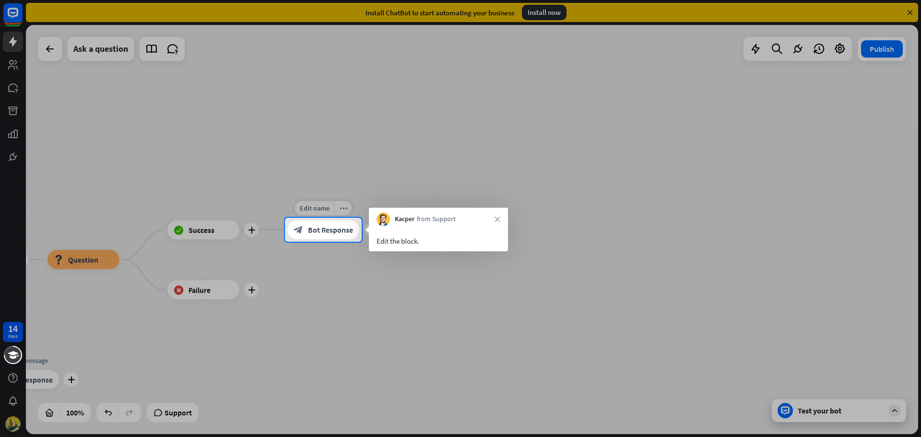
click at [328, 229] on span "Bot Response" at bounding box center [330, 230] width 45 height 10
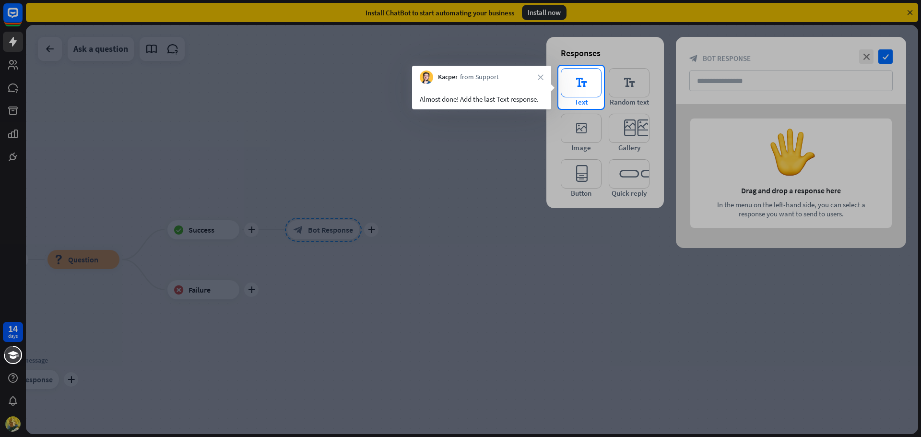
click at [576, 78] on icon "editor_text" at bounding box center [581, 82] width 41 height 29
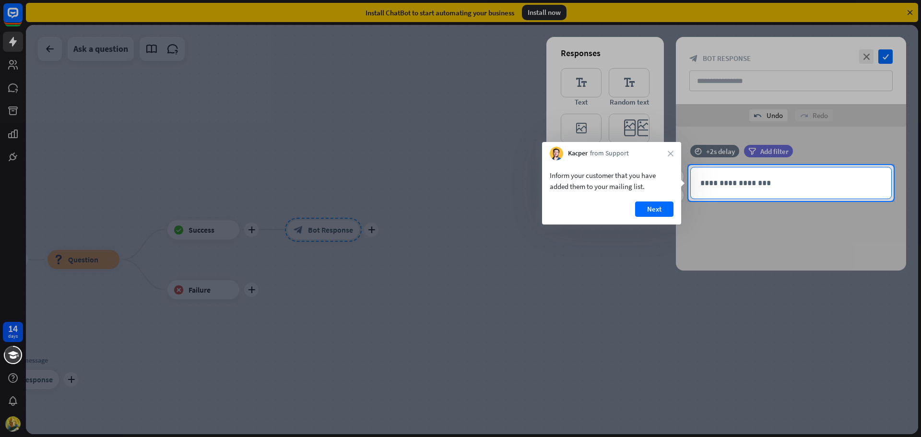
click at [714, 187] on p "**********" at bounding box center [790, 183] width 181 height 12
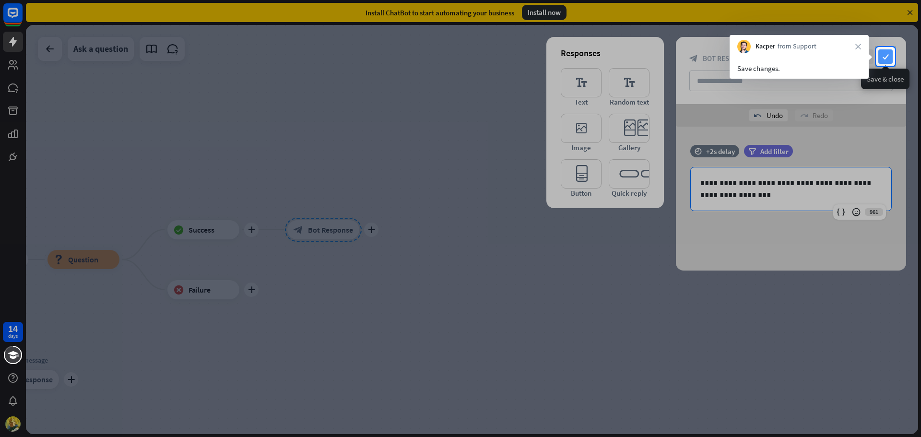
click at [889, 59] on icon "check" at bounding box center [885, 56] width 14 height 14
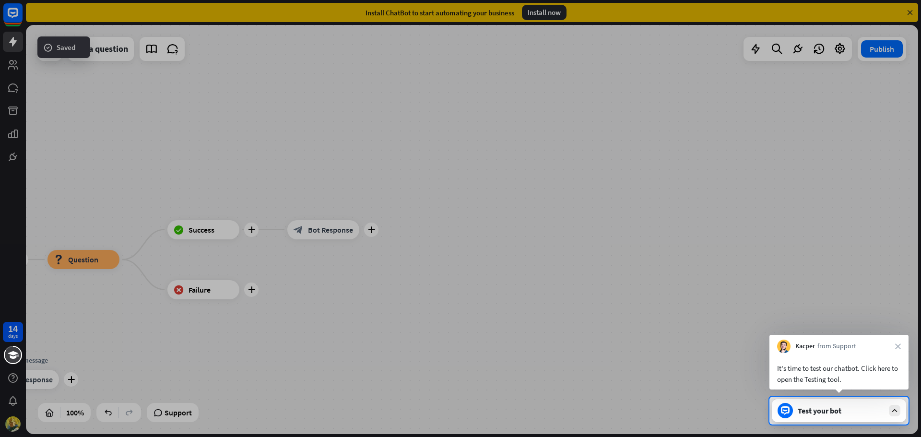
click at [828, 407] on div "Test your bot" at bounding box center [840, 411] width 86 height 10
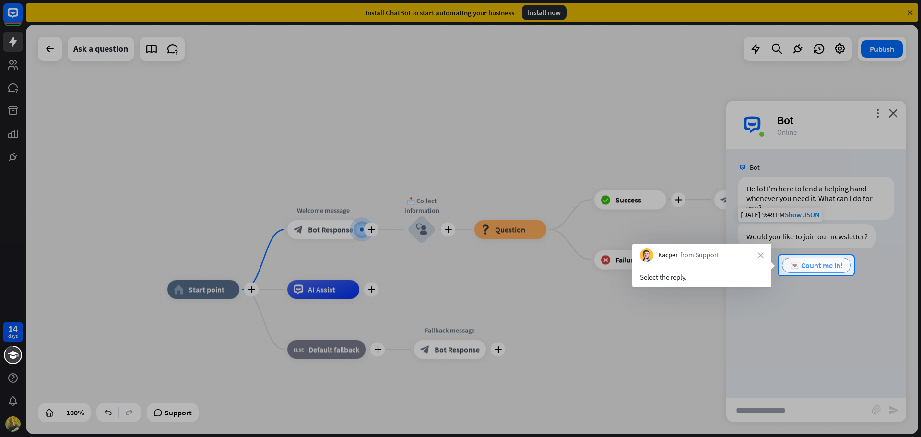
click at [832, 266] on span "💌 Count me in!" at bounding box center [816, 265] width 53 height 10
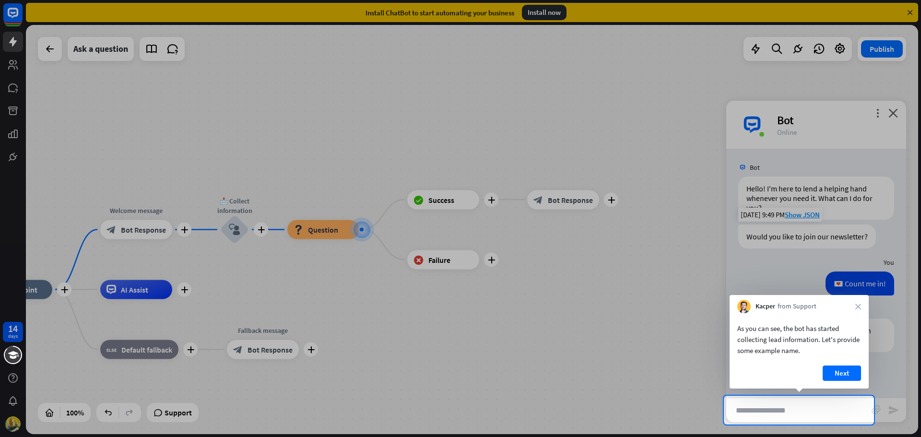
click at [819, 404] on input "text" at bounding box center [798, 410] width 145 height 24
type input "******"
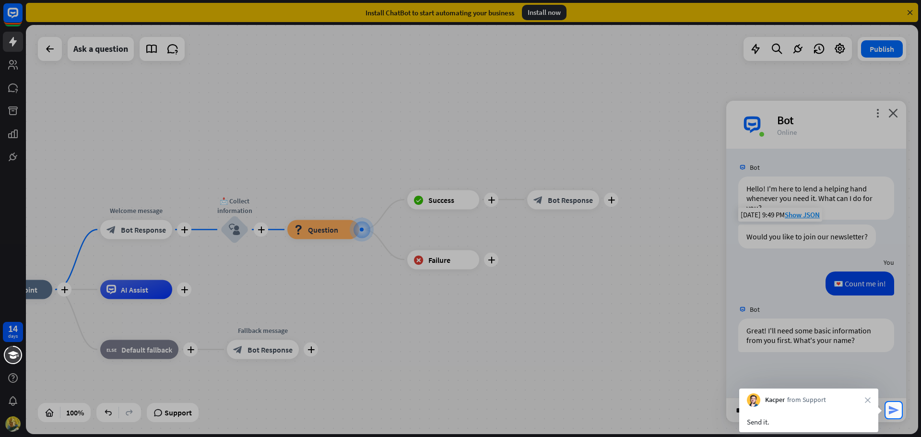
click at [889, 407] on icon "send" at bounding box center [894, 410] width 12 height 12
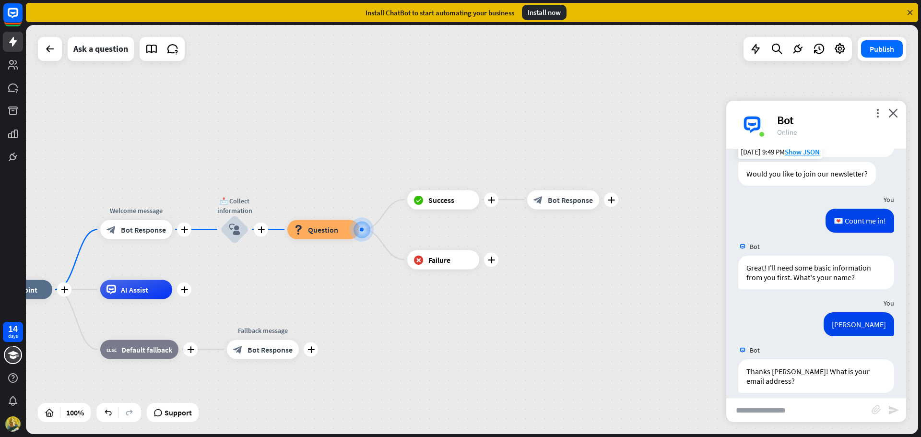
scroll to position [72, 0]
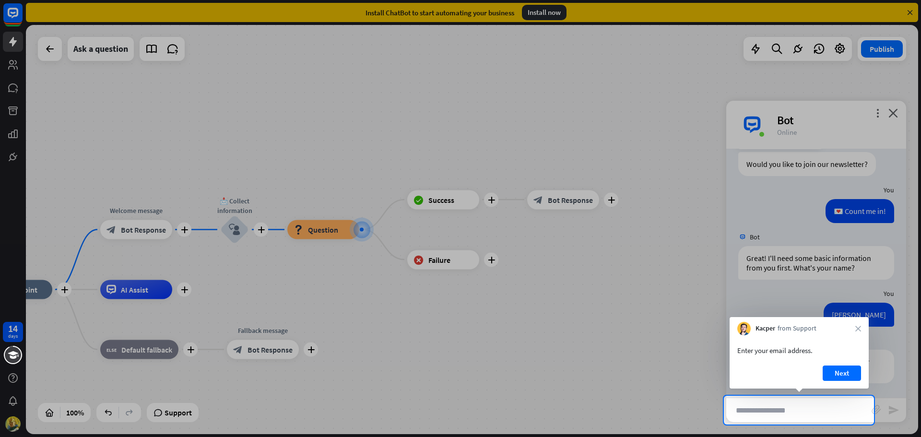
click at [845, 403] on input "text" at bounding box center [798, 410] width 145 height 24
type input "**********"
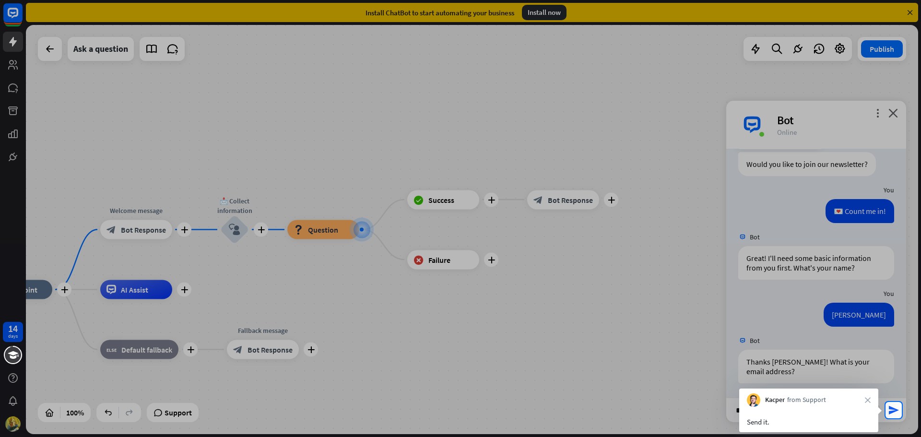
click at [887, 409] on div "block_attachment" at bounding box center [879, 410] width 16 height 11
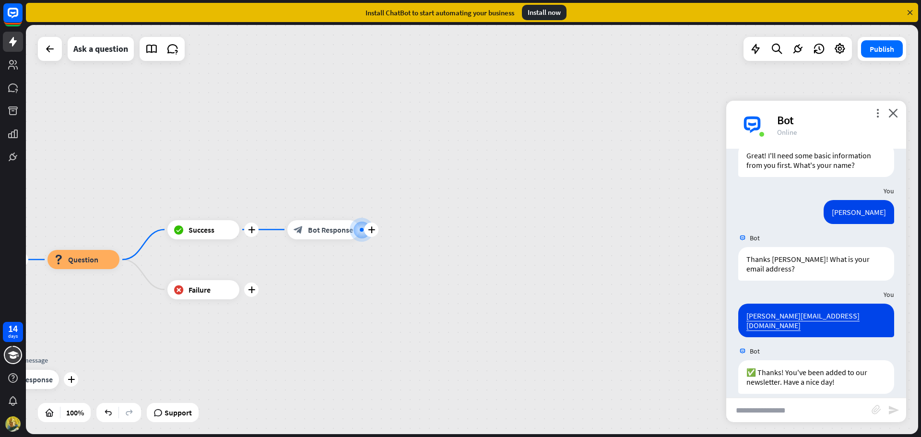
scroll to position [176, 0]
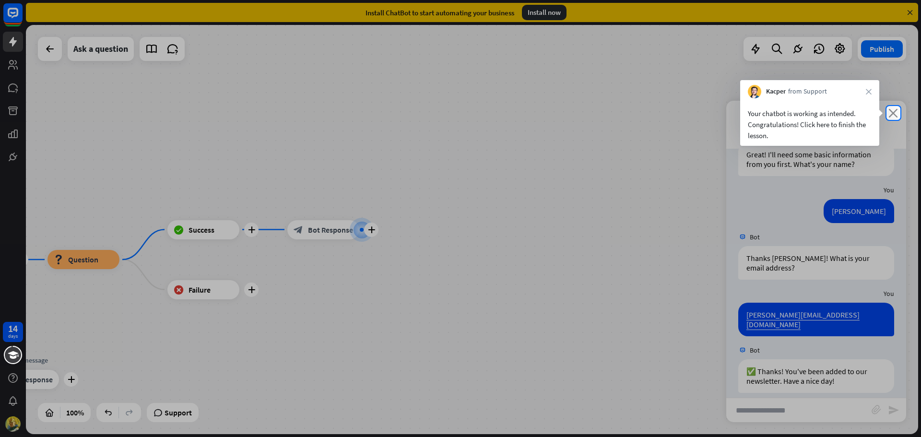
click at [891, 111] on icon "close" at bounding box center [893, 112] width 10 height 9
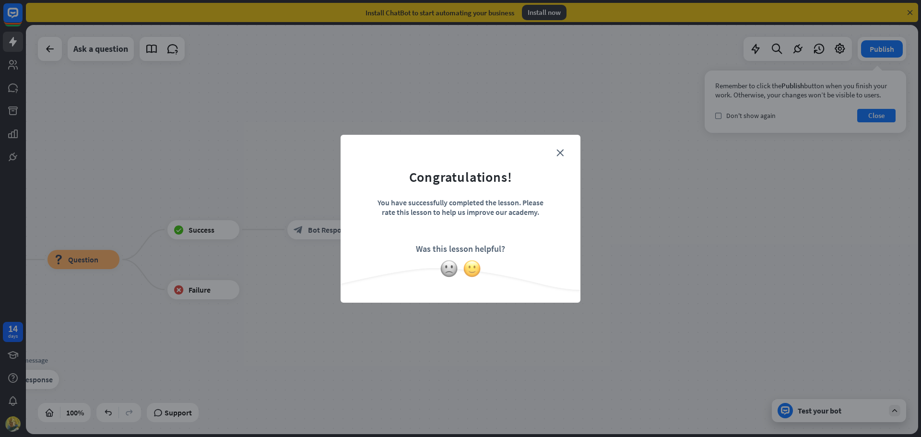
click at [469, 268] on img at bounding box center [472, 268] width 18 height 18
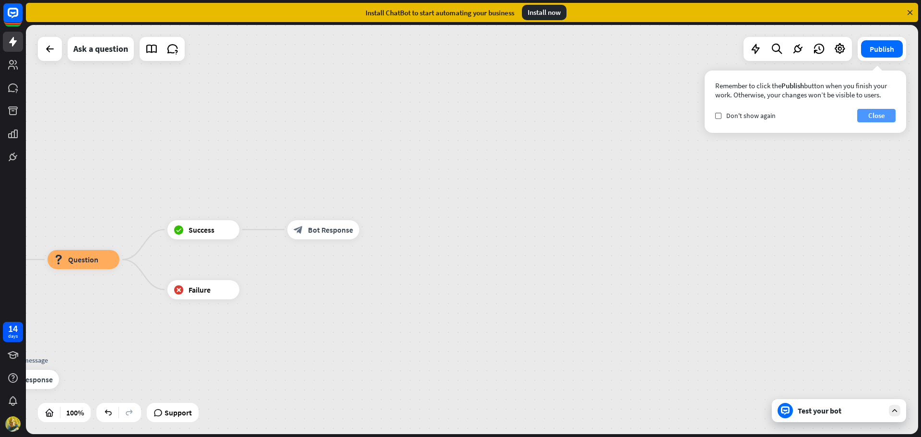
click at [875, 112] on button "Close" at bounding box center [876, 115] width 38 height 13
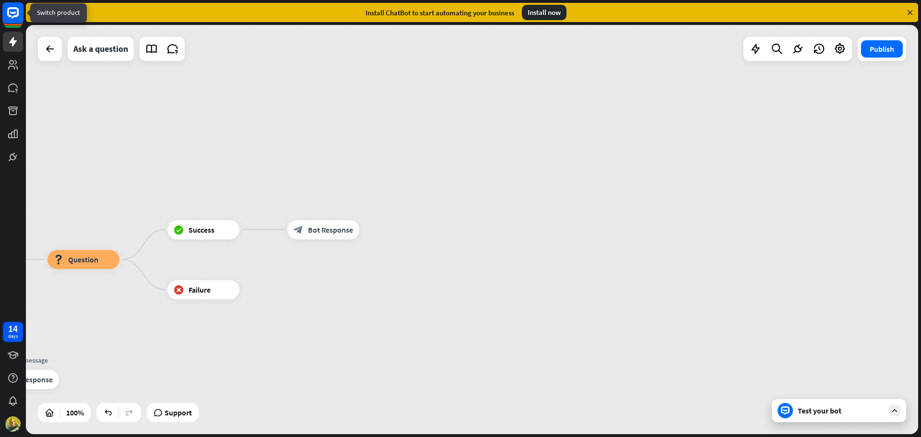
click at [8, 13] on icon at bounding box center [13, 13] width 12 height 12
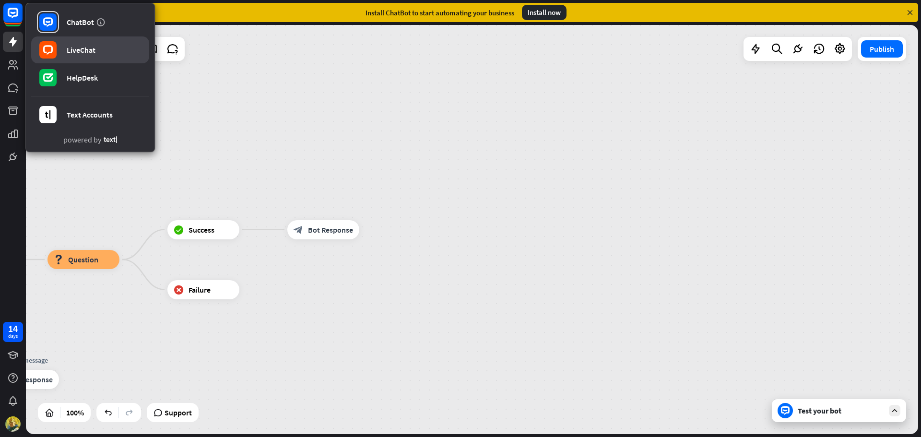
click at [99, 48] on link "LiveChat" at bounding box center [90, 49] width 118 height 27
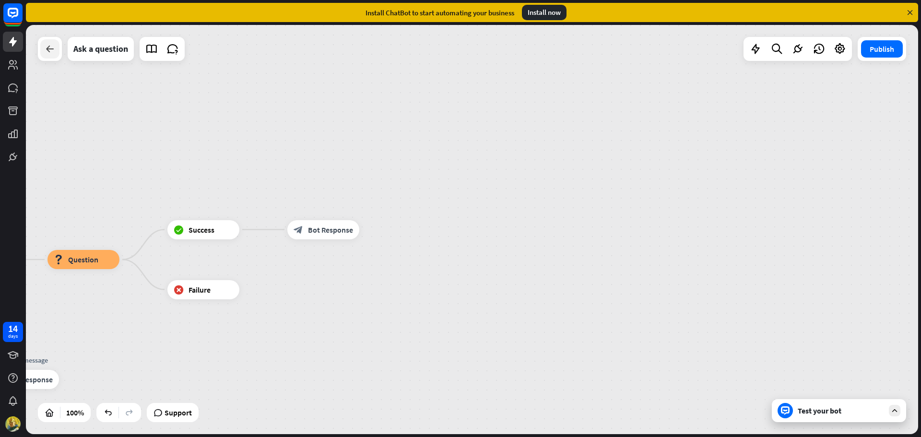
click at [48, 47] on icon at bounding box center [50, 49] width 12 height 12
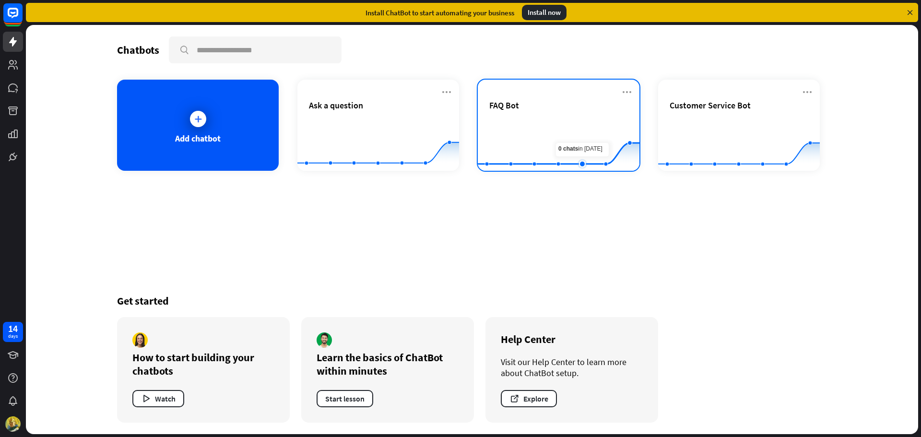
click at [573, 133] on rect at bounding box center [559, 147] width 162 height 60
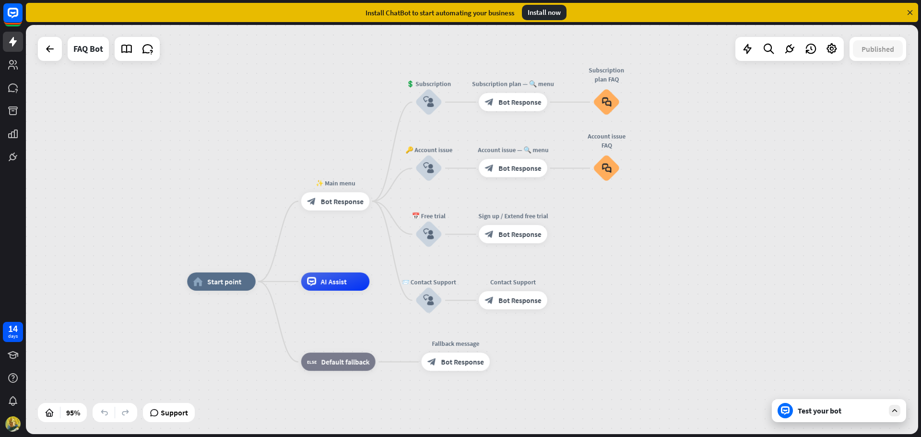
drag, startPoint x: 653, startPoint y: 183, endPoint x: 624, endPoint y: 234, distance: 58.4
click at [624, 234] on div "home_2 Start point ✨ Main menu block_bot_response Bot Response 💲 Subscription b…" at bounding box center [472, 229] width 892 height 409
click at [828, 52] on icon at bounding box center [831, 49] width 12 height 12
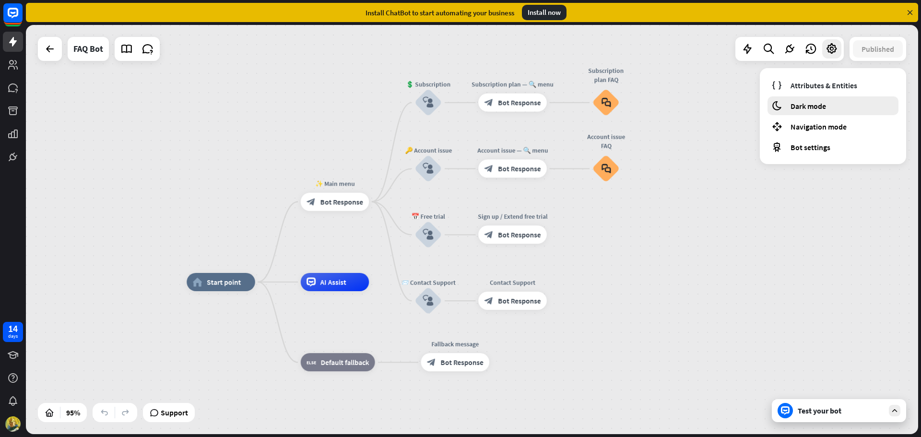
click at [818, 111] on div "moon Dark mode" at bounding box center [832, 105] width 131 height 19
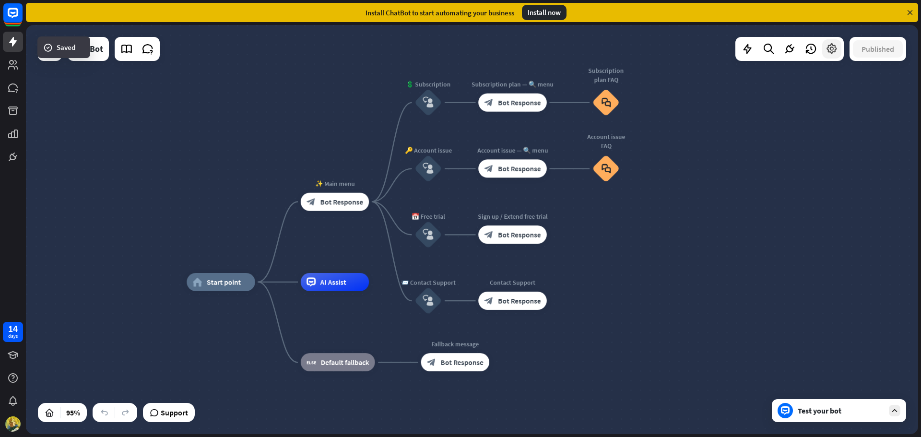
click at [836, 56] on div at bounding box center [831, 48] width 19 height 19
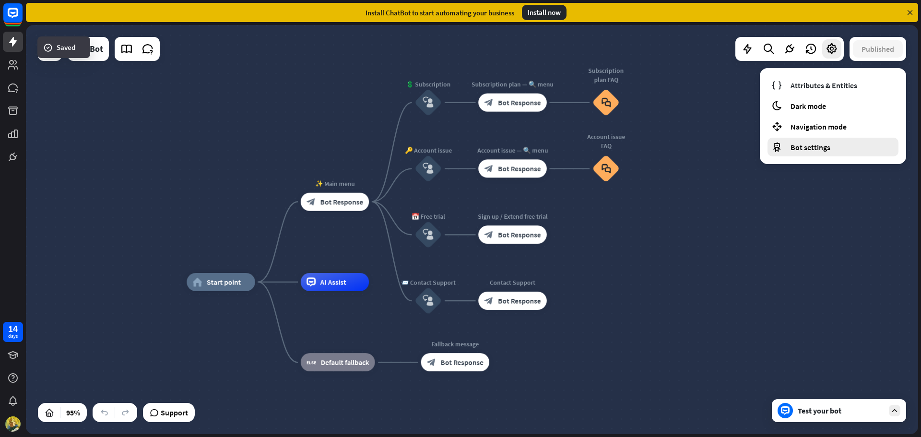
click at [824, 139] on div "Bot settings" at bounding box center [832, 147] width 131 height 19
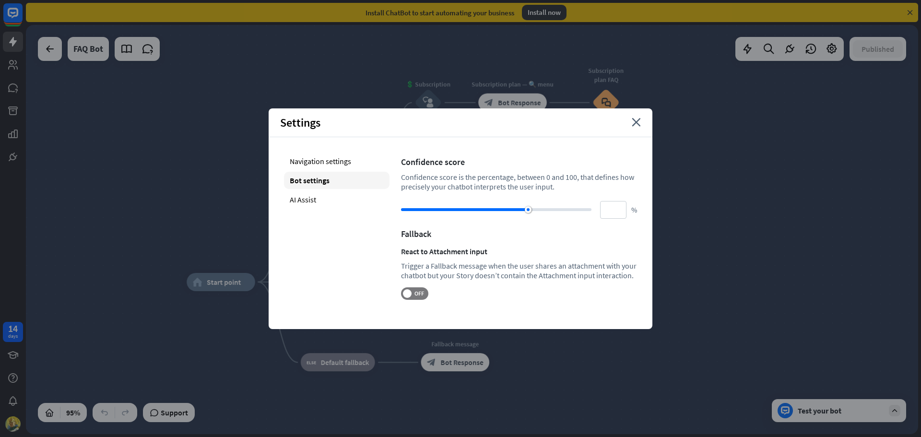
drag, startPoint x: 526, startPoint y: 206, endPoint x: 546, endPoint y: 208, distance: 20.7
click at [577, 210] on div at bounding box center [496, 210] width 190 height 10
drag, startPoint x: 581, startPoint y: 209, endPoint x: 625, endPoint y: 211, distance: 44.1
click at [625, 211] on div "** %" at bounding box center [519, 210] width 236 height 18
click at [612, 211] on input "**" at bounding box center [613, 210] width 26 height 18
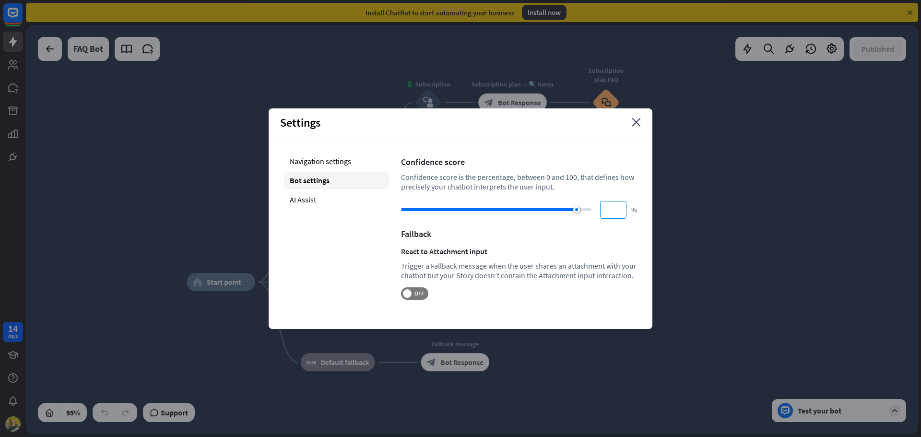
click at [616, 212] on input "**" at bounding box center [613, 210] width 26 height 18
type input "*"
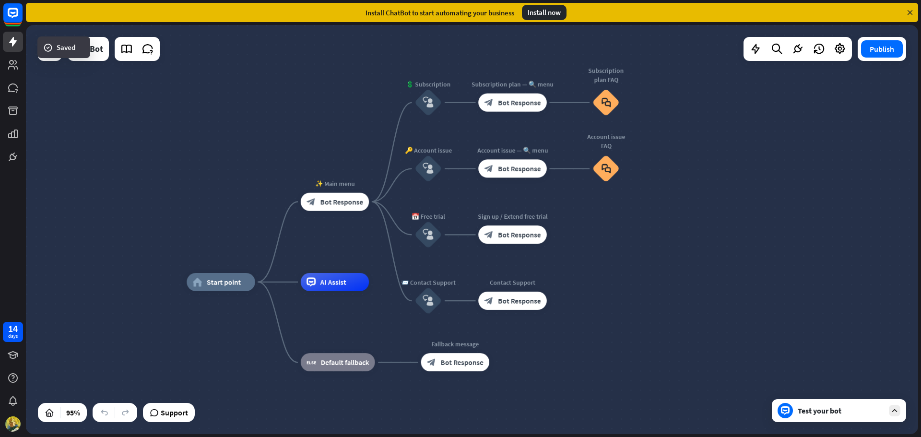
click at [846, 59] on div at bounding box center [797, 49] width 108 height 24
click at [842, 55] on div at bounding box center [839, 48] width 19 height 19
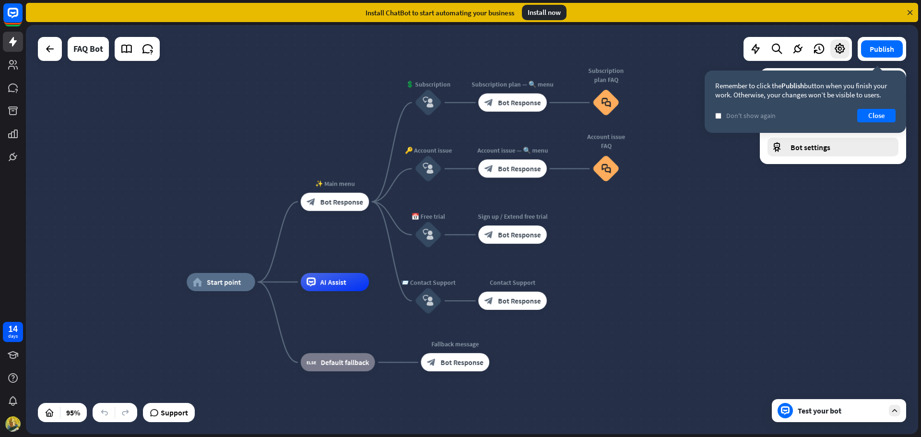
click at [805, 152] on span "Bot settings" at bounding box center [810, 147] width 40 height 10
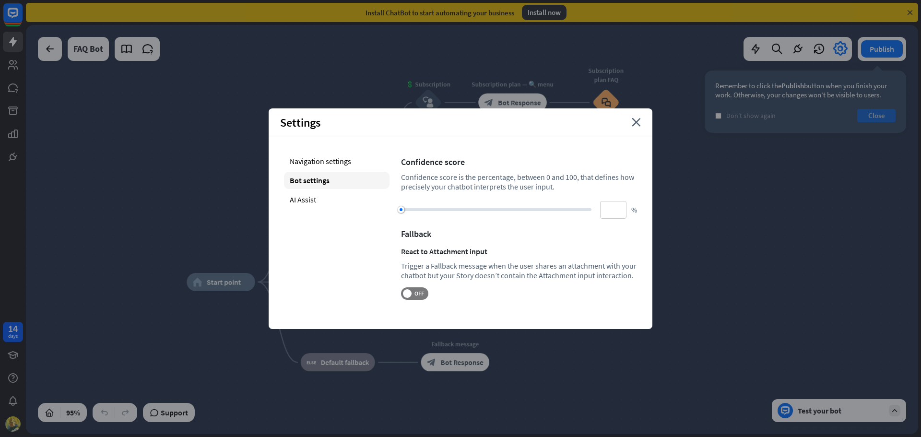
click at [863, 118] on button "Close" at bounding box center [876, 115] width 38 height 13
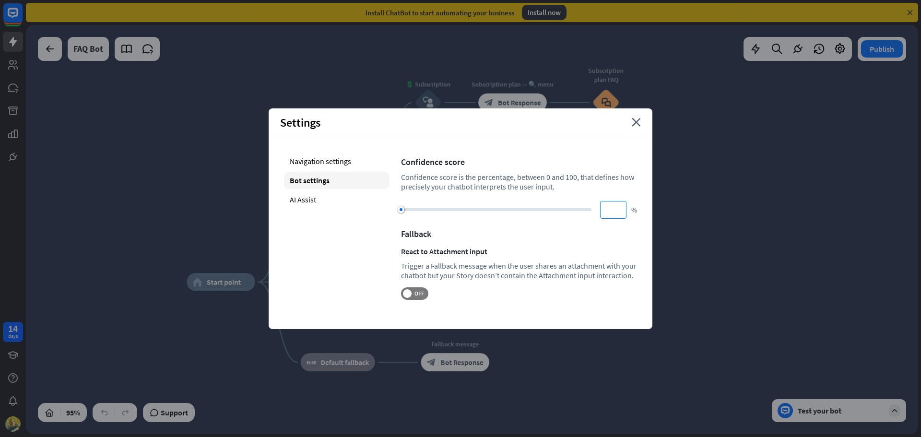
click at [619, 209] on input "**" at bounding box center [613, 210] width 26 height 18
type input "**"
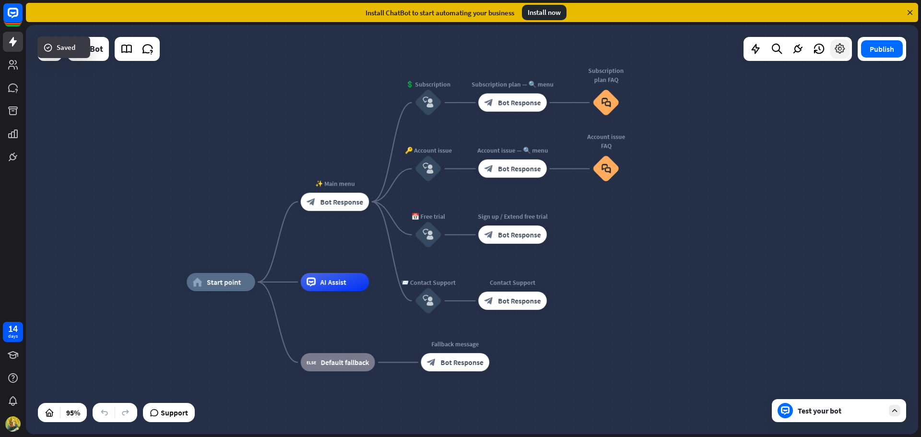
click at [838, 50] on icon at bounding box center [839, 49] width 12 height 12
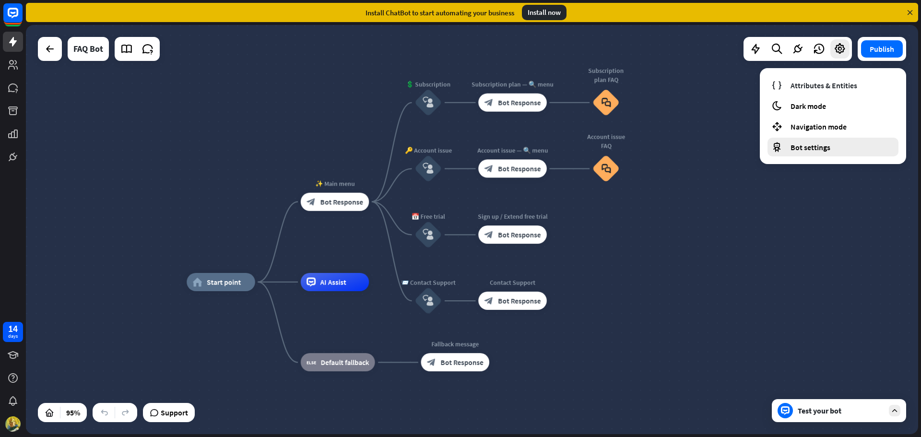
click at [784, 147] on div "Bot settings" at bounding box center [832, 147] width 131 height 19
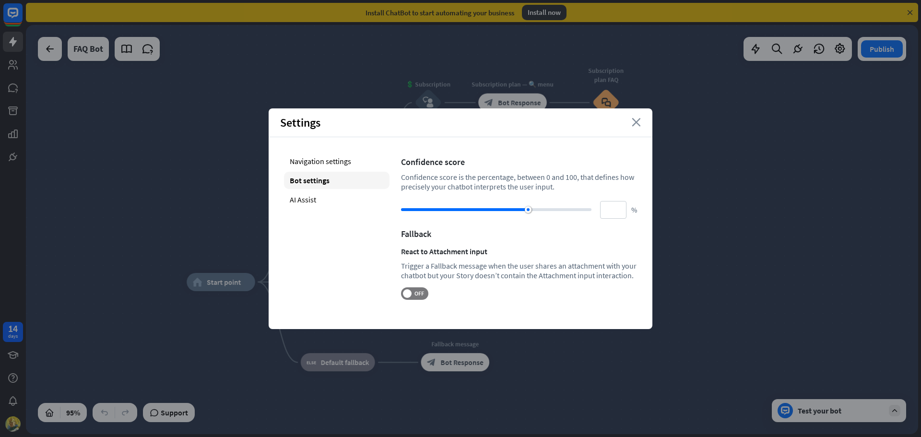
click at [635, 121] on icon "close" at bounding box center [636, 122] width 9 height 9
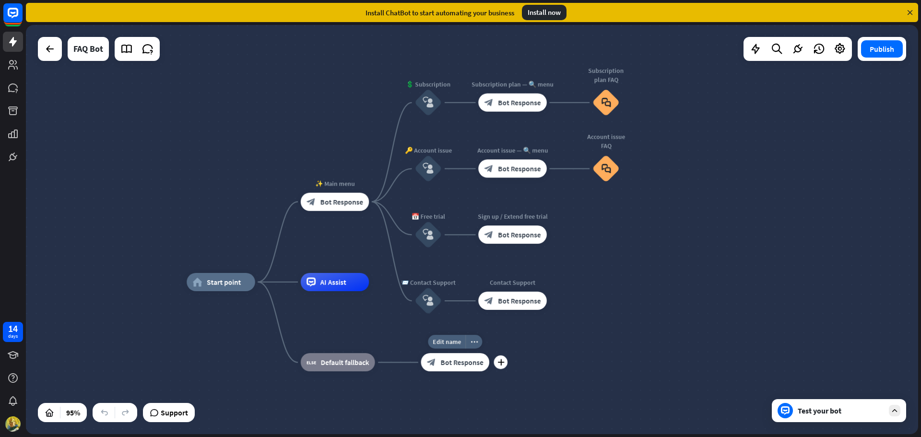
click at [447, 363] on span "Bot Response" at bounding box center [461, 362] width 43 height 9
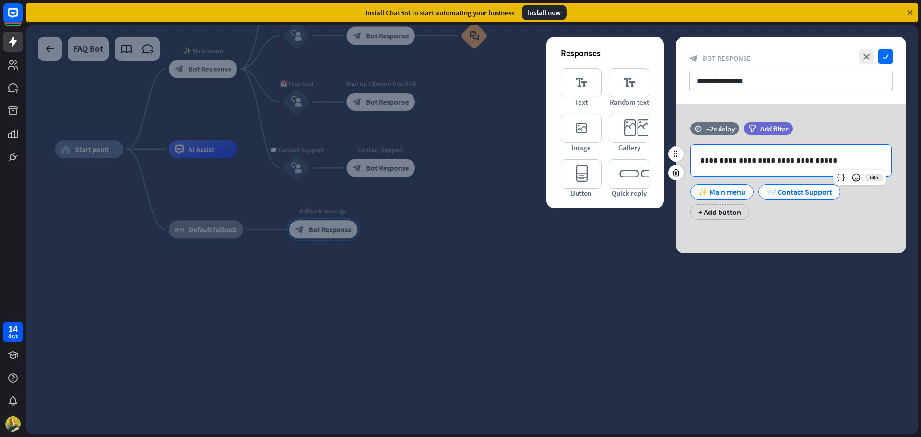
click at [781, 161] on p "**********" at bounding box center [790, 160] width 181 height 12
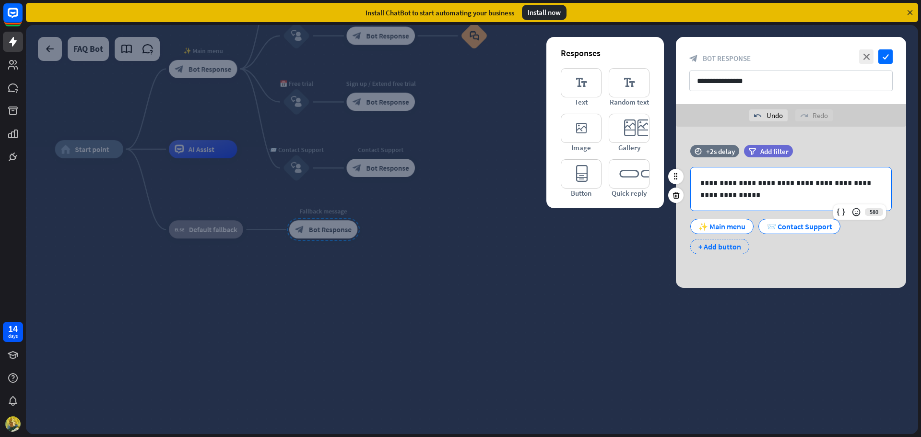
click at [708, 251] on div "+ Add button" at bounding box center [719, 246] width 59 height 15
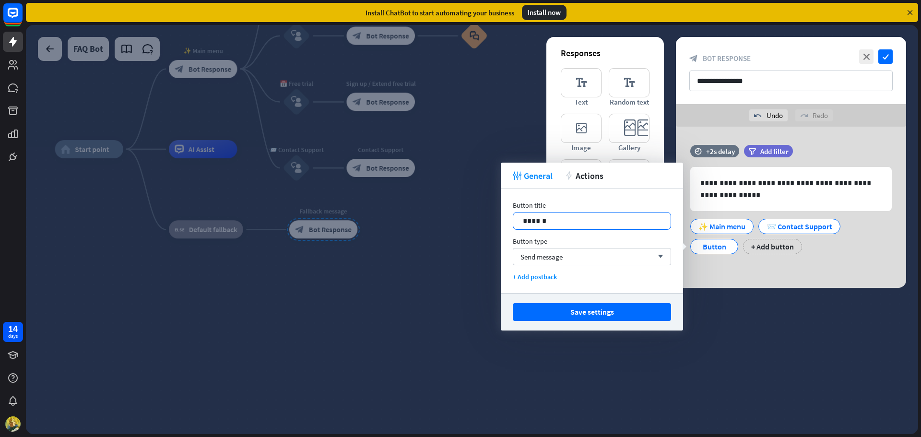
click at [604, 226] on p "******" at bounding box center [592, 221] width 138 height 12
click at [602, 225] on p "******" at bounding box center [592, 221] width 138 height 12
click at [599, 223] on p "******" at bounding box center [592, 221] width 138 height 12
click at [828, 260] on div "**********" at bounding box center [791, 204] width 230 height 119
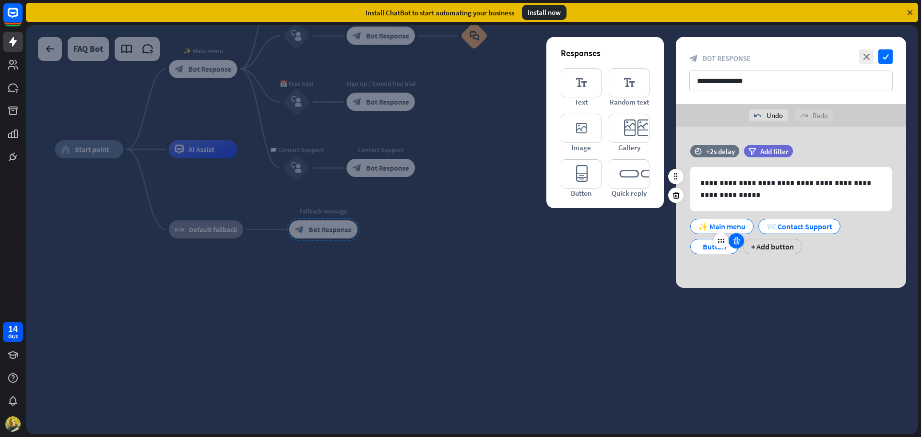
click at [737, 244] on icon at bounding box center [736, 240] width 9 height 9
click at [753, 196] on p "**********" at bounding box center [790, 189] width 181 height 24
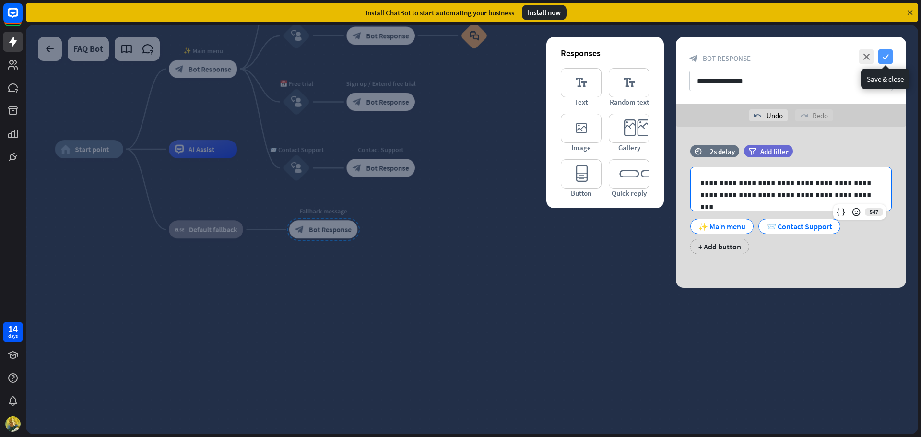
click at [888, 57] on icon "check" at bounding box center [885, 56] width 14 height 14
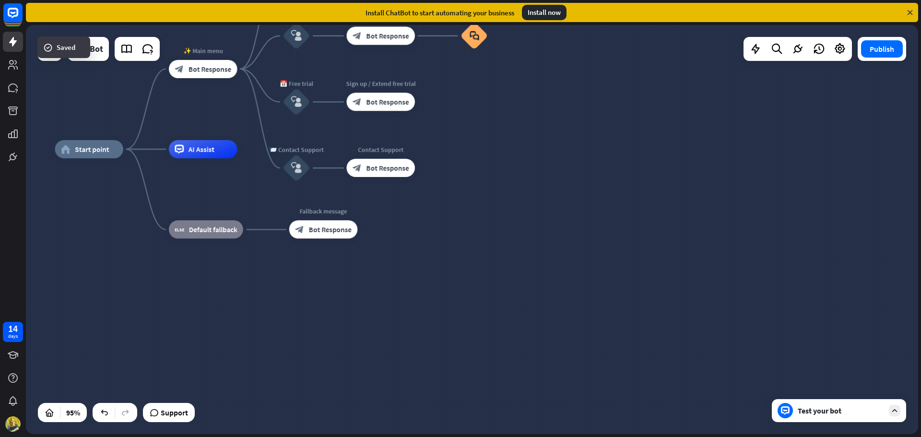
click at [874, 415] on div "Test your bot" at bounding box center [840, 411] width 86 height 10
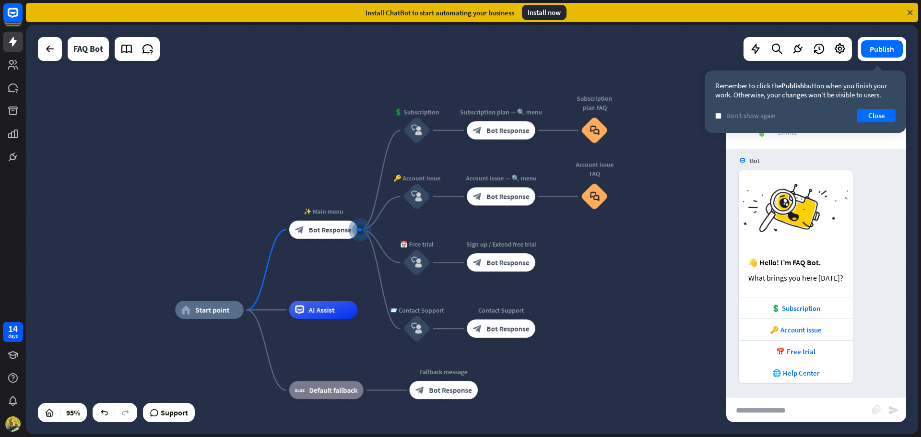
scroll to position [7, 0]
click at [794, 305] on div "💲 Subscription" at bounding box center [795, 307] width 105 height 9
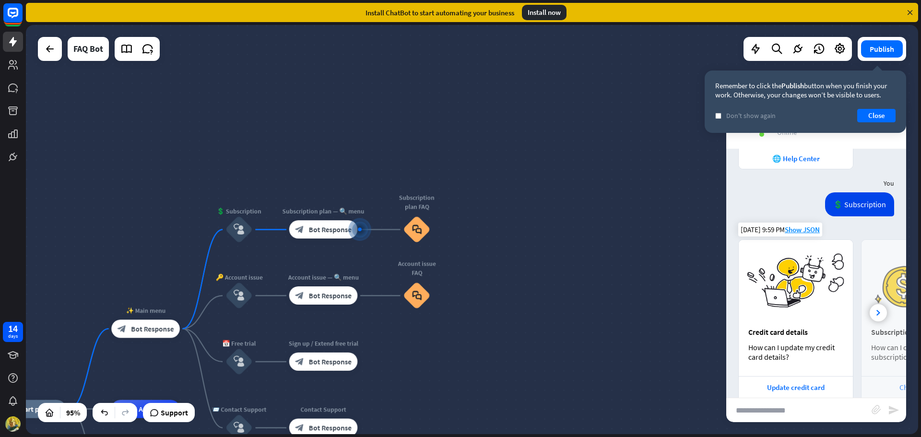
scroll to position [258, 0]
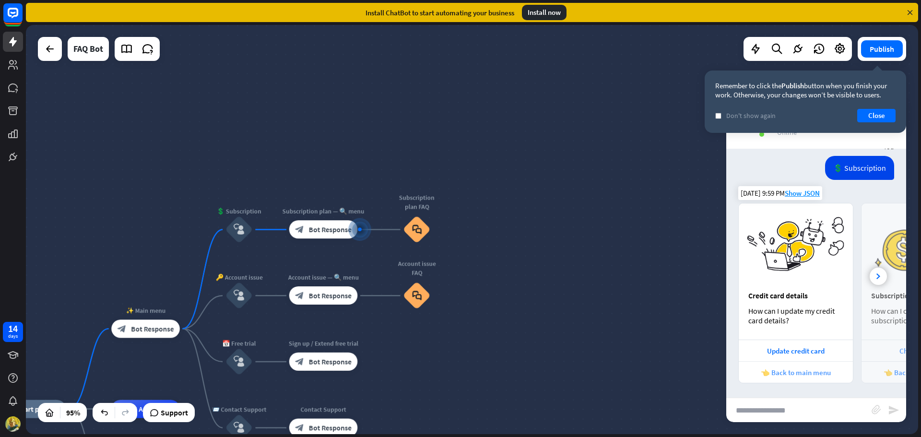
click at [788, 369] on div "👈 Back to main menu" at bounding box center [795, 372] width 105 height 9
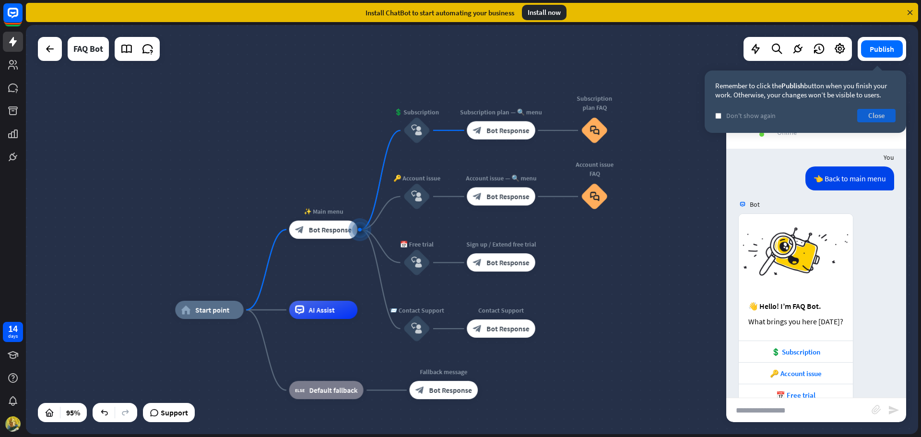
scroll to position [541, 0]
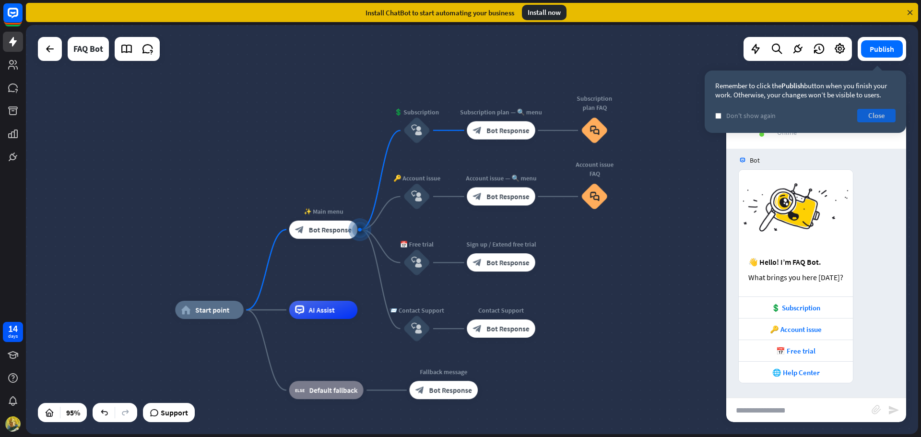
click at [889, 116] on button "Close" at bounding box center [876, 115] width 38 height 13
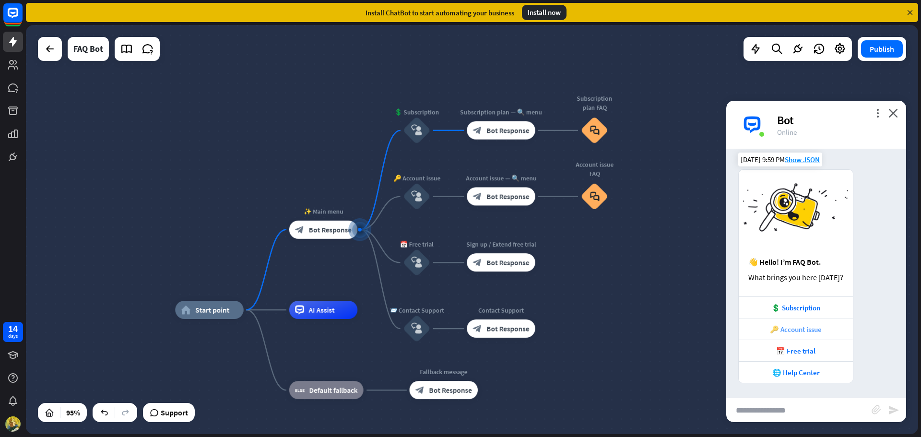
click at [804, 326] on div "🔑 Account issue" at bounding box center [795, 329] width 105 height 9
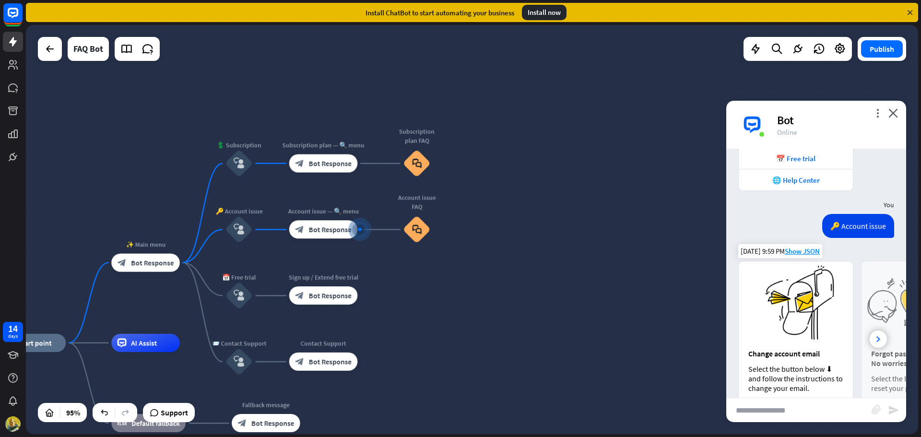
scroll to position [801, 0]
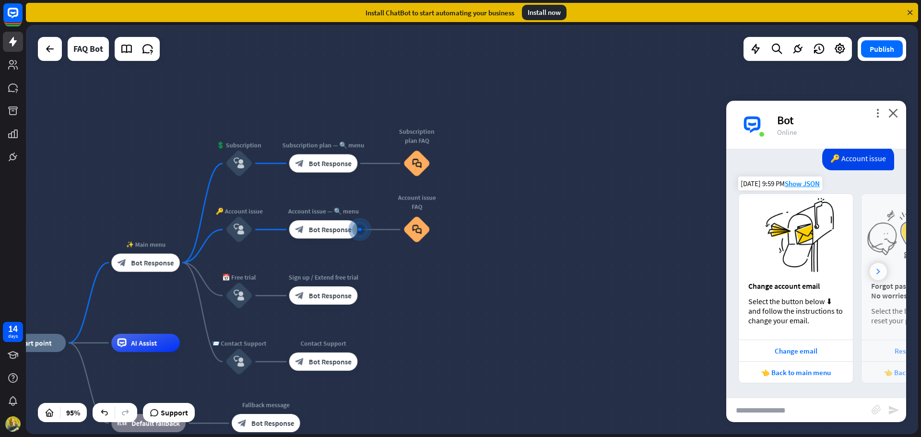
click at [869, 276] on div at bounding box center [877, 271] width 17 height 17
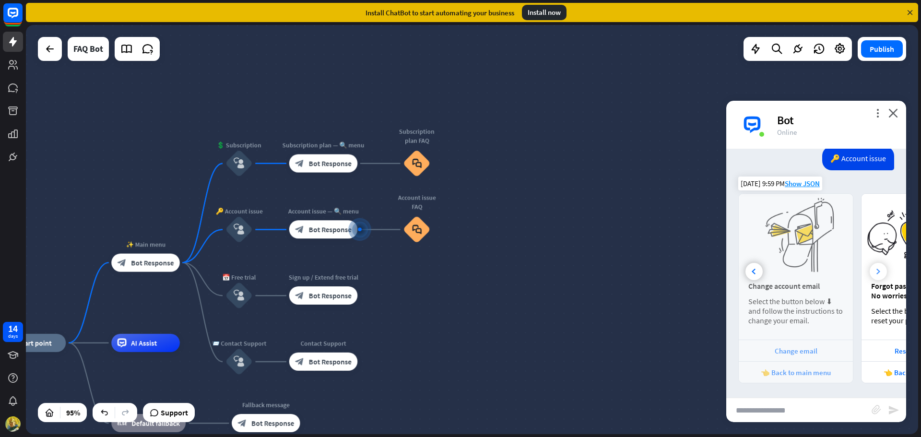
scroll to position [0, 106]
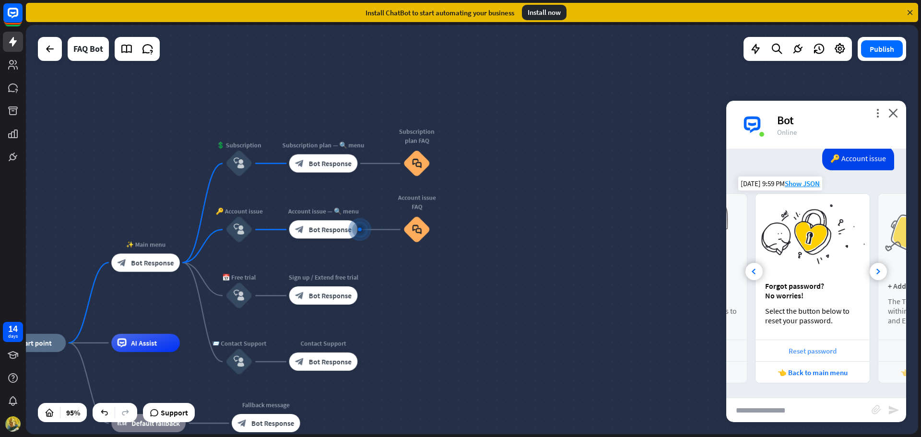
click at [793, 351] on div "Reset password" at bounding box center [812, 350] width 105 height 9
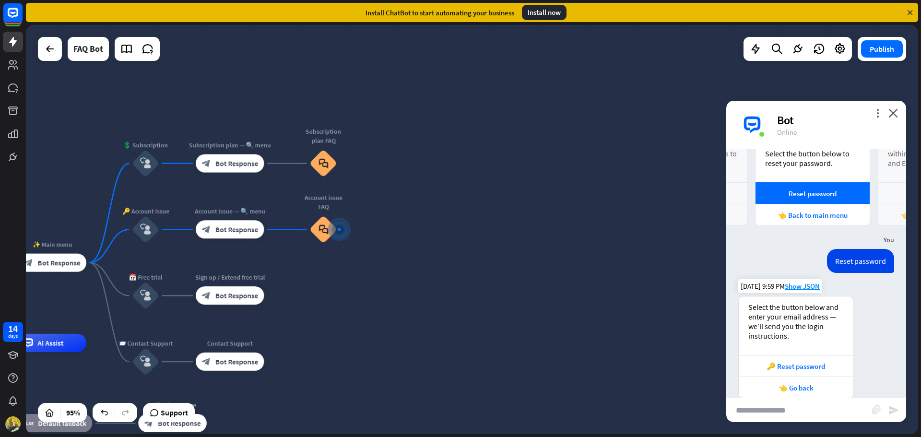
scroll to position [974, 0]
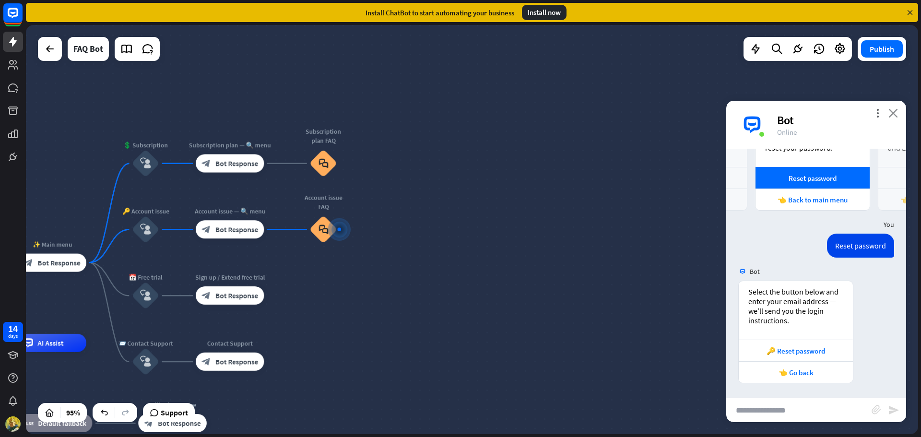
click at [896, 110] on icon "close" at bounding box center [893, 112] width 10 height 9
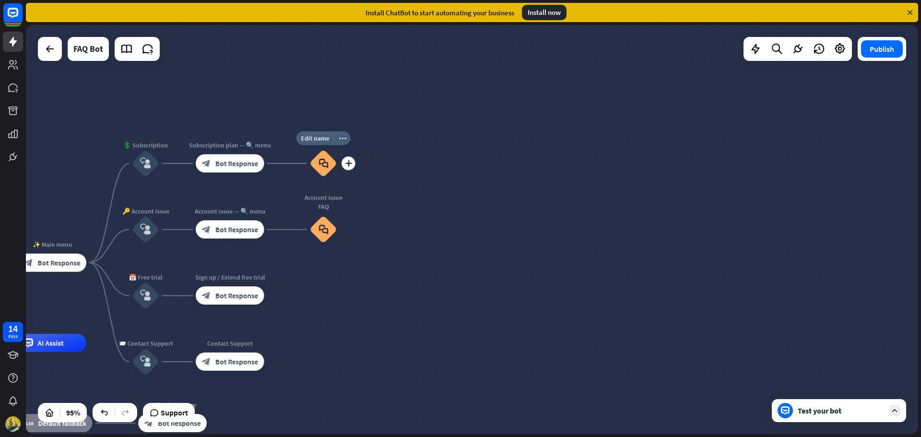
click at [325, 160] on icon "block_faq" at bounding box center [323, 163] width 10 height 10
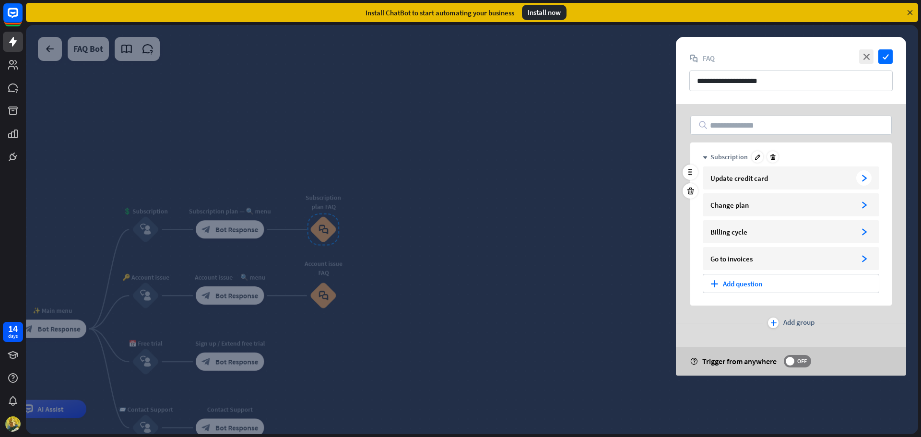
click at [737, 176] on div "Update credit card" at bounding box center [781, 178] width 142 height 9
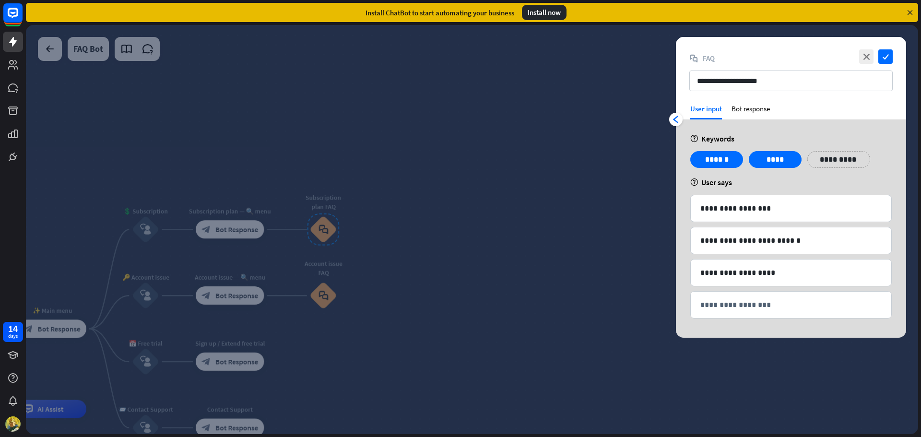
click at [623, 190] on div at bounding box center [472, 229] width 892 height 409
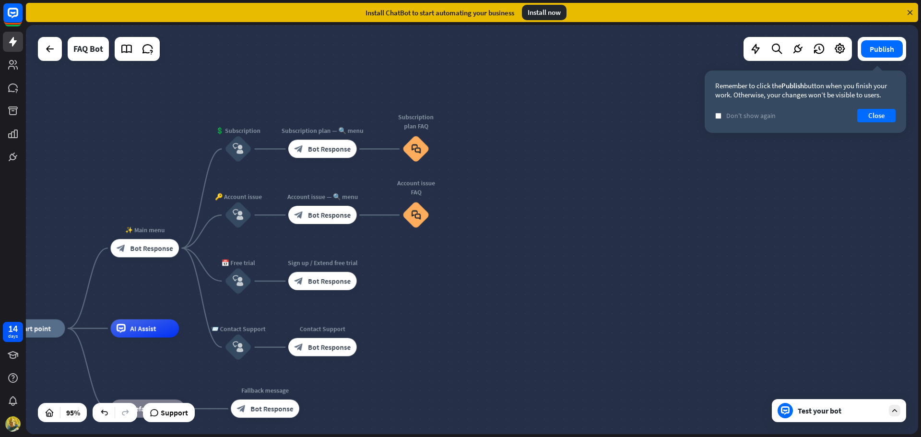
drag, startPoint x: 586, startPoint y: 183, endPoint x: 684, endPoint y: 100, distance: 128.0
click at [684, 100] on div "home_2 Start point ✨ Main menu block_bot_response Bot Response 💲 Subscription b…" at bounding box center [472, 229] width 892 height 409
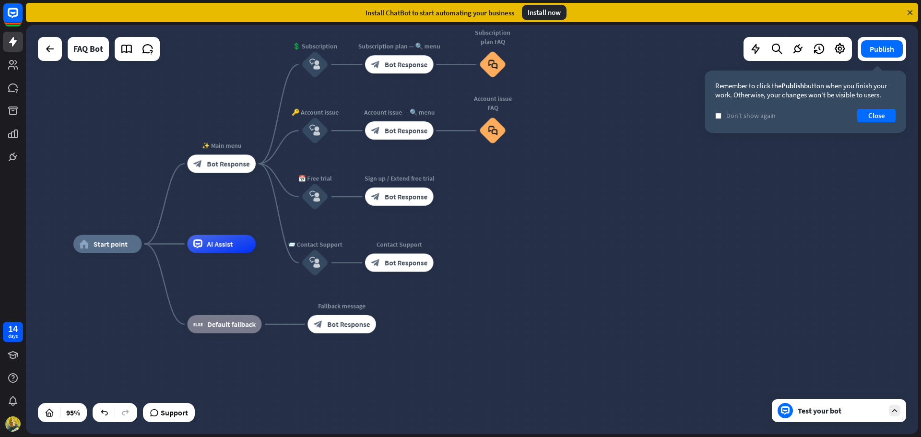
drag, startPoint x: 622, startPoint y: 183, endPoint x: 693, endPoint y: 100, distance: 109.9
click at [694, 100] on div "home_2 Start point ✨ Main menu block_bot_response Bot Response 💲 Subscription b…" at bounding box center [472, 229] width 892 height 409
click at [58, 50] on div at bounding box center [49, 48] width 19 height 19
